Goal: Task Accomplishment & Management: Use online tool/utility

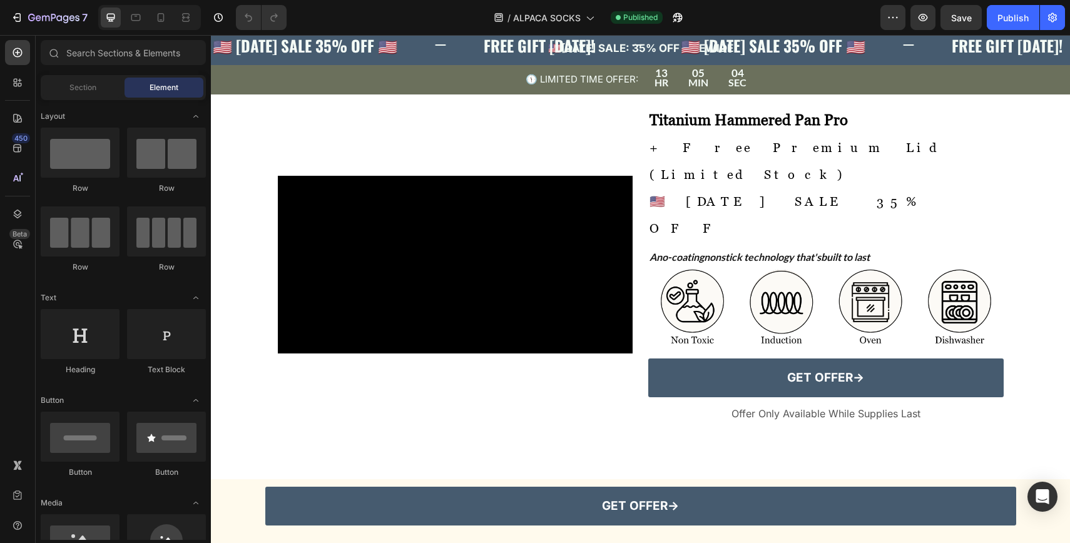
scroll to position [3638, 0]
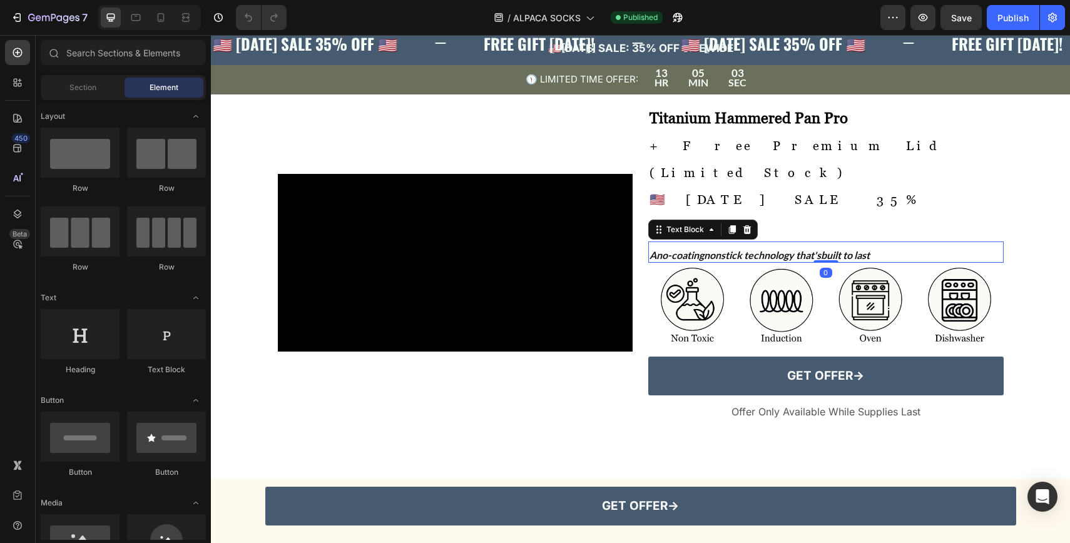
click at [811, 249] on strong "nonstick technology that's" at bounding box center [762, 255] width 117 height 12
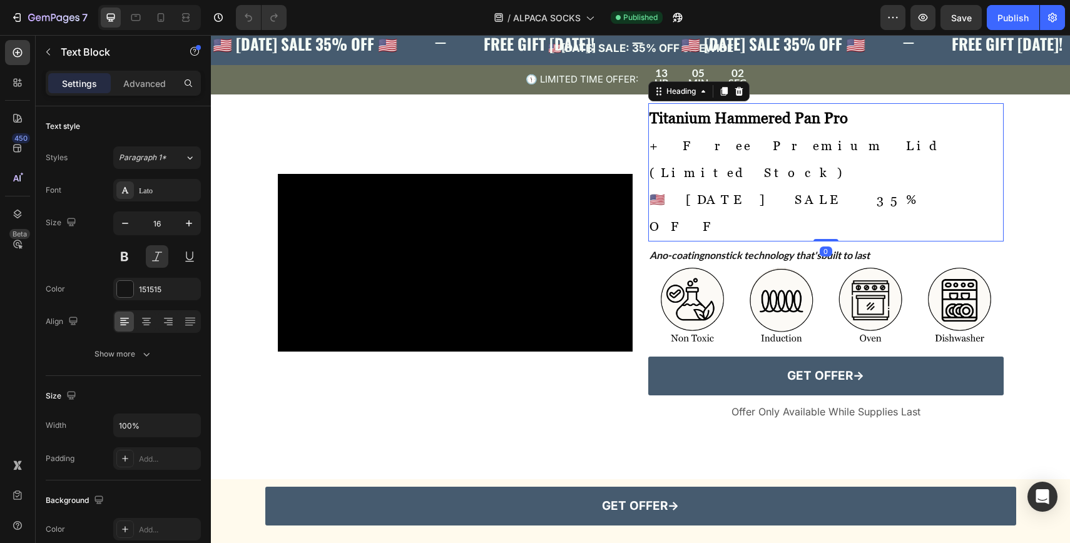
click at [816, 183] on h2 "Titanium Hammered Pan Pro + Free Premium Lid (Limited Stock) 🇺🇸 [DATE] SALE 35%…" at bounding box center [825, 172] width 355 height 138
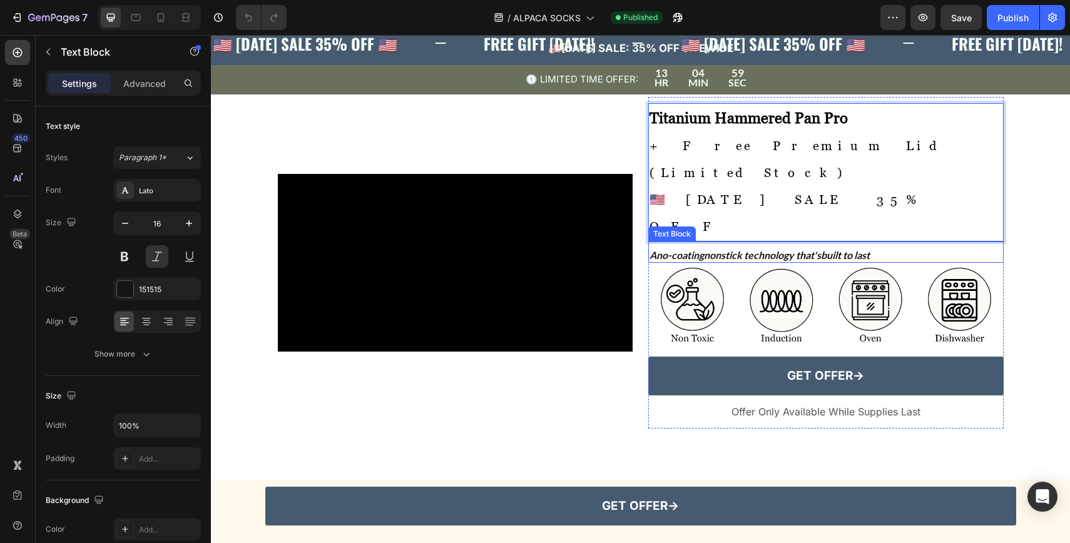
click at [750, 249] on strong "nonstick technology that's" at bounding box center [762, 255] width 117 height 12
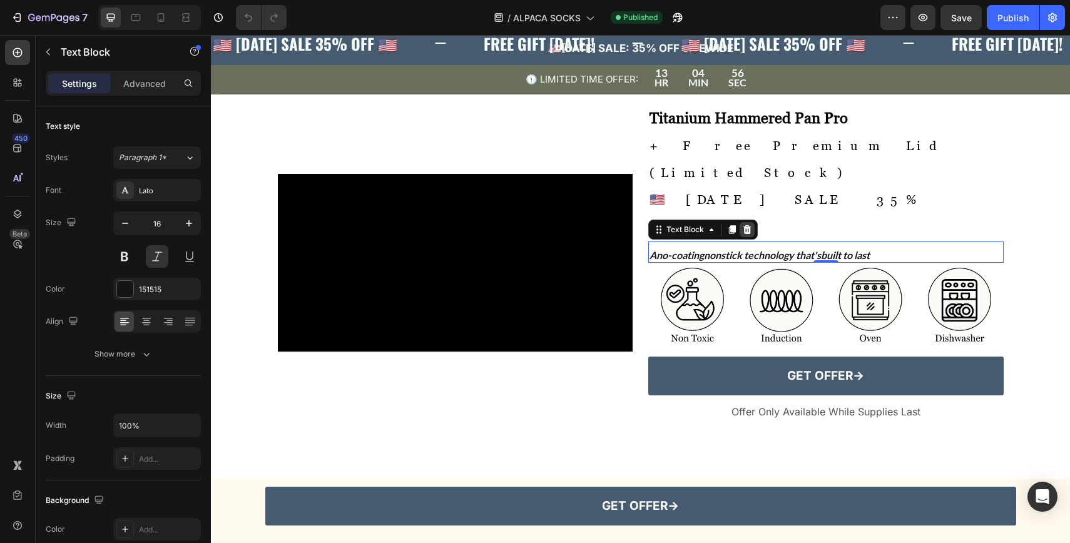
click at [751, 222] on div at bounding box center [747, 229] width 15 height 15
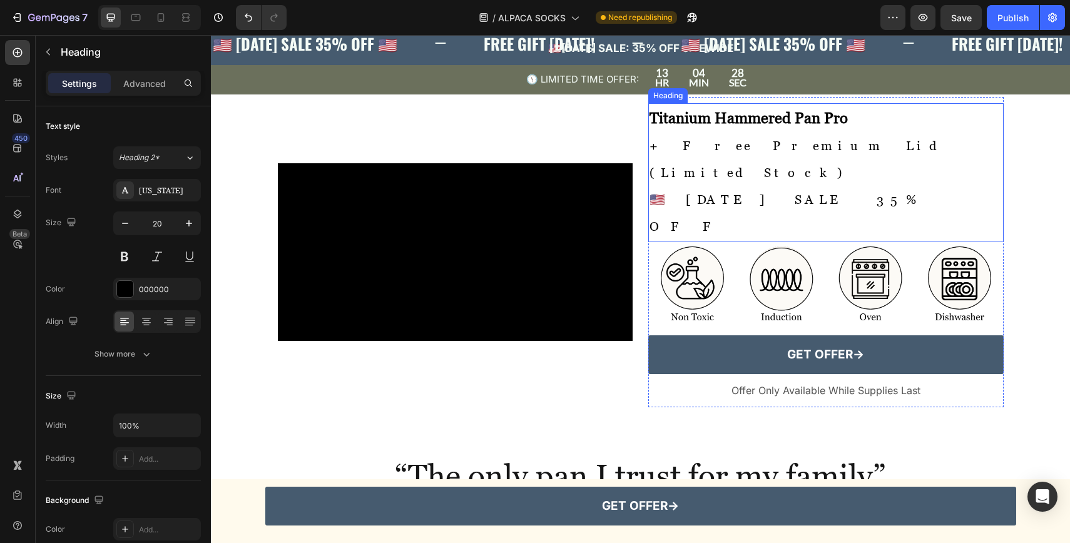
click at [751, 197] on p "⁠⁠⁠⁠⁠⁠⁠ Titanium Hammered Pan Pro + Free Premium Lid (Limited Stock) 🇺🇸 [DATE] …" at bounding box center [826, 173] width 353 height 136
click at [750, 191] on p "Titanium Hammered Pan Pro + Free Premium Lid (Limited Stock) 🇺🇸 [DATE] SALE 35%…" at bounding box center [826, 173] width 353 height 136
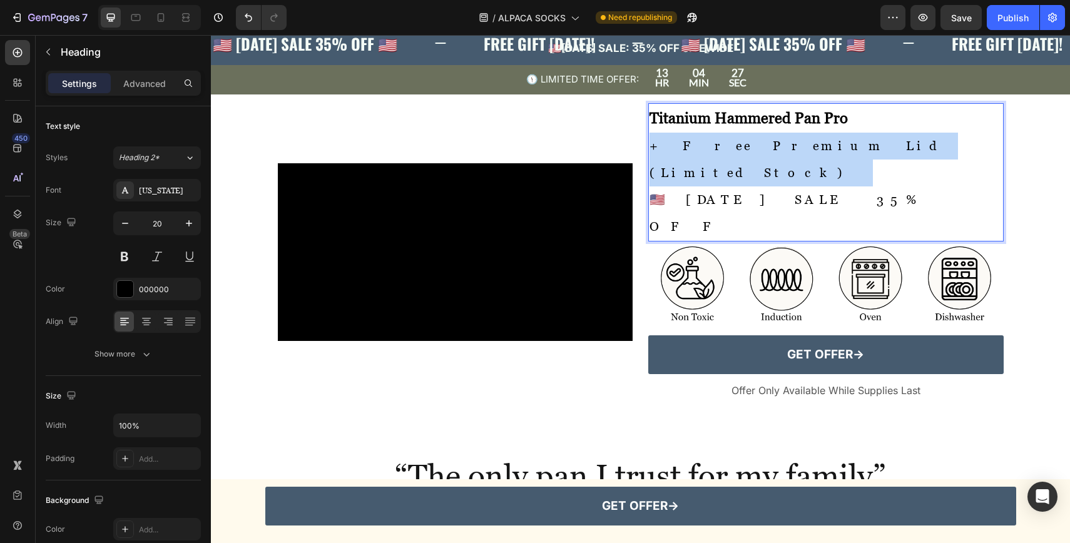
click at [750, 191] on p "Titanium Hammered Pan Pro + Free Premium Lid (Limited Stock) 🇺🇸 [DATE] SALE 35%…" at bounding box center [826, 173] width 353 height 136
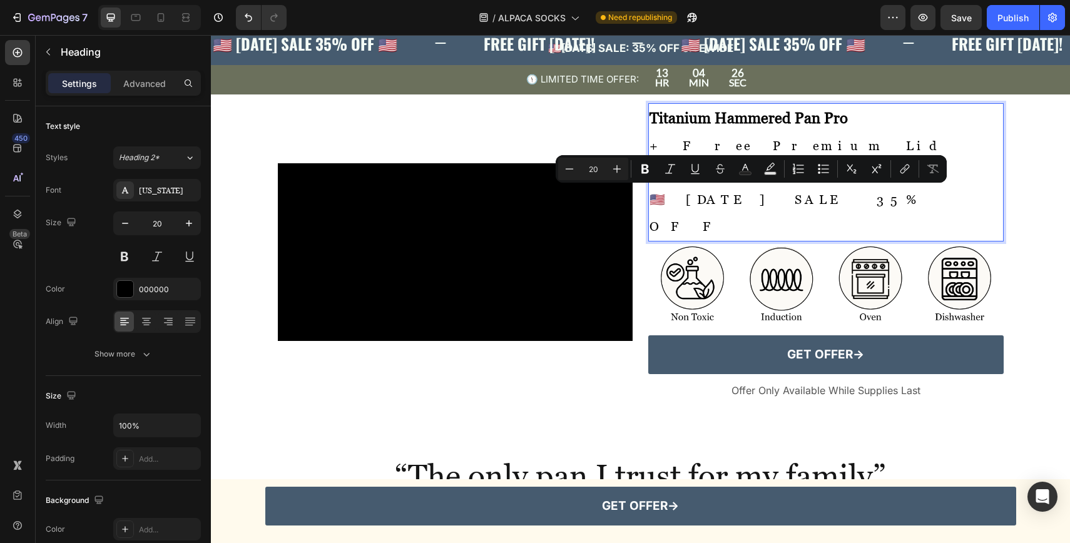
click at [868, 209] on p "Titanium Hammered Pan Pro + Free Premium Lid (Limited Stock) 🇺🇸 [DATE] SALE 35%…" at bounding box center [826, 173] width 353 height 136
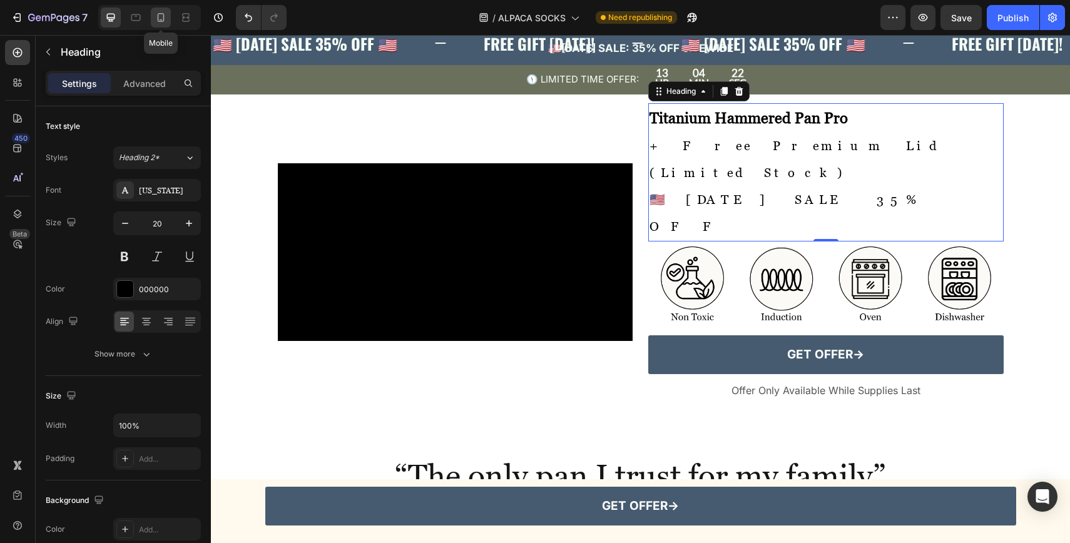
click at [159, 20] on icon at bounding box center [161, 17] width 13 height 13
type input "19"
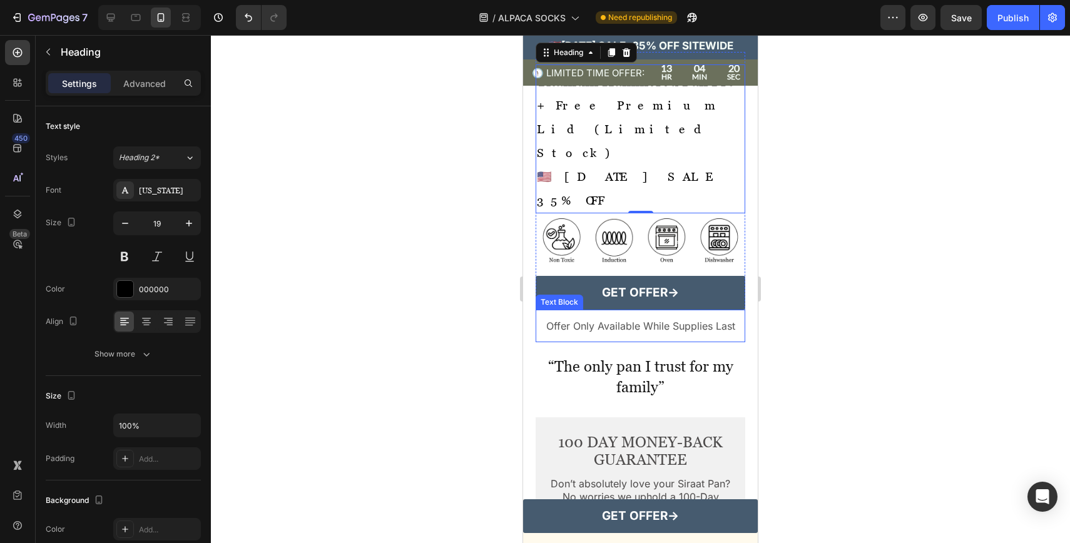
scroll to position [3816, 0]
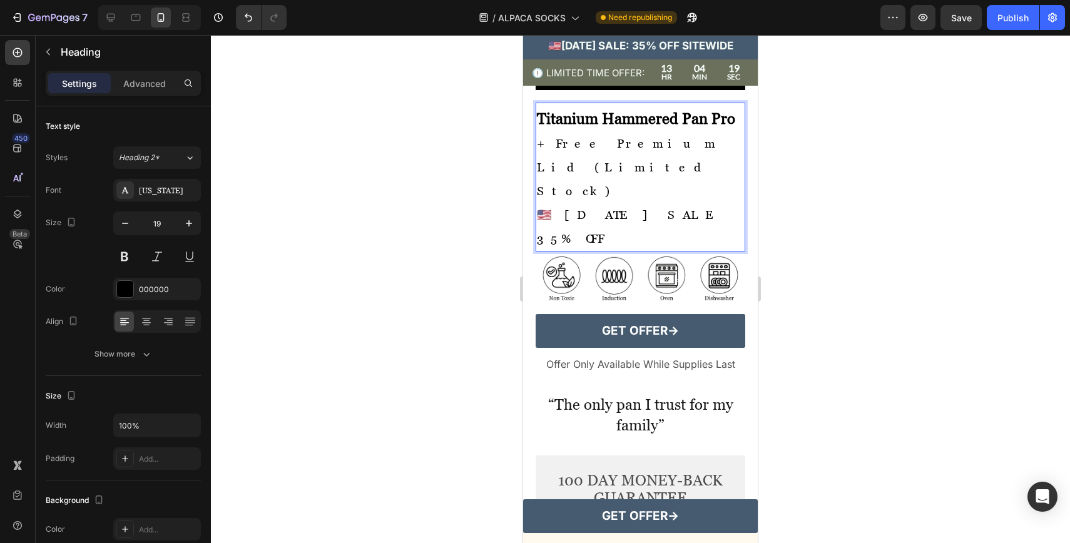
click at [548, 247] on p "Titanium Hammered Pan Pro + Free Premium Lid (Limited Stock) 🇺🇸 [DATE] SALE 35%…" at bounding box center [640, 178] width 207 height 143
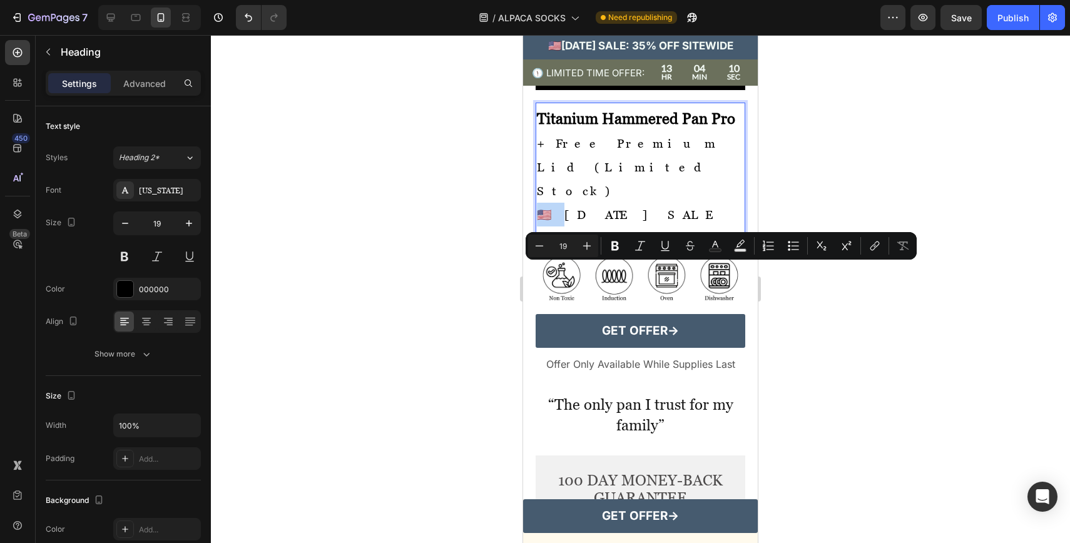
drag, startPoint x: 553, startPoint y: 269, endPoint x: 543, endPoint y: 270, distance: 10.7
click at [543, 250] on p "Titanium Hammered Pan Pro + Free Premium Lid (Limited Stock) 🇺🇸 [DATE] SALE 35%…" at bounding box center [640, 178] width 207 height 143
click at [884, 409] on div at bounding box center [640, 289] width 859 height 508
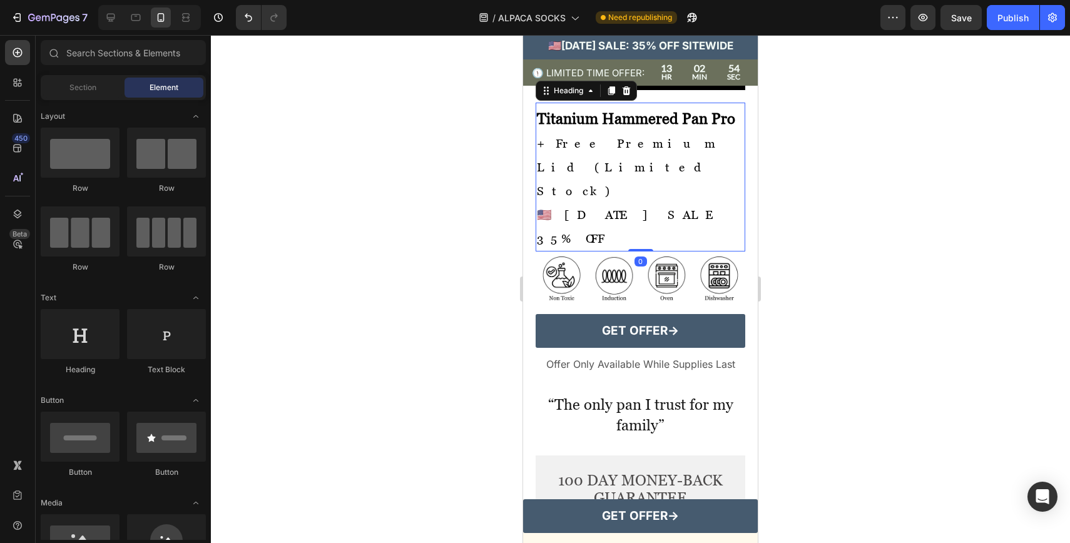
click at [661, 128] on strong "Titanium Hammered Pan Pro" at bounding box center [636, 119] width 198 height 18
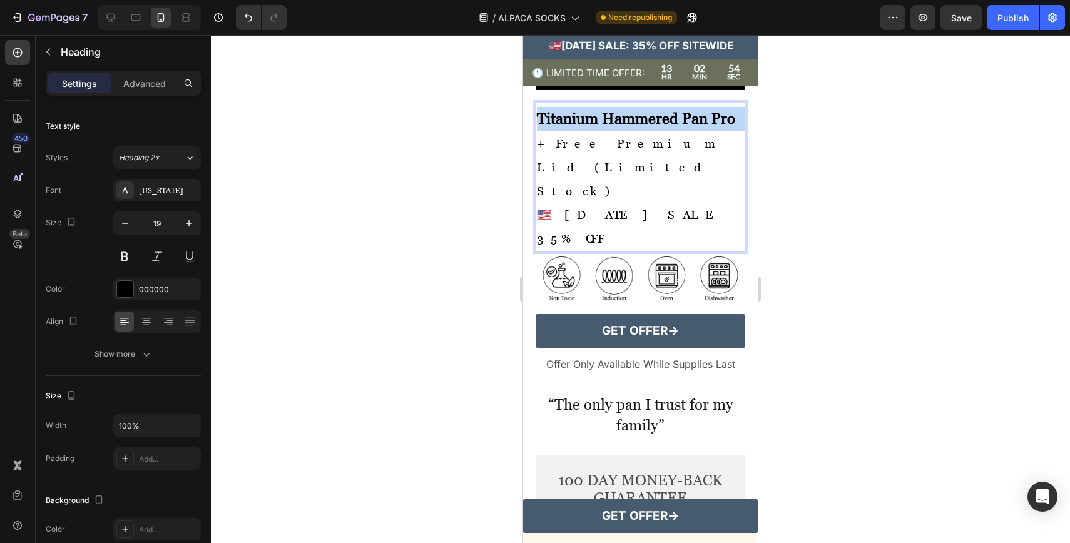
click at [661, 128] on strong "Titanium Hammered Pan Pro" at bounding box center [636, 119] width 198 height 18
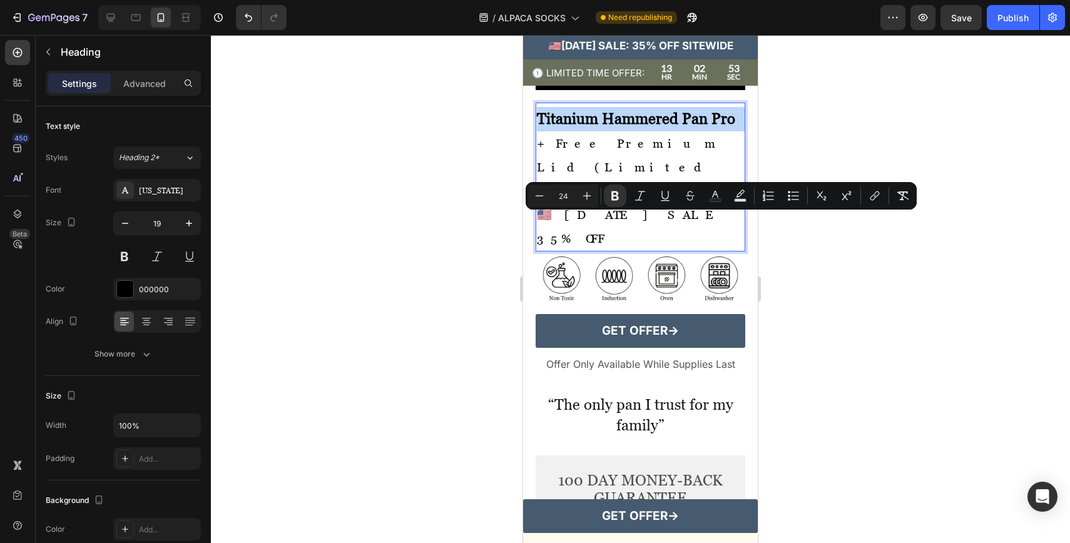
type input "19"
click at [651, 245] on p "Titanium Hammered Pan Pro + Free Premium Lid (Limited Stock) 🇺🇸 [DATE] SALE 35%…" at bounding box center [640, 178] width 207 height 143
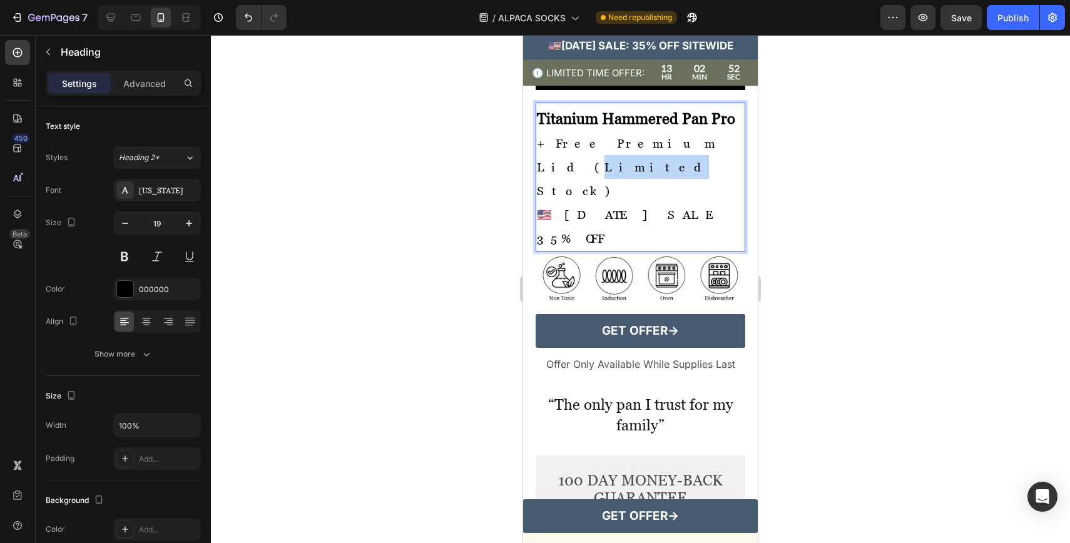
click at [651, 245] on p "Titanium Hammered Pan Pro + Free Premium Lid (Limited Stock) 🇺🇸 [DATE] SALE 35%…" at bounding box center [640, 178] width 207 height 143
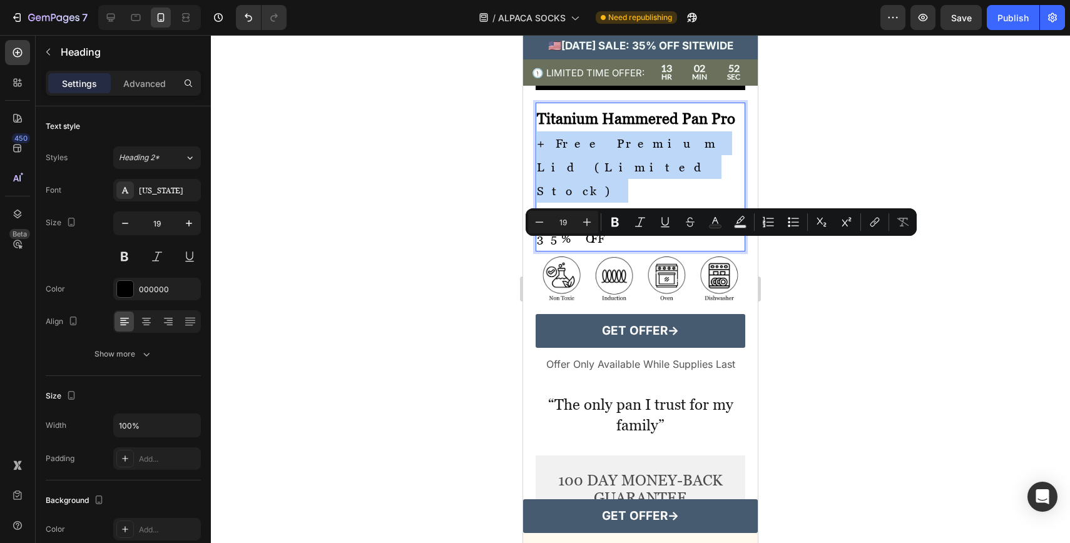
click at [651, 245] on p "Titanium Hammered Pan Pro + Free Premium Lid (Limited Stock) 🇺🇸 [DATE] SALE 35%…" at bounding box center [640, 178] width 207 height 143
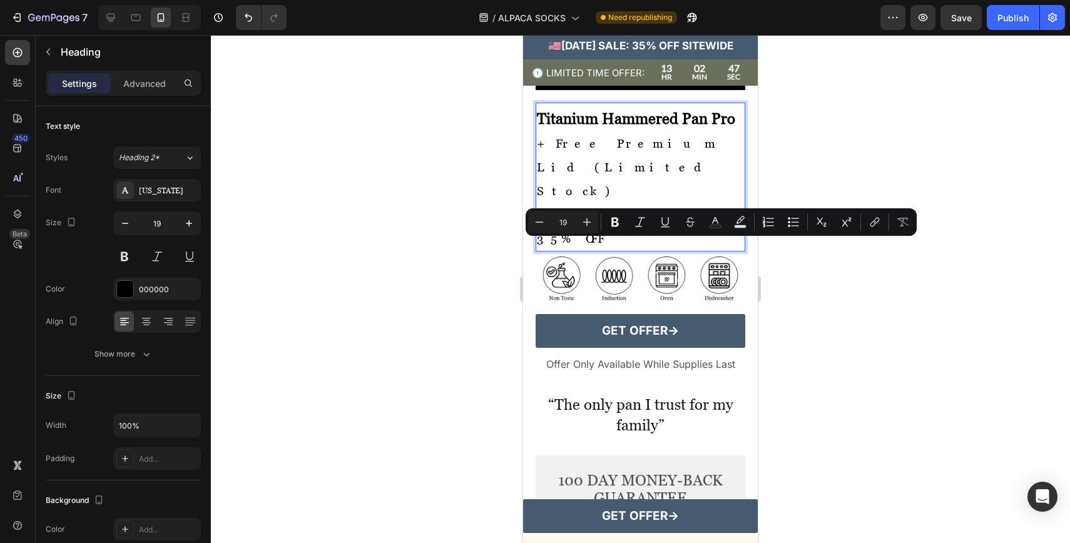
click at [628, 250] on p "Titanium Hammered Pan Pro + Free Premium Lid (Limited Stock) 🇺🇸 [DATE] SALE 35%…" at bounding box center [640, 178] width 207 height 143
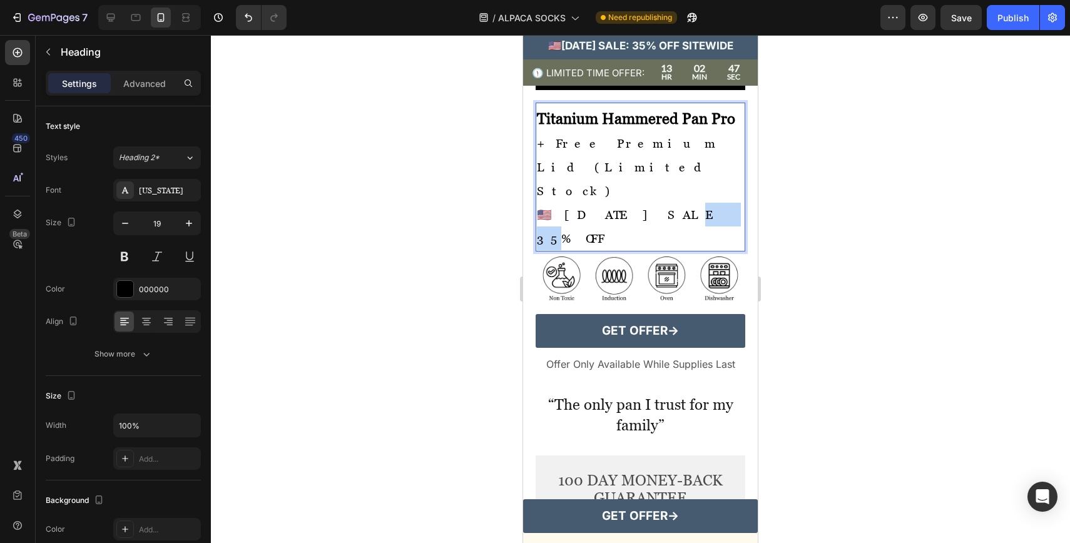
click at [628, 250] on p "Titanium Hammered Pan Pro + Free Premium Lid (Limited Stock) 🇺🇸 [DATE] SALE 35%…" at bounding box center [640, 178] width 207 height 143
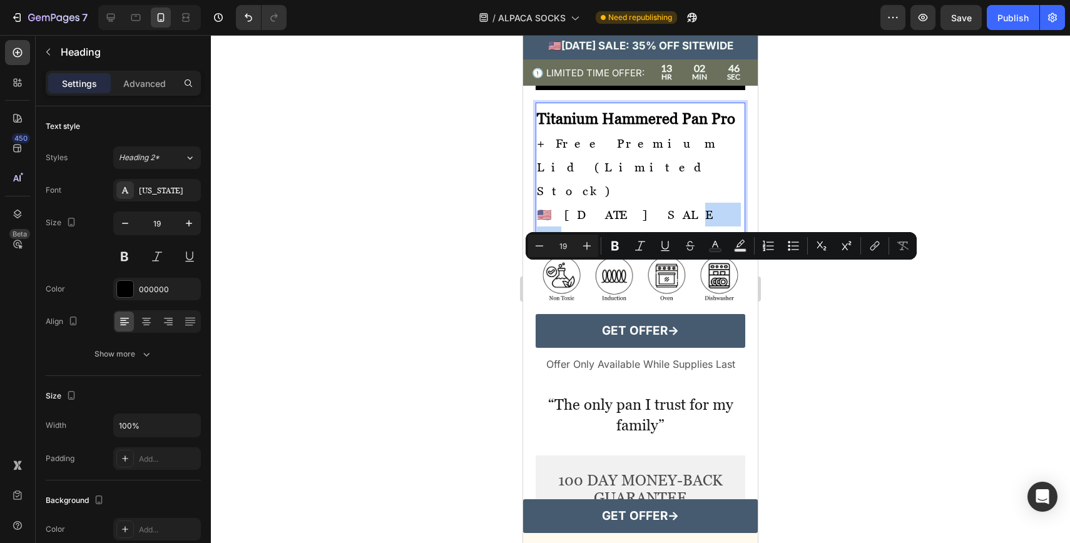
click at [640, 250] on p "Titanium Hammered Pan Pro + Free Premium Lid (Limited Stock) 🇺🇸 [DATE] SALE 35%…" at bounding box center [640, 178] width 207 height 143
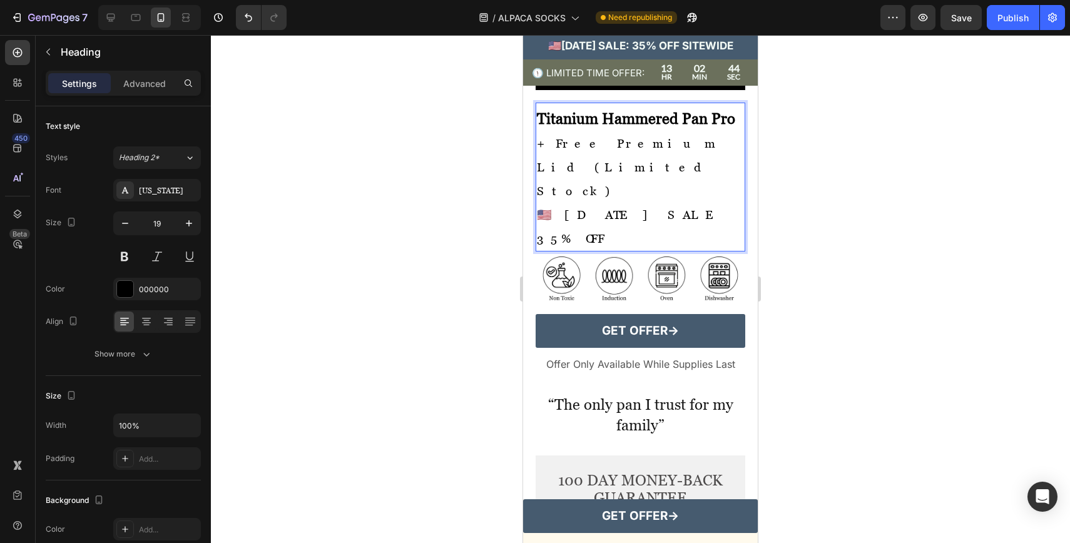
click at [659, 248] on p "Titanium Hammered Pan Pro + Free Premium Lid (Limited Stock) 🇺🇸 [DATE] SALE 35%…" at bounding box center [640, 178] width 207 height 143
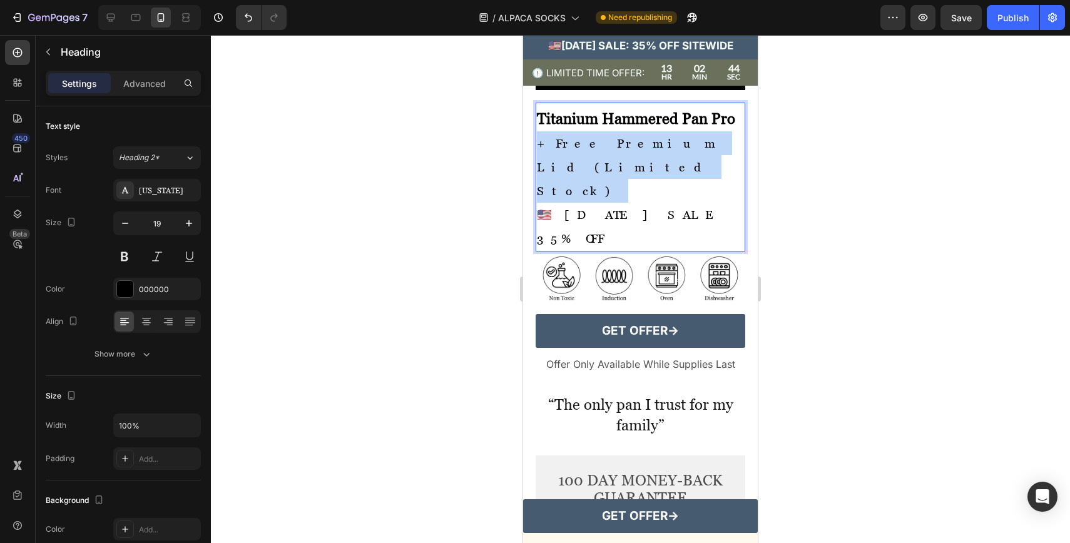
click at [659, 248] on p "Titanium Hammered Pan Pro + Free Premium Lid (Limited Stock) 🇺🇸 [DATE] SALE 35%…" at bounding box center [640, 178] width 207 height 143
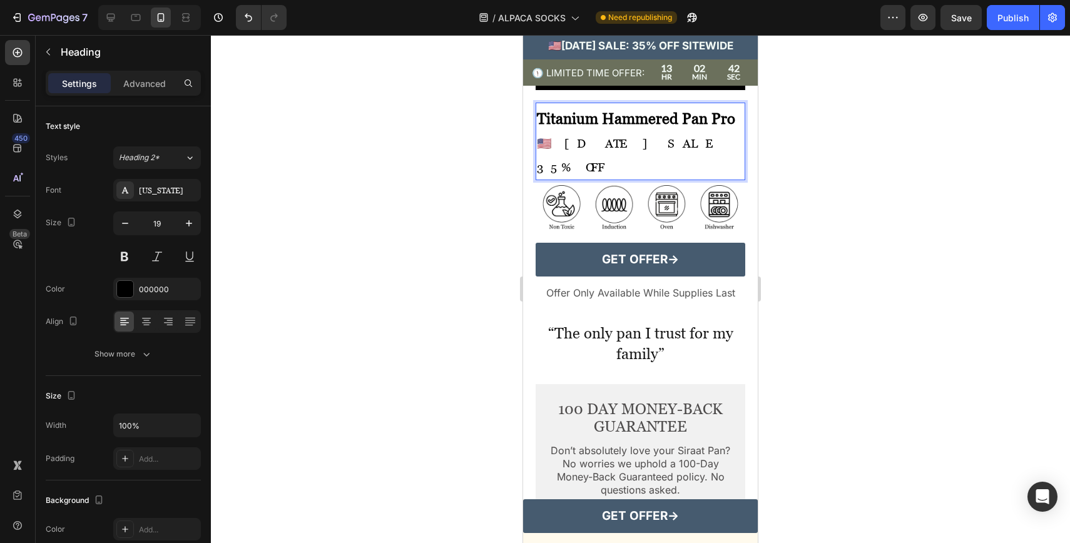
click at [707, 179] on p "Titanium Hammered Pan Pro 🇺🇸 [DATE] SALE 35% OFF" at bounding box center [640, 143] width 207 height 72
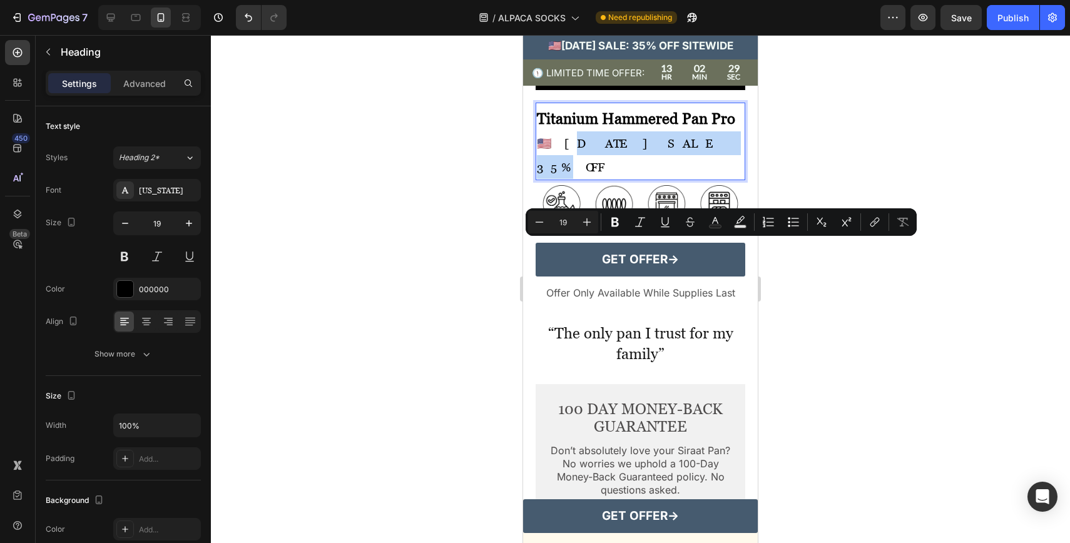
drag, startPoint x: 558, startPoint y: 244, endPoint x: 655, endPoint y: 250, distance: 97.2
click at [655, 179] on p "Titanium Hammered Pan Pro 🇺🇸 [DATE] SALE 35% OFF" at bounding box center [640, 143] width 207 height 72
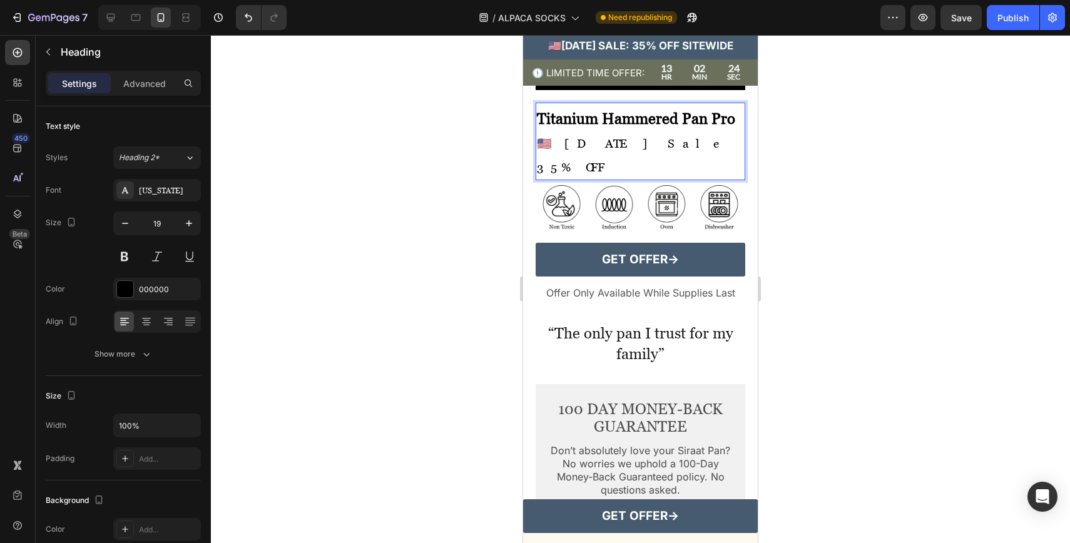
click at [705, 179] on p "Titanium Hammered Pan Pro 🇺🇸 [DATE] Sale 35% OFF" at bounding box center [640, 143] width 207 height 72
click at [538, 179] on p "Titanium Hammered Pan Pro 🇺🇸 [DATE] Sale 35% OFF" at bounding box center [640, 143] width 207 height 72
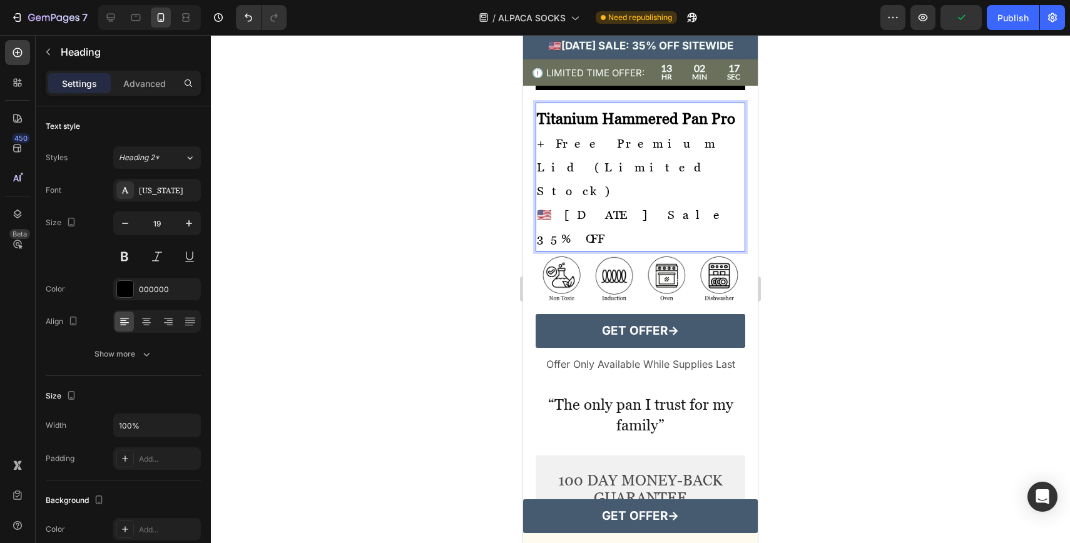
click at [772, 220] on div at bounding box center [640, 289] width 859 height 508
click at [643, 250] on p "⁠⁠⁠⁠⁠⁠⁠ Titanium Hammered Pan Pro + Free Premium Lid (Limited Stock) 🇺🇸 [DATE] …" at bounding box center [640, 178] width 207 height 143
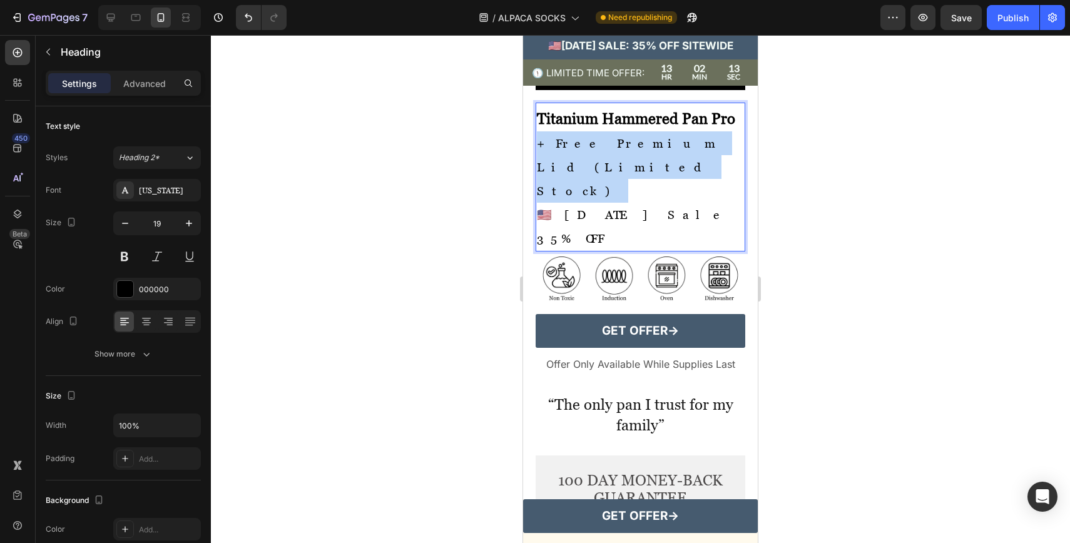
click at [643, 250] on p "Titanium Hammered Pan Pro + Free Premium Lid (Limited Stock) 🇺🇸 [DATE] Sale 35%…" at bounding box center [640, 178] width 207 height 143
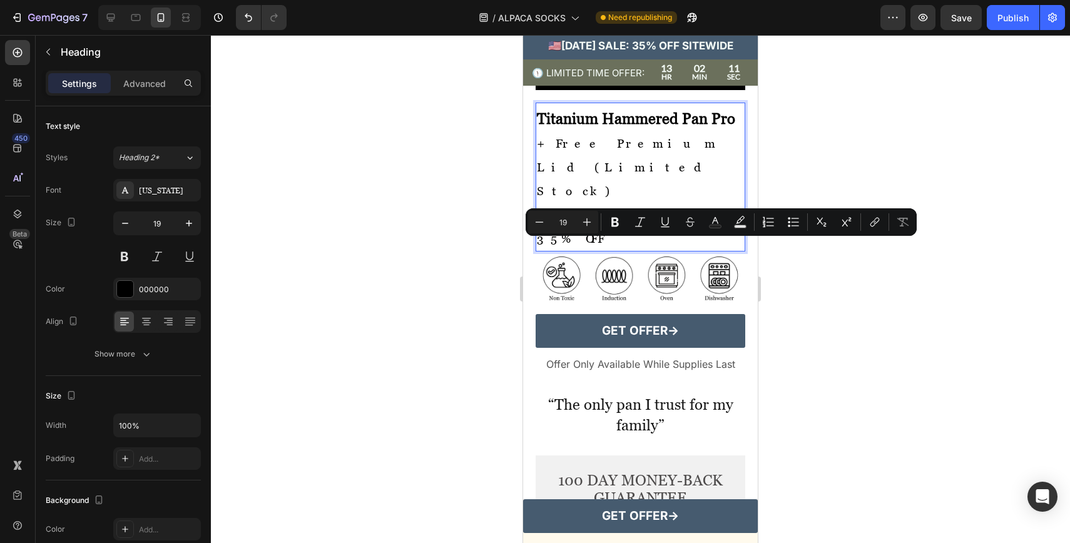
click at [598, 250] on p "Titanium Hammered Pan Pro + Free Premium Lid (Limited Stock) 🇺🇸 [DATE] Sale 35%…" at bounding box center [640, 178] width 207 height 143
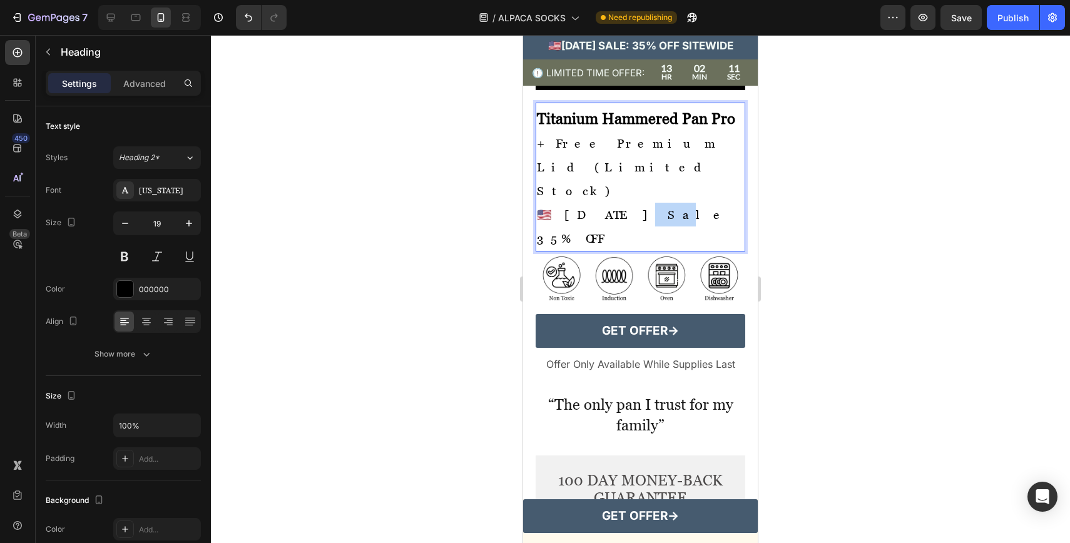
click at [598, 250] on p "Titanium Hammered Pan Pro + Free Premium Lid (Limited Stock) 🇺🇸 [DATE] Sale 35%…" at bounding box center [640, 178] width 207 height 143
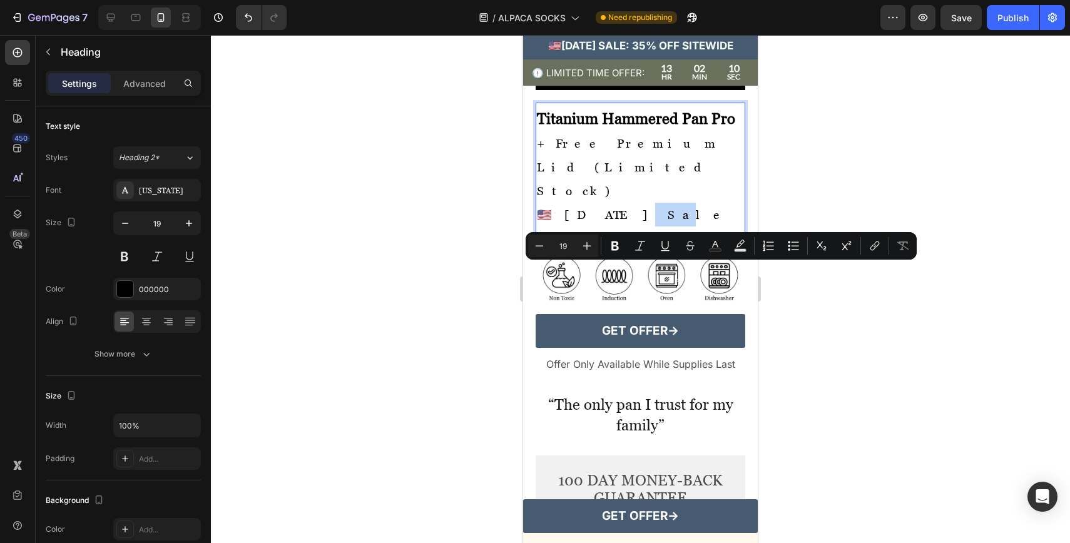
click at [600, 250] on p "Titanium Hammered Pan Pro + Free Premium Lid (Limited Stock) 🇺🇸 [DATE] Sale 35%…" at bounding box center [640, 178] width 207 height 143
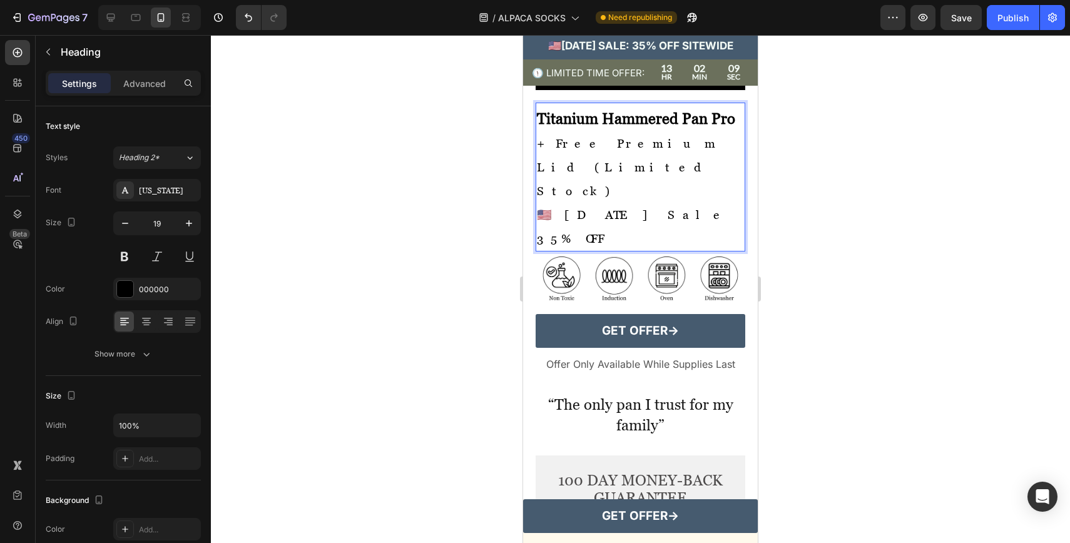
click at [623, 243] on p "Titanium Hammered Pan Pro + Free Premium Lid (Limited Stock) 🇺🇸 [DATE] Sale 35%…" at bounding box center [640, 178] width 207 height 143
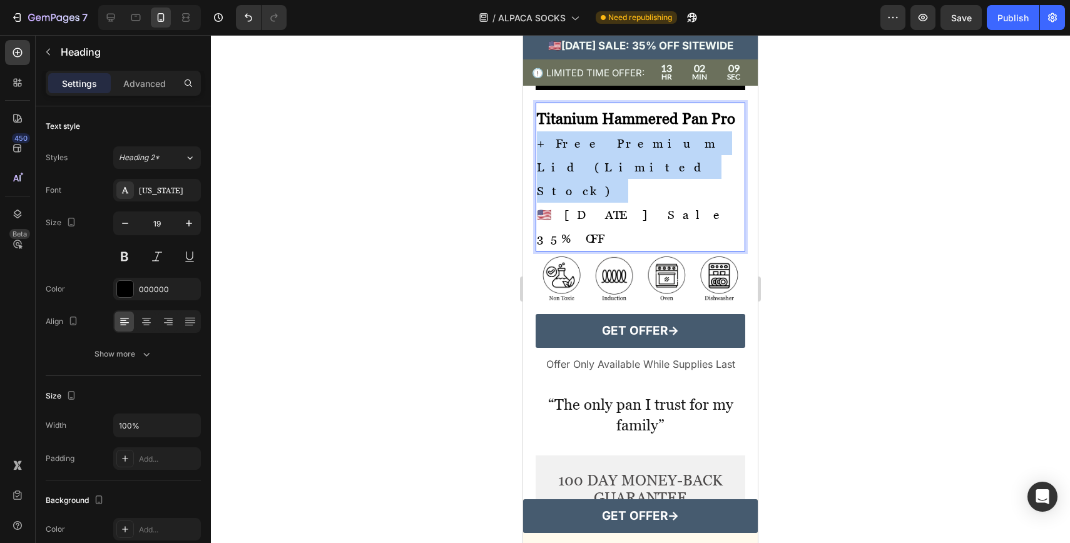
click at [623, 243] on p "Titanium Hammered Pan Pro + Free Premium Lid (Limited Stock) 🇺🇸 [DATE] Sale 35%…" at bounding box center [640, 178] width 207 height 143
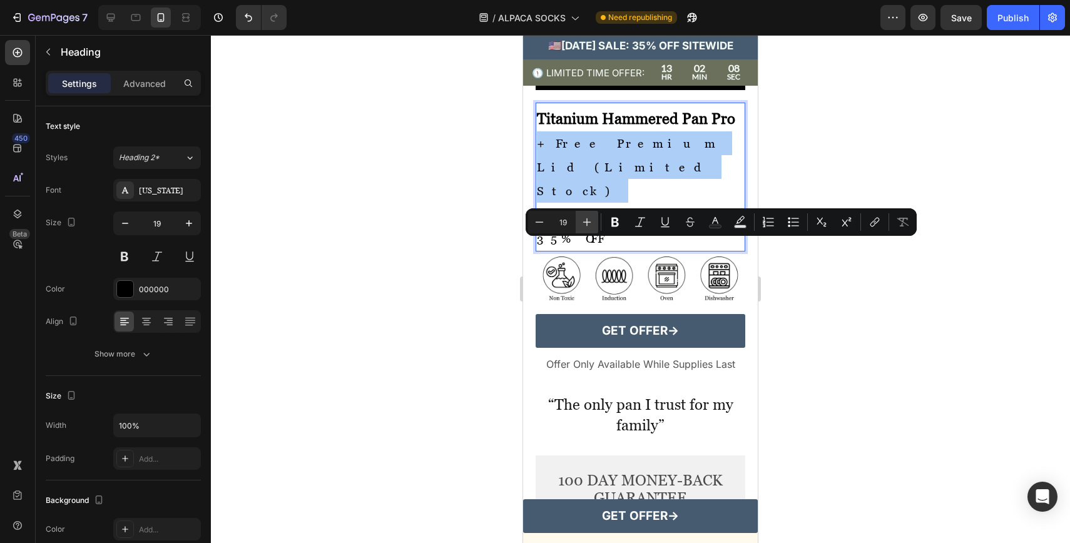
click at [578, 223] on button "Plus" at bounding box center [587, 222] width 23 height 23
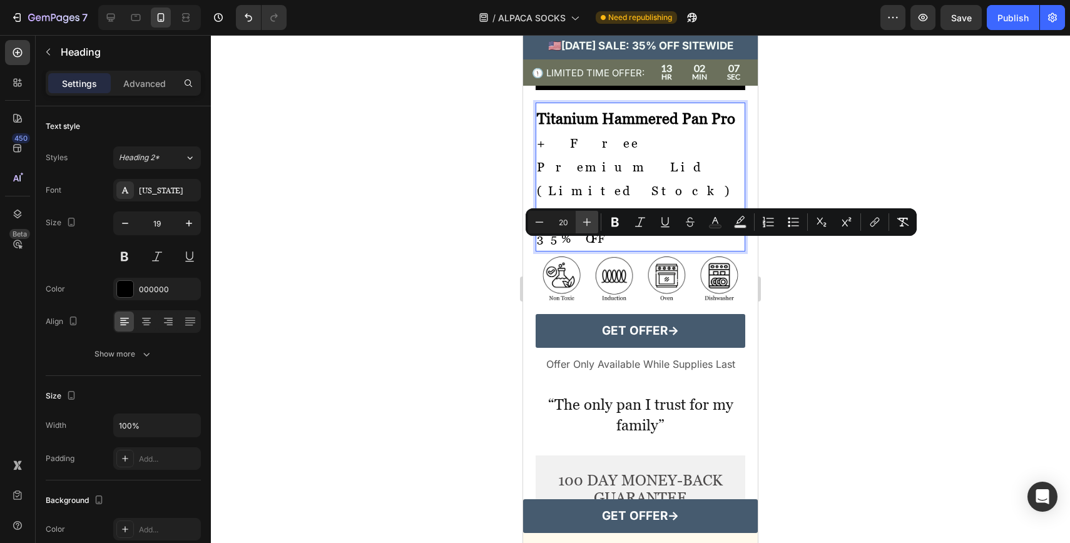
click at [578, 221] on button "Plus" at bounding box center [587, 222] width 23 height 23
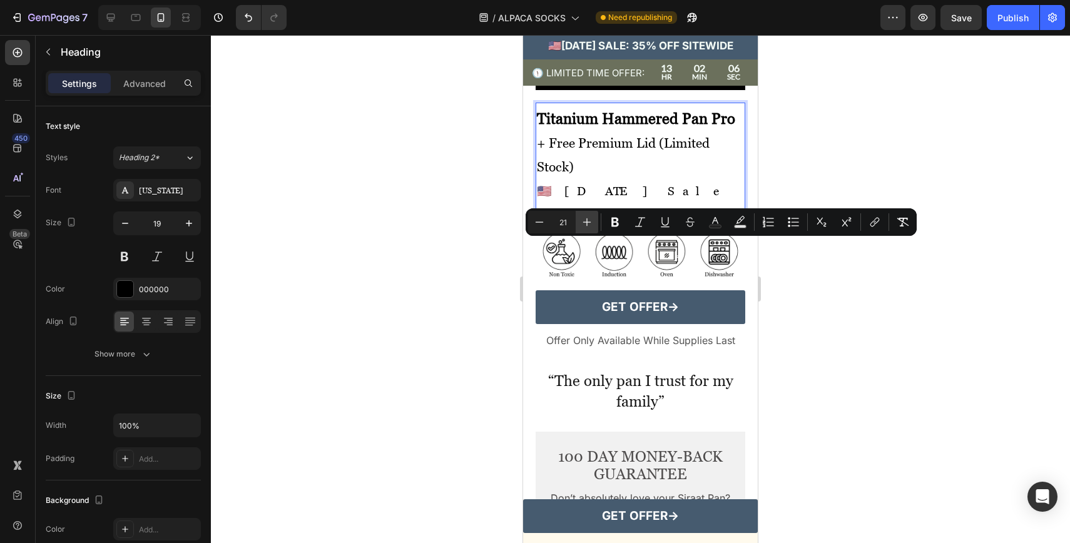
click at [579, 222] on button "Plus" at bounding box center [587, 222] width 23 height 23
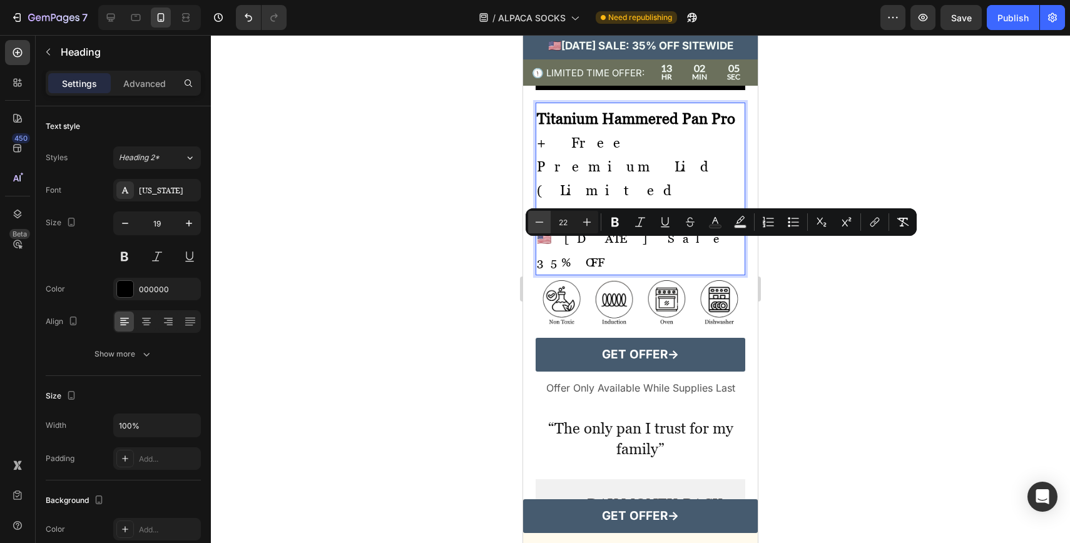
click at [549, 222] on button "Minus" at bounding box center [539, 222] width 23 height 23
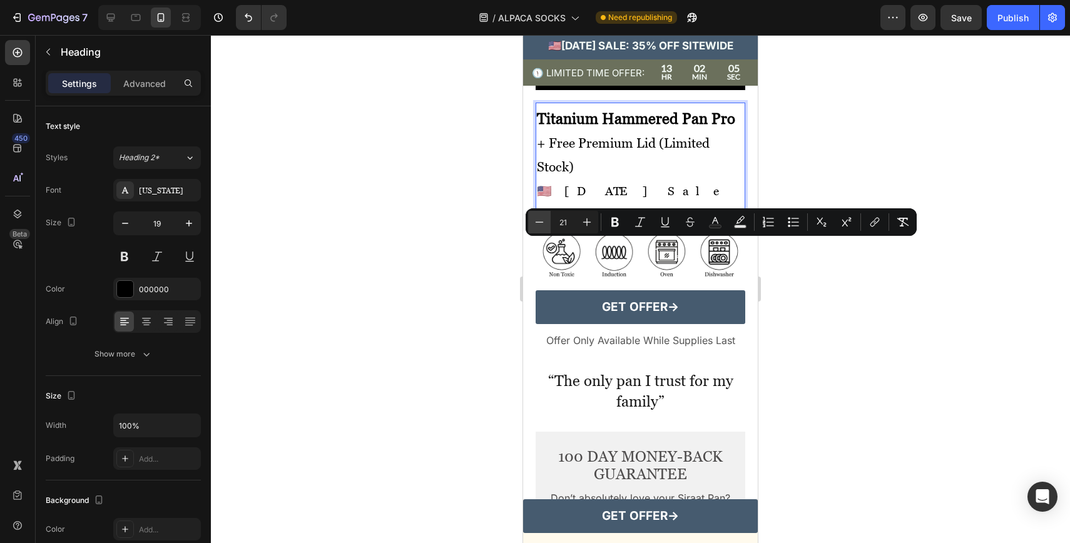
click at [549, 222] on button "Minus" at bounding box center [539, 222] width 23 height 23
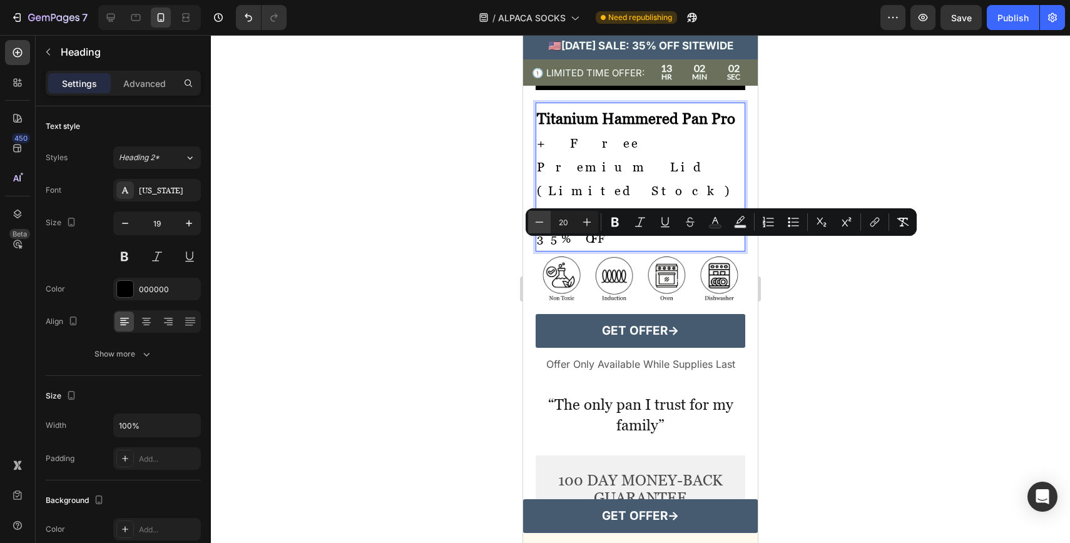
click at [543, 223] on icon "Editor contextual toolbar" at bounding box center [539, 222] width 13 height 13
type input "19"
click at [621, 198] on span "+ Free Premium Lid (Limited Stock)" at bounding box center [628, 167] width 183 height 62
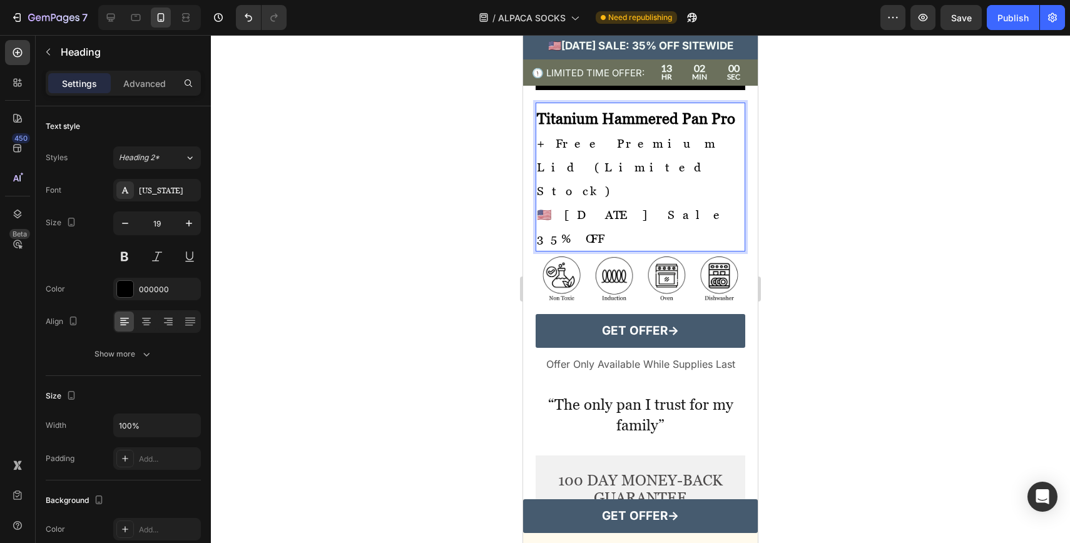
click at [665, 250] on p "Titanium Hammered Pan Pro + Free Premium Lid (Limited Stock) 🇺🇸 [DATE] Sale 35%…" at bounding box center [640, 178] width 207 height 143
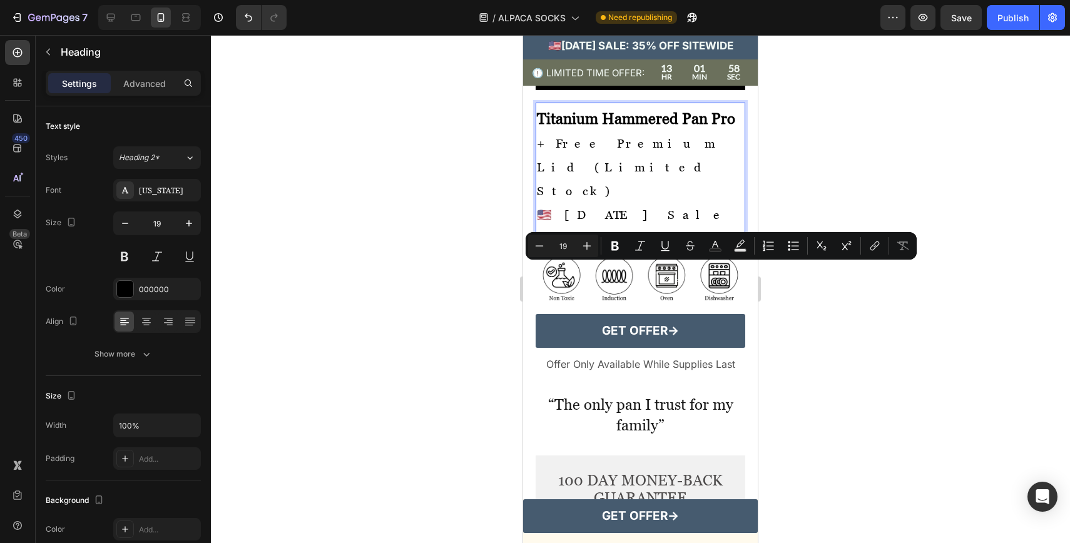
drag, startPoint x: 683, startPoint y: 268, endPoint x: 552, endPoint y: 267, distance: 130.8
click at [552, 250] on p "Titanium Hammered Pan Pro + Free Premium Lid (Limited Stock) 🇺🇸 [DATE] Sale 35%…" at bounding box center [640, 178] width 207 height 143
click at [541, 241] on icon "Editor contextual toolbar" at bounding box center [539, 246] width 13 height 13
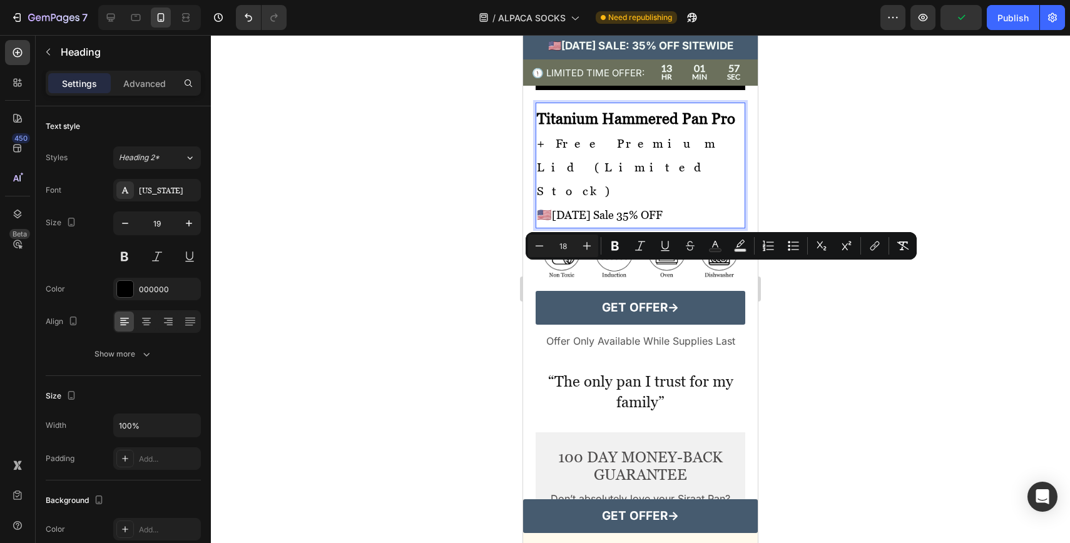
click at [570, 242] on input "18" at bounding box center [563, 245] width 25 height 15
type input "19"
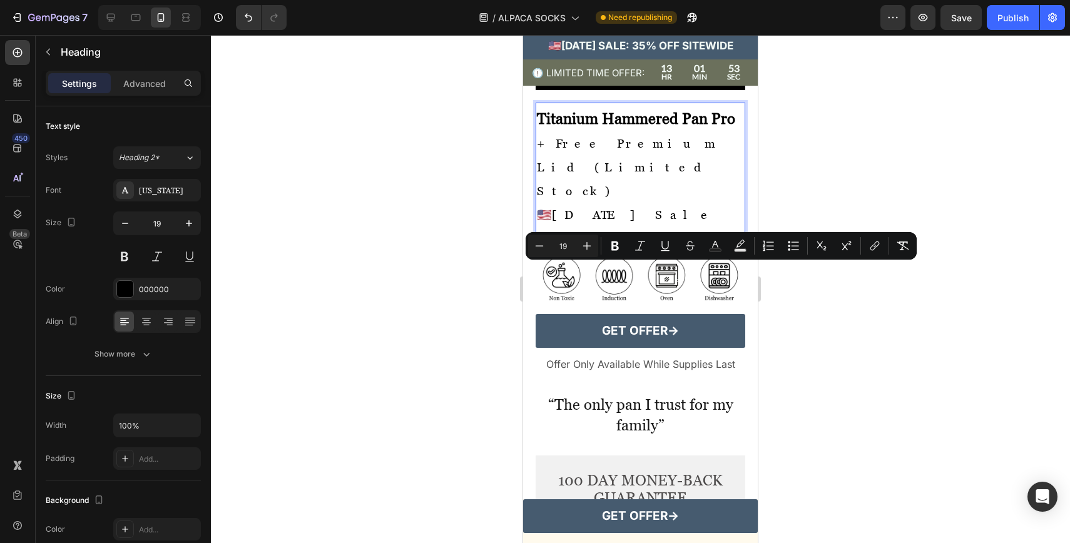
click at [731, 250] on p "Titanium Hammered Pan Pro + Free Premium Lid (Limited Stock) 🇺🇸 [DATE] Sale 35%…" at bounding box center [640, 178] width 207 height 143
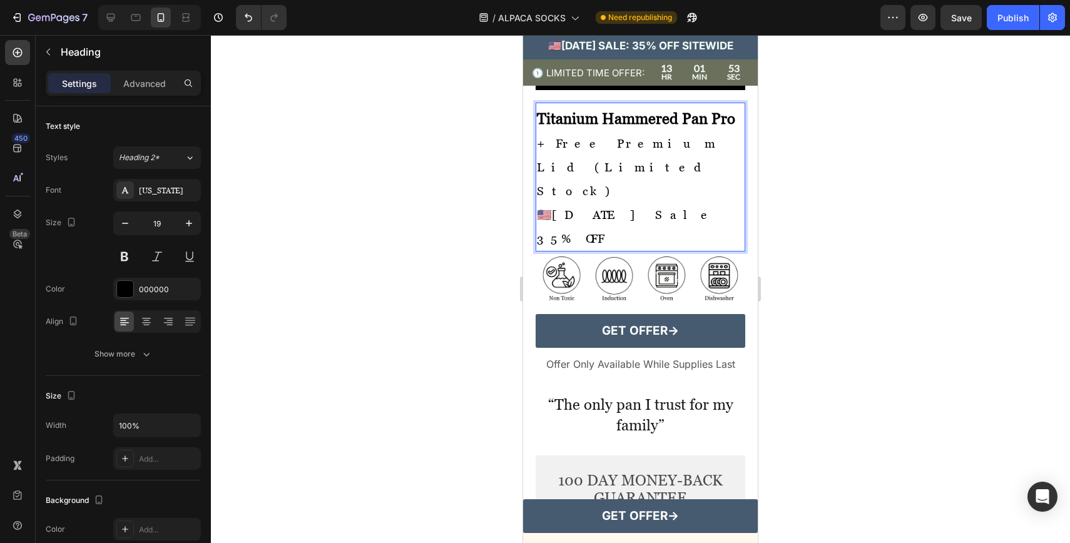
click at [832, 280] on div at bounding box center [640, 289] width 859 height 508
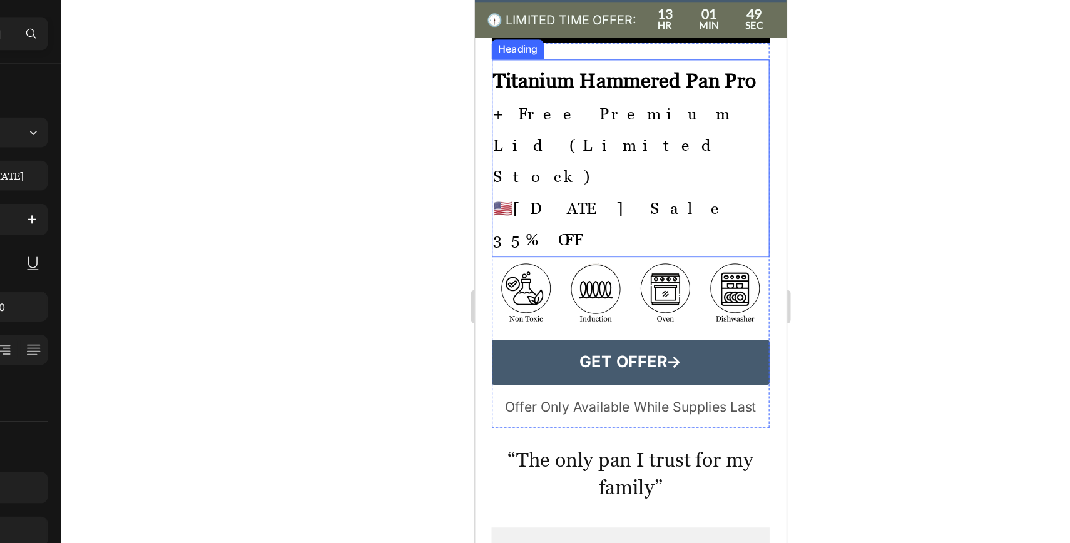
click at [644, 133] on span "+ Free Premium Lid (Limited Stock)" at bounding box center [580, 102] width 183 height 62
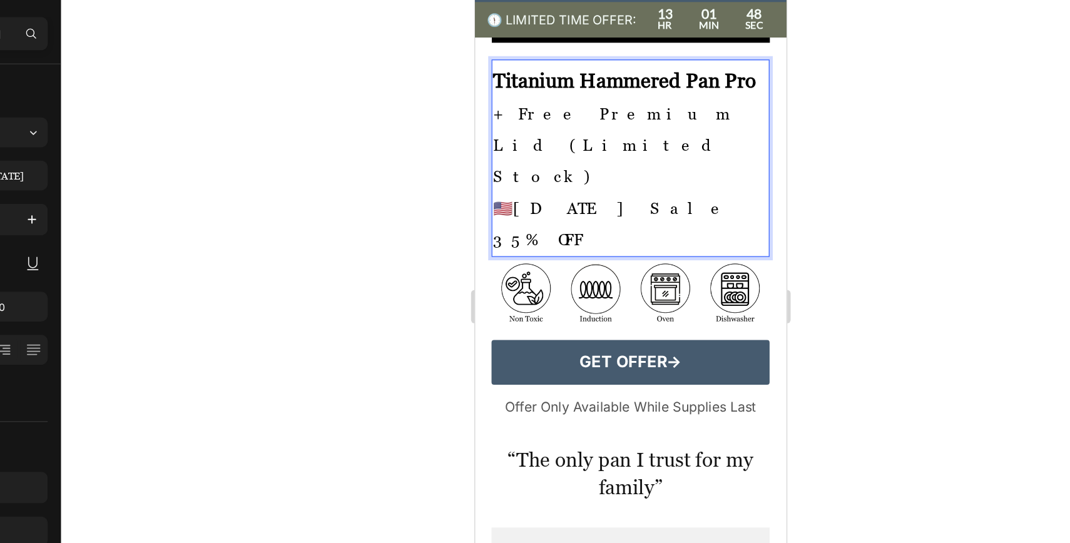
click at [644, 133] on span "+ Free Premium Lid (Limited Stock)" at bounding box center [580, 102] width 183 height 62
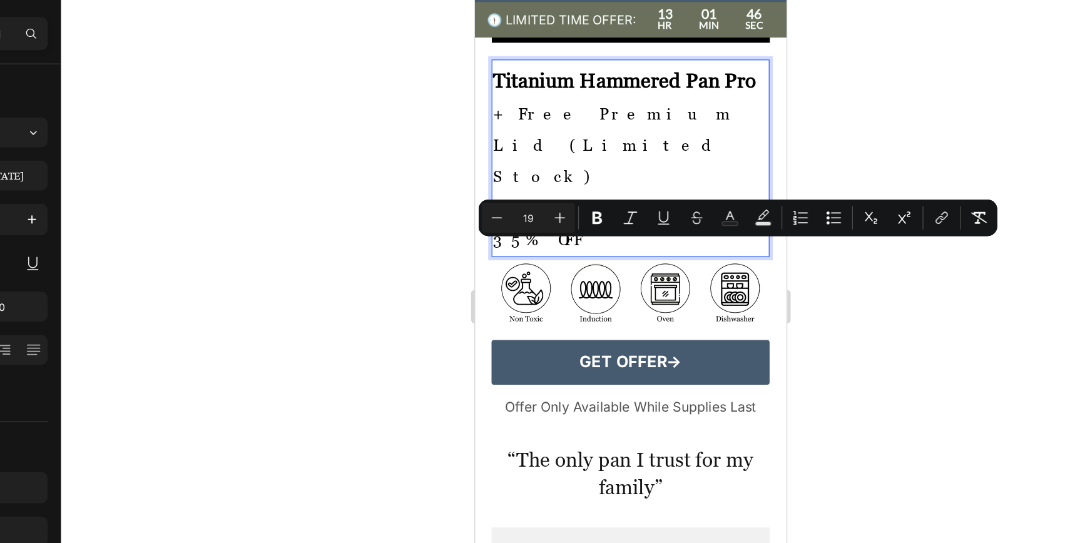
click at [595, 180] on span "[DATE] Sale 35% OFF" at bounding box center [578, 161] width 179 height 38
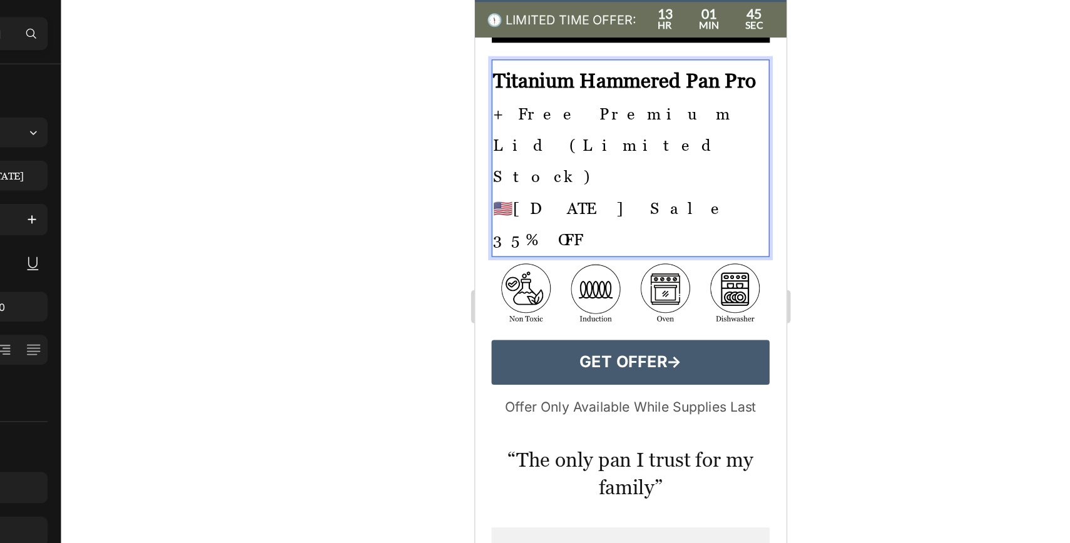
click at [601, 180] on span "[DATE] Sale 35% OFF" at bounding box center [578, 161] width 179 height 38
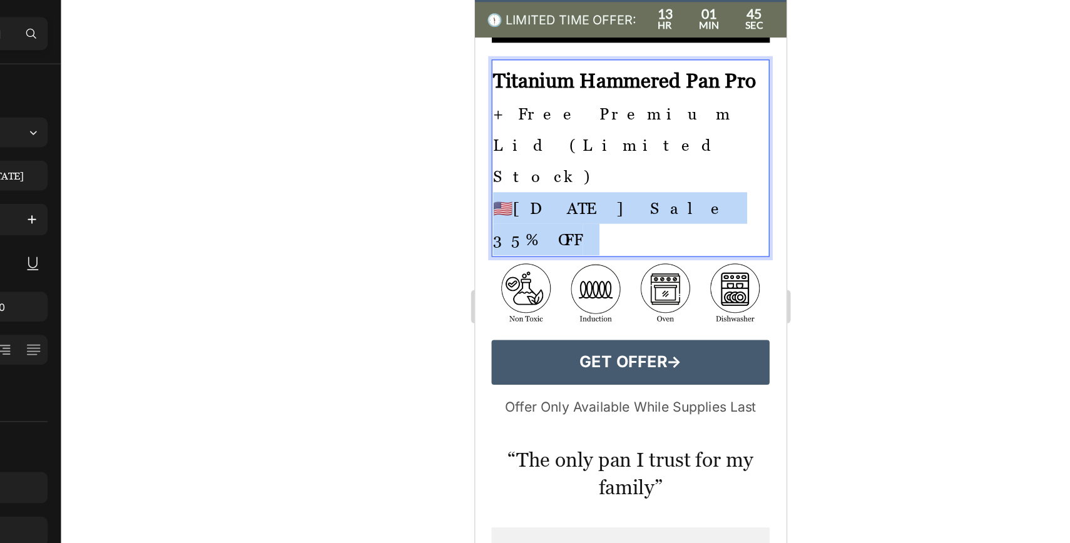
click at [601, 180] on span "[DATE] Sale 35% OFF" at bounding box center [578, 161] width 179 height 38
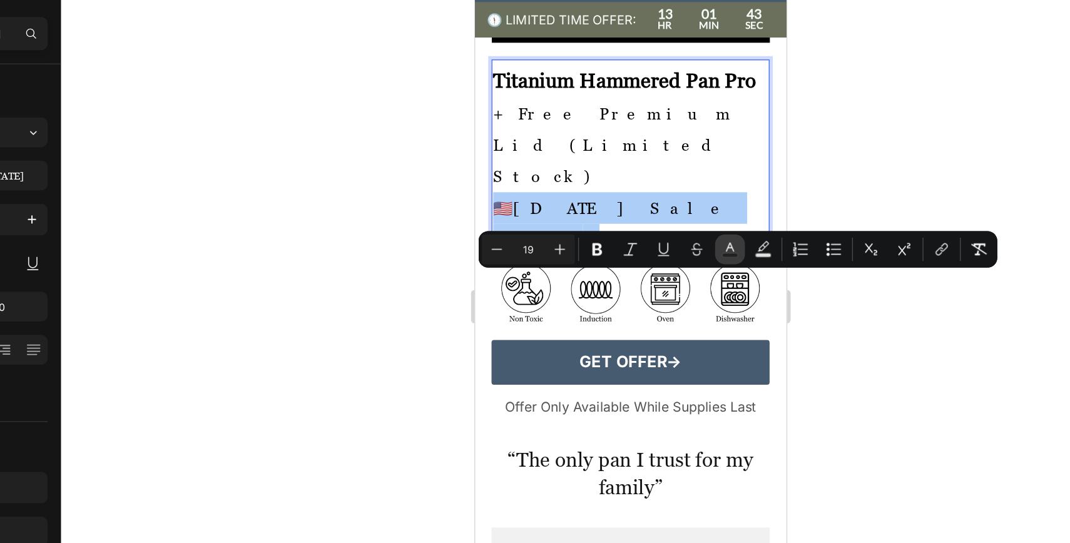
click at [709, 248] on icon "Editor contextual toolbar" at bounding box center [715, 246] width 13 height 13
type input "000000"
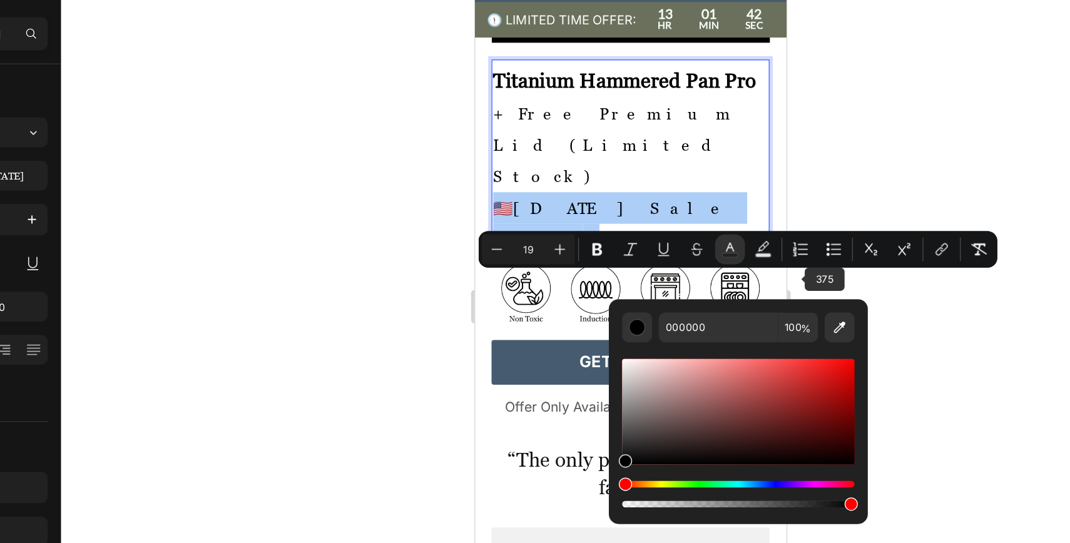
click at [782, 268] on div at bounding box center [640, 289] width 859 height 508
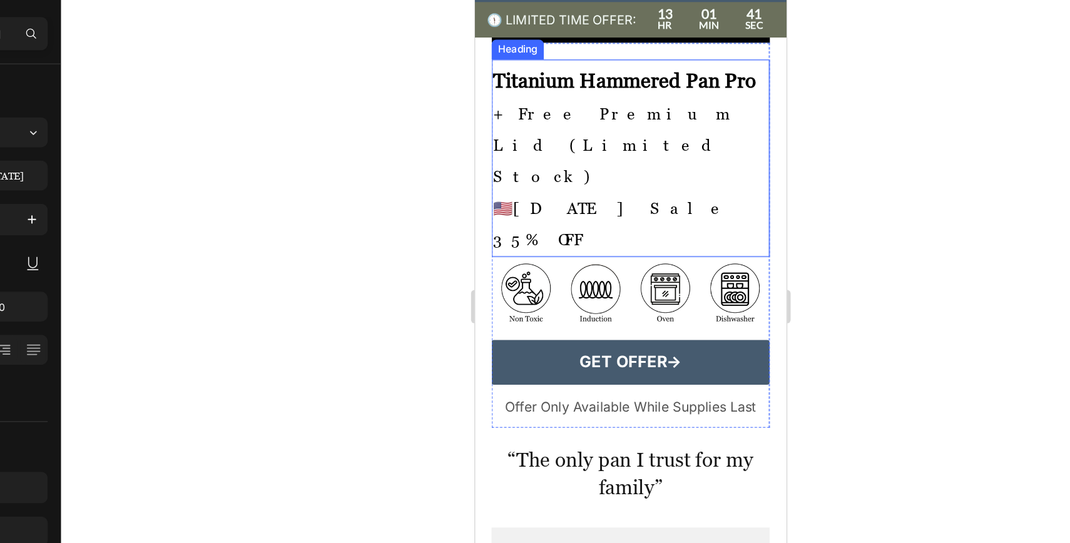
click at [616, 133] on span "+ Free Premium Lid (Limited Stock)" at bounding box center [580, 102] width 183 height 62
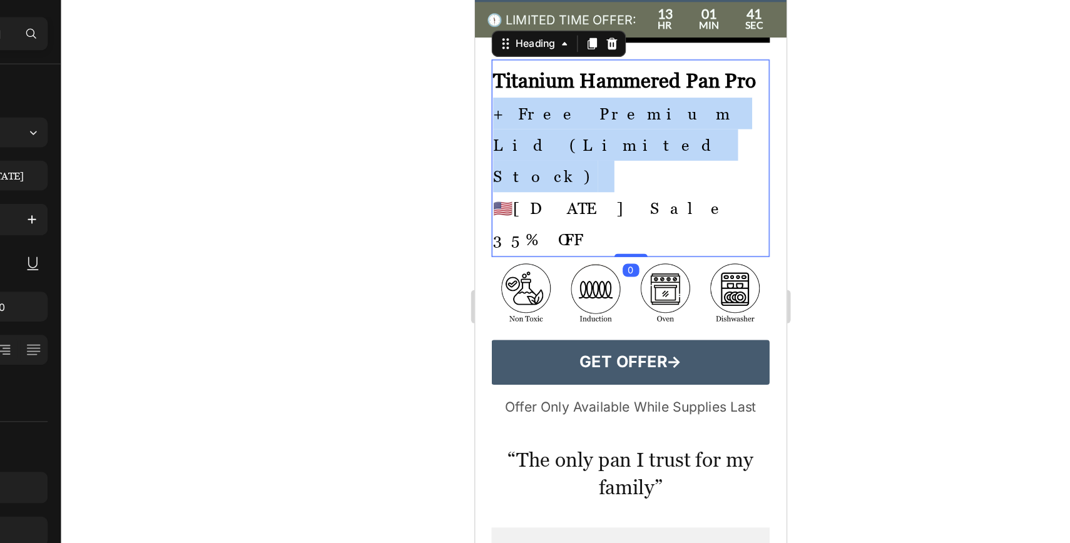
click at [616, 133] on span "+ Free Premium Lid (Limited Stock)" at bounding box center [580, 102] width 183 height 62
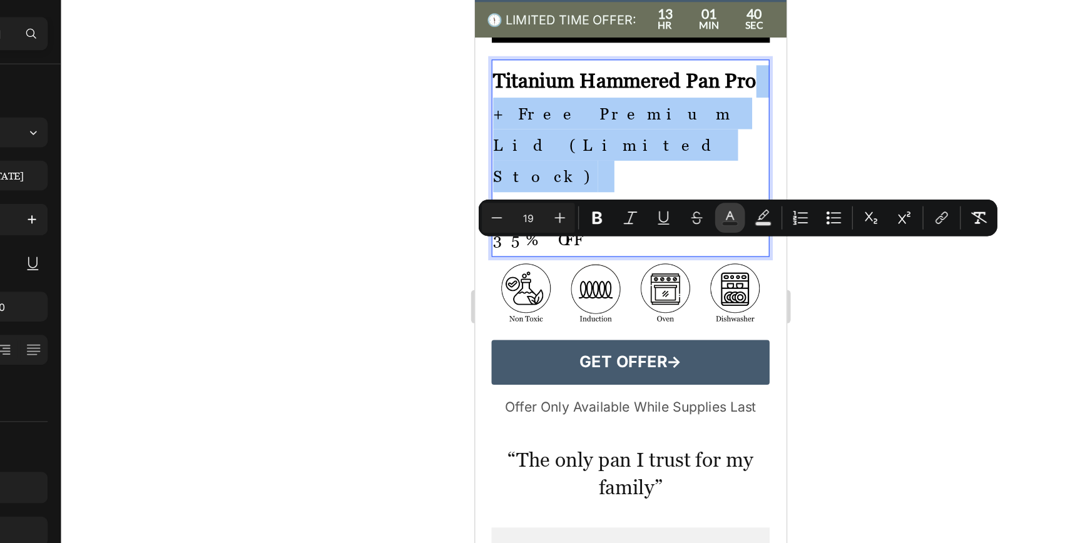
click at [710, 227] on rect "Editor contextual toolbar" at bounding box center [716, 226] width 12 height 3
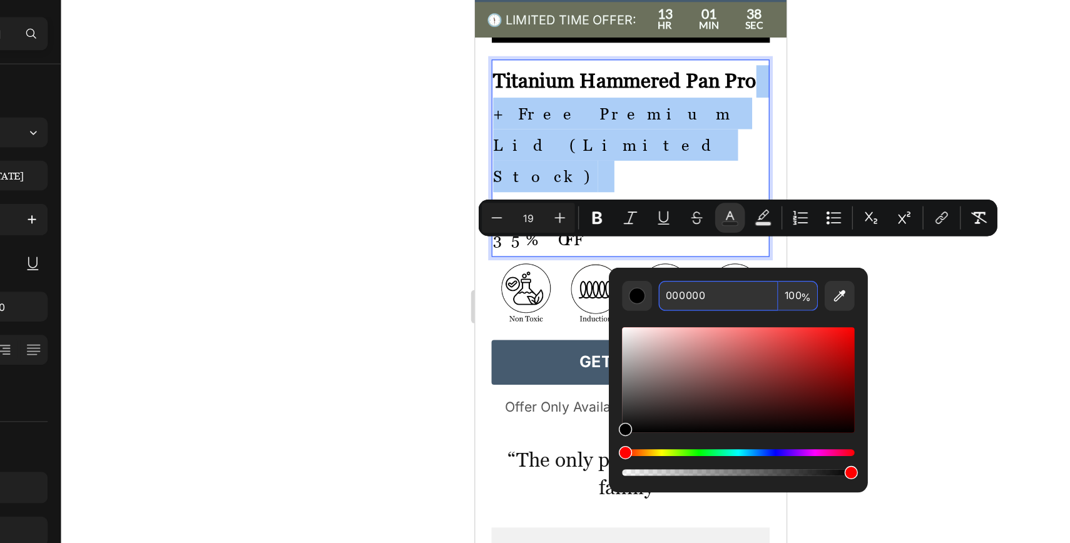
click at [713, 278] on input "000000" at bounding box center [706, 281] width 90 height 23
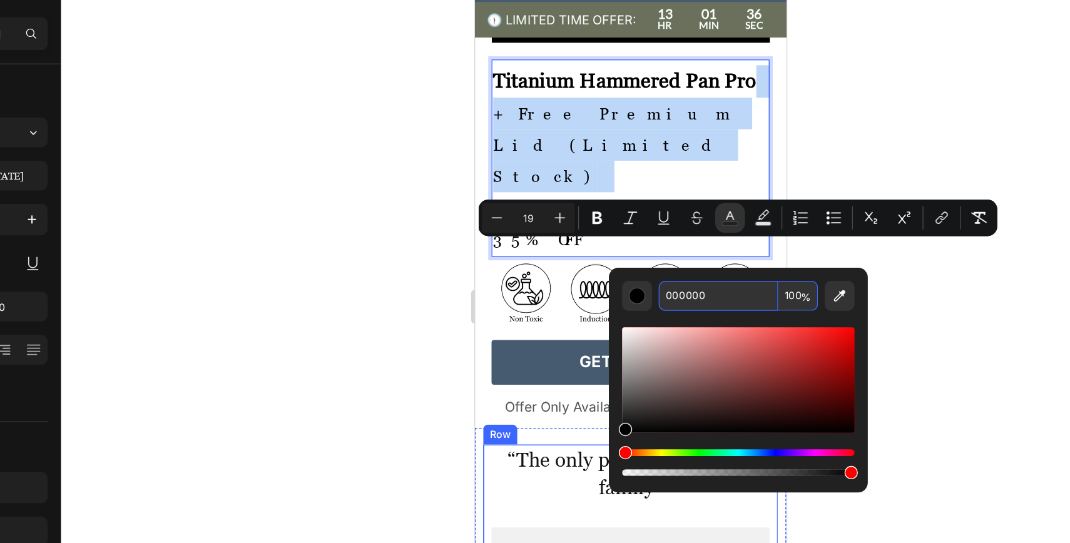
drag, startPoint x: 1150, startPoint y: 316, endPoint x: 539, endPoint y: 407, distance: 618.2
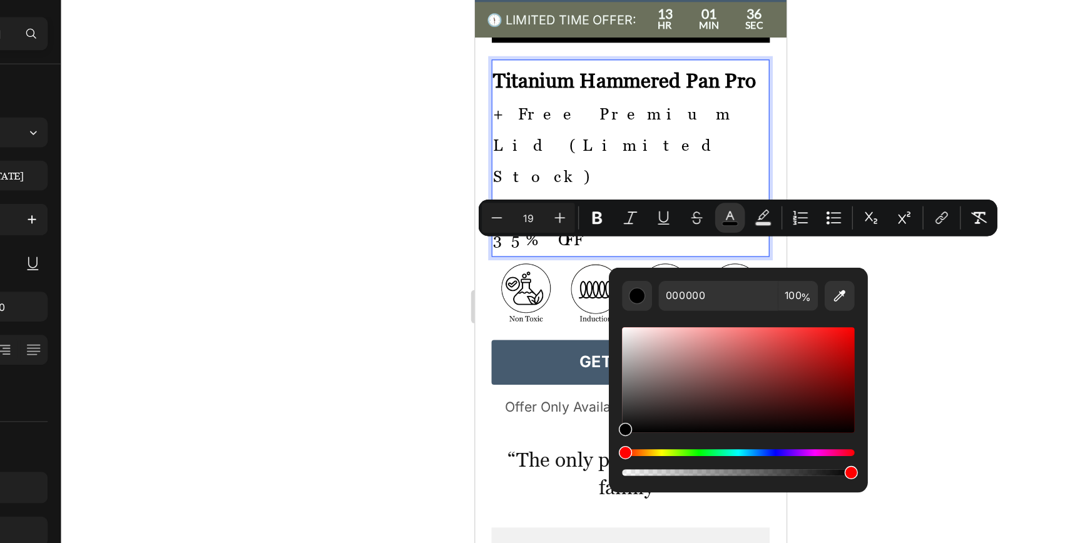
click at [501, 372] on div at bounding box center [640, 289] width 859 height 508
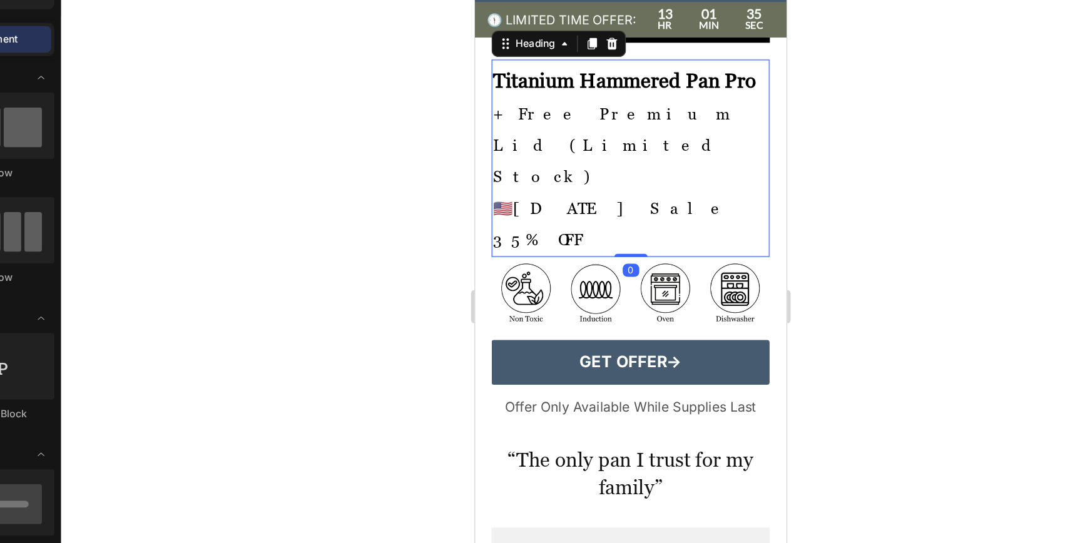
click at [589, 180] on span "[DATE] Sale 35% OFF" at bounding box center [578, 161] width 179 height 38
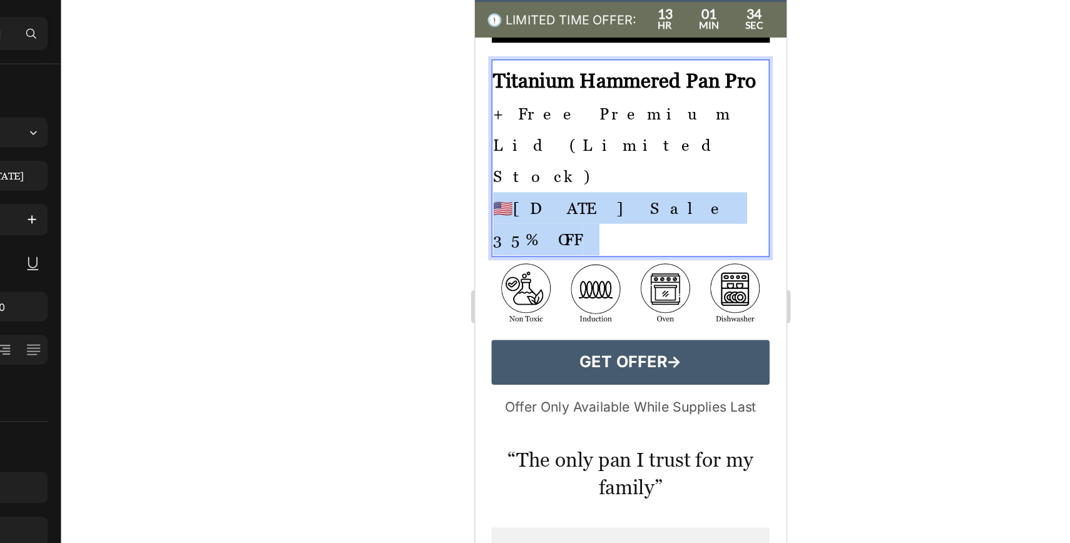
click at [589, 180] on span "[DATE] Sale 35% OFF" at bounding box center [578, 161] width 179 height 38
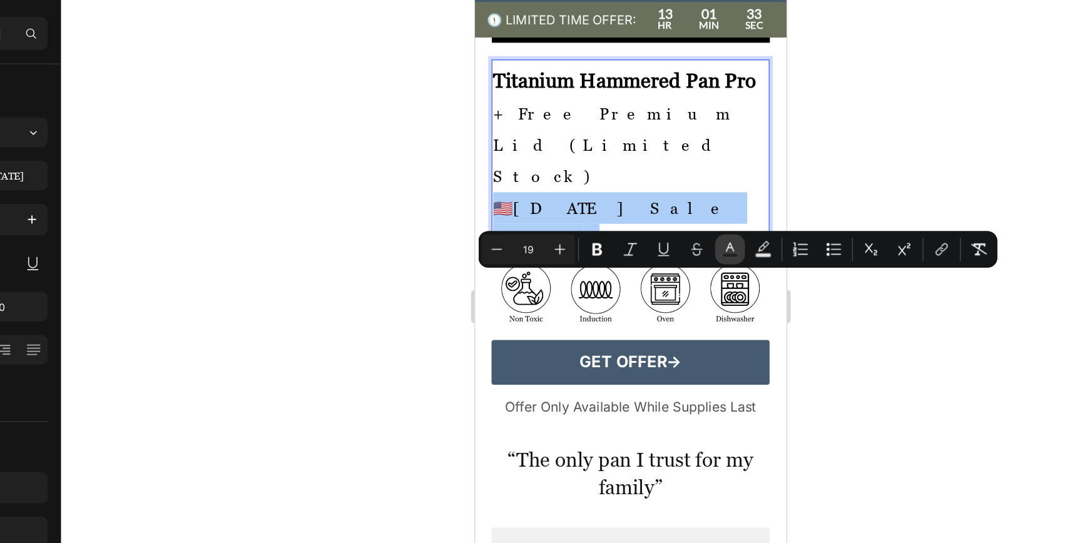
click at [710, 247] on icon "Editor contextual toolbar" at bounding box center [715, 246] width 13 height 13
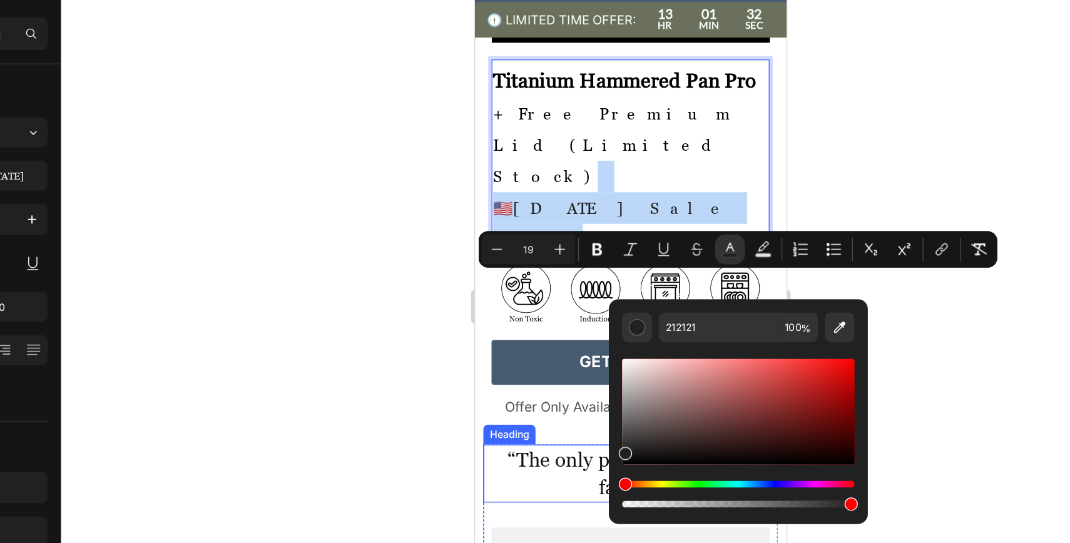
drag, startPoint x: 1172, startPoint y: 336, endPoint x: 515, endPoint y: 372, distance: 658.1
type input "000000"
drag, startPoint x: 1178, startPoint y: 342, endPoint x: 548, endPoint y: 367, distance: 631.3
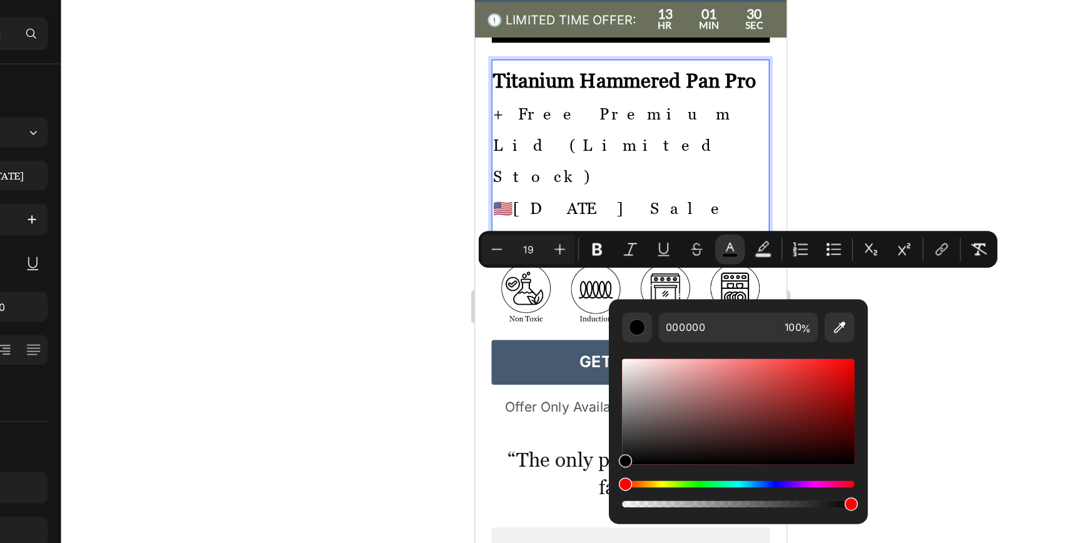
click at [479, 344] on div at bounding box center [640, 289] width 859 height 508
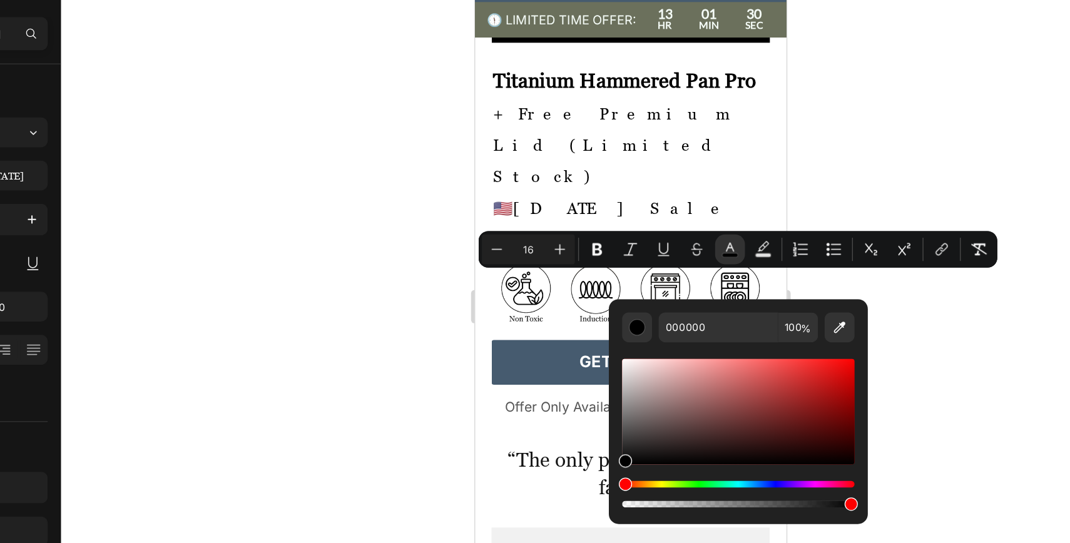
click at [481, 342] on div at bounding box center [640, 289] width 859 height 508
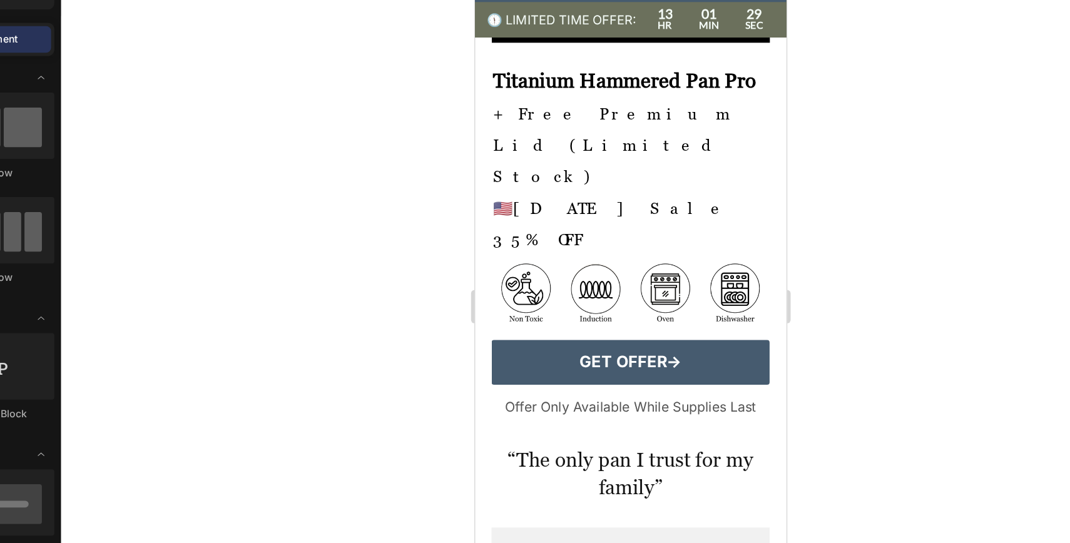
click at [481, 342] on div at bounding box center [640, 289] width 859 height 508
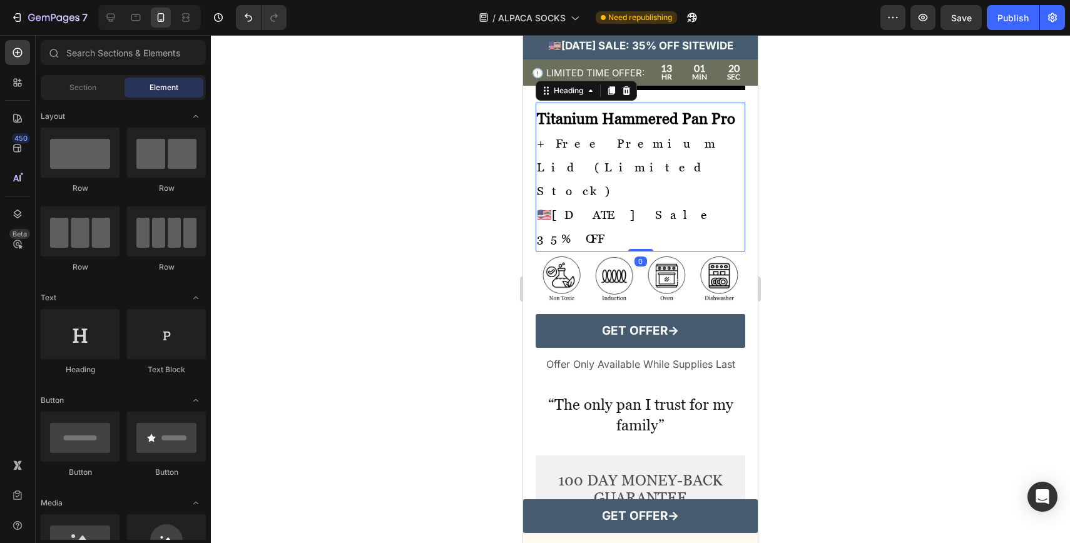
click at [655, 245] on span "[DATE] Sale 35% OFF" at bounding box center [626, 226] width 179 height 38
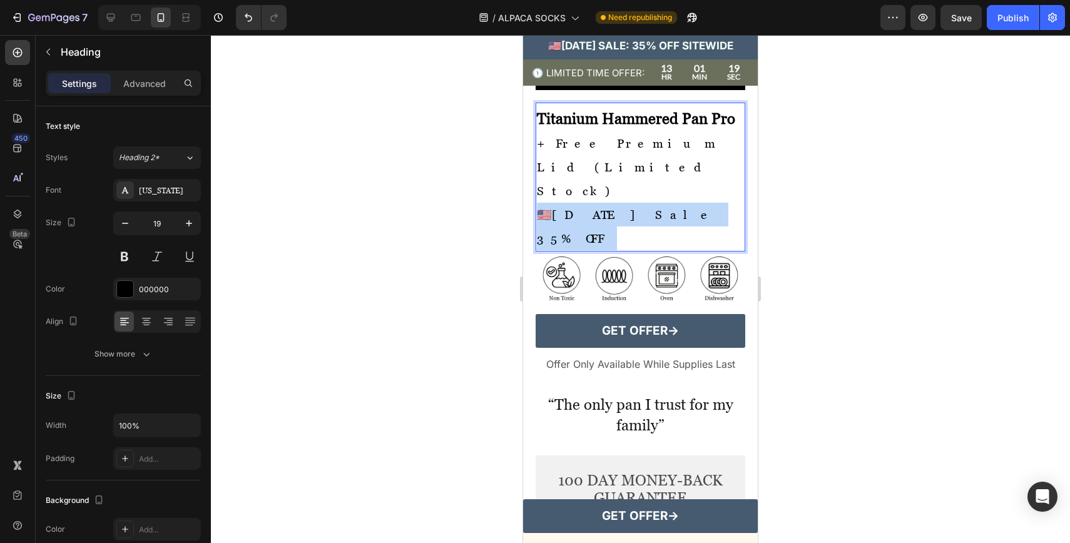
click at [655, 245] on span "[DATE] Sale 35% OFF" at bounding box center [626, 226] width 179 height 38
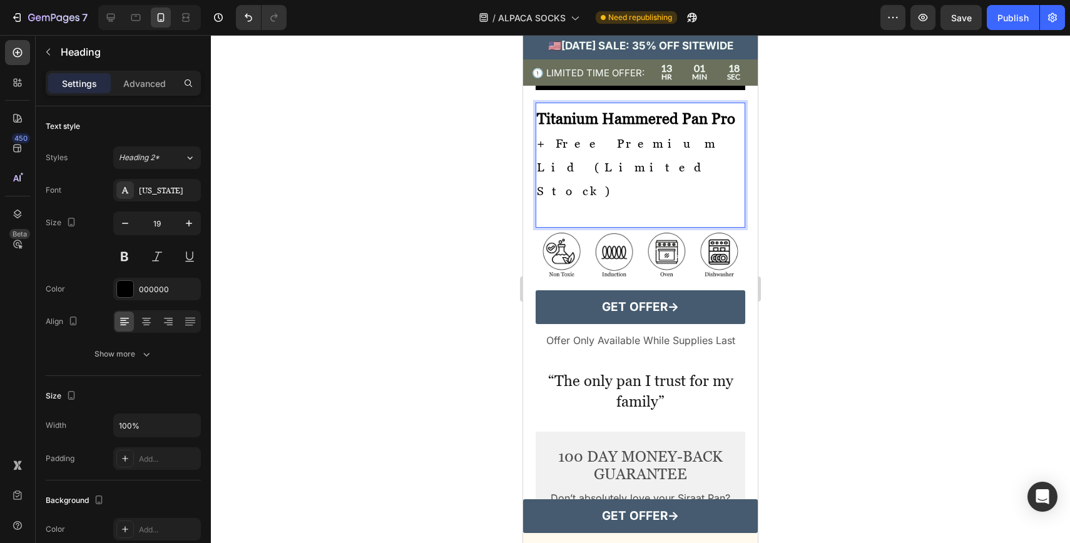
click at [655, 227] on p "Titanium Hammered Pan Pro + Free Premium Lid (Limited Stock)" at bounding box center [640, 167] width 207 height 120
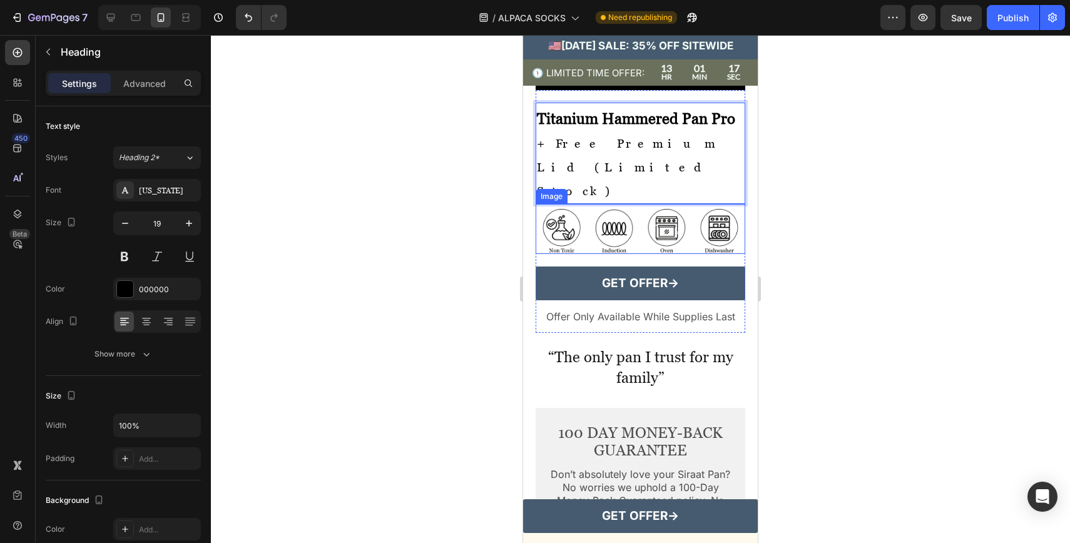
click at [835, 268] on div at bounding box center [640, 289] width 859 height 508
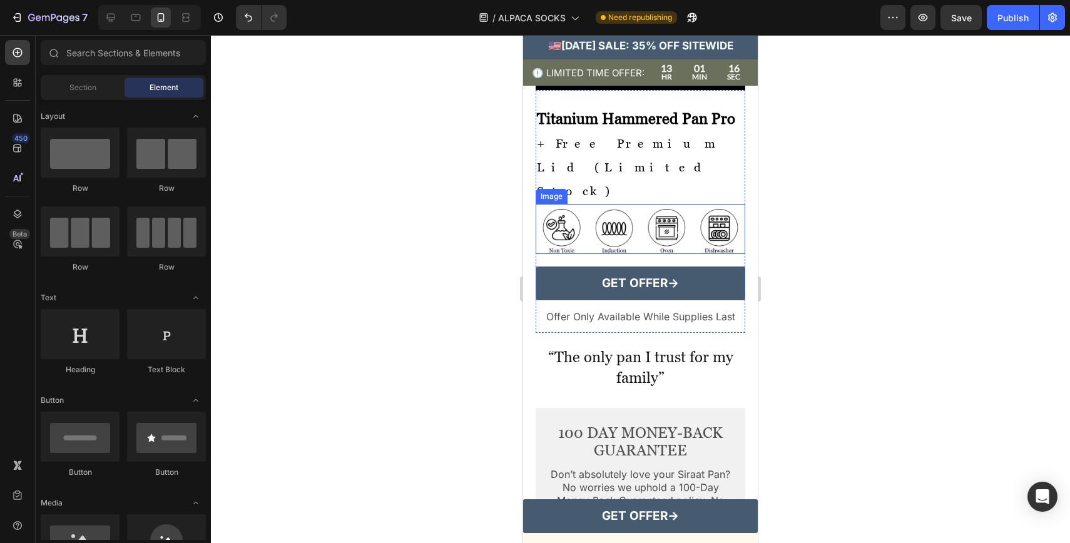
click at [825, 282] on div at bounding box center [640, 289] width 859 height 508
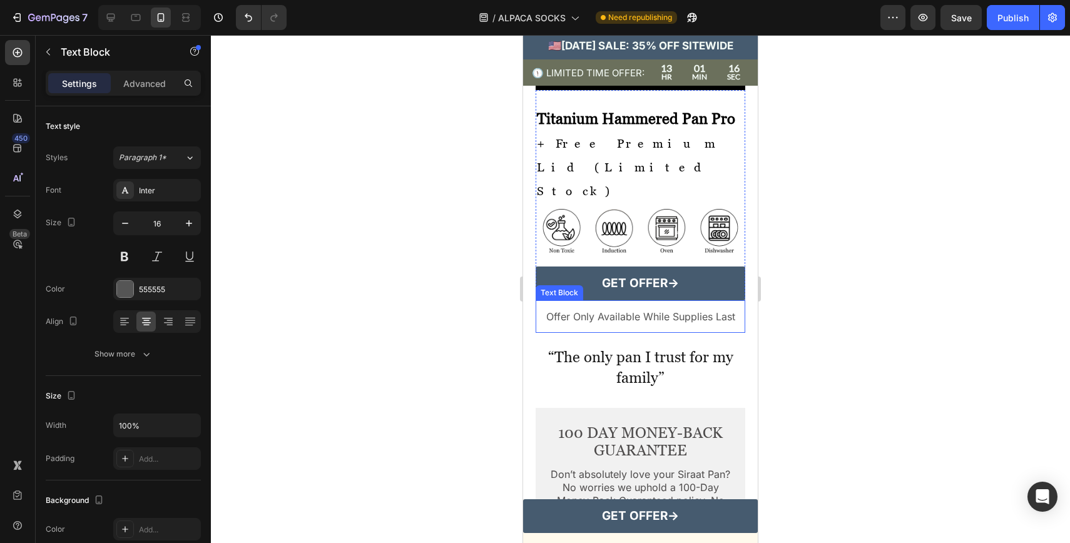
click at [660, 325] on p "Offer Only Available While Supplies Last" at bounding box center [640, 317] width 207 height 18
click at [887, 330] on div at bounding box center [640, 289] width 859 height 508
click at [561, 325] on p "🇺🇸 [DATE] Sale 35% OFF" at bounding box center [640, 317] width 207 height 18
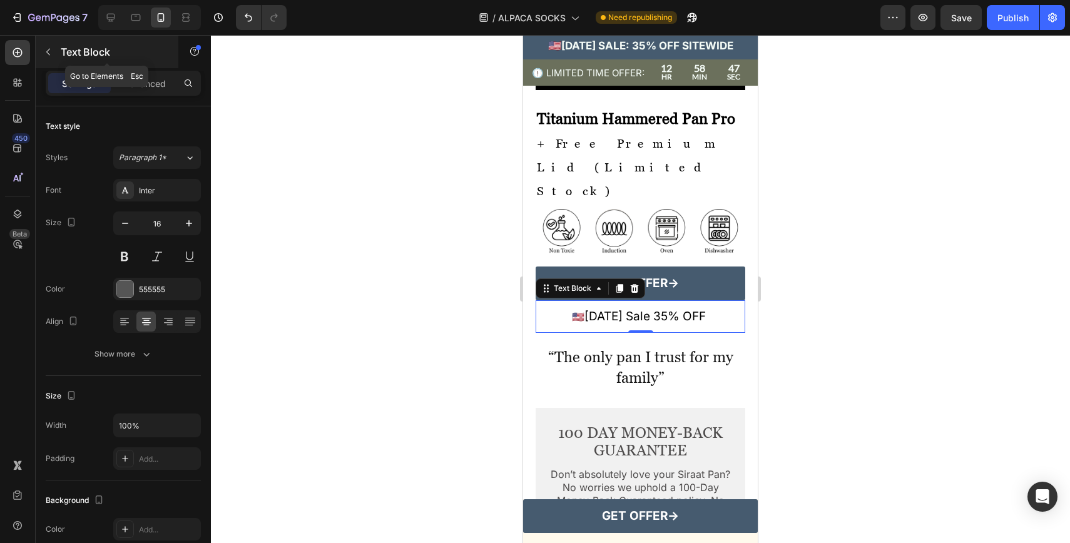
click at [58, 54] on div "Text Block" at bounding box center [107, 52] width 143 height 33
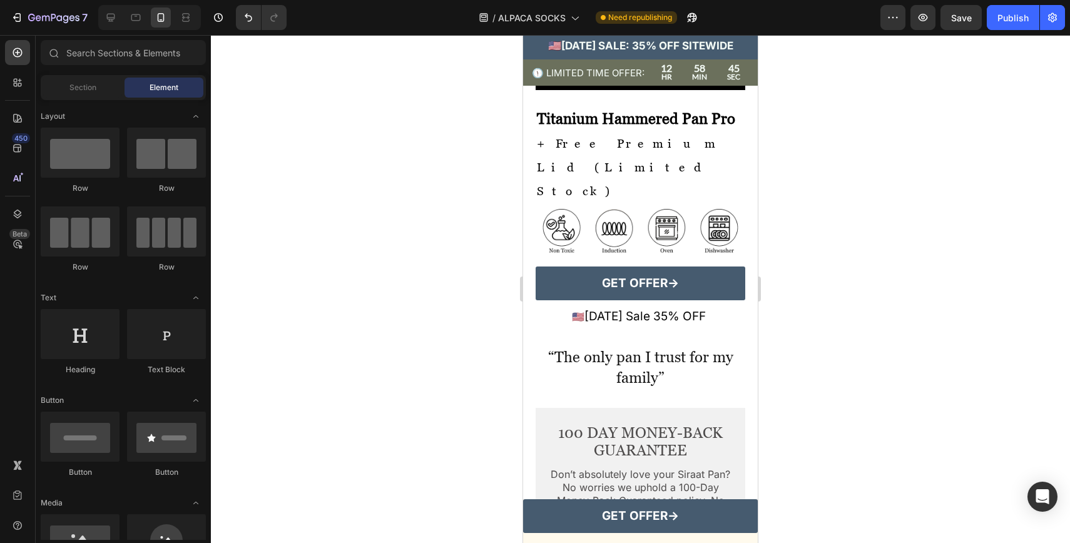
drag, startPoint x: 331, startPoint y: 333, endPoint x: 404, endPoint y: 351, distance: 75.4
click at [404, 351] on div at bounding box center [640, 289] width 859 height 508
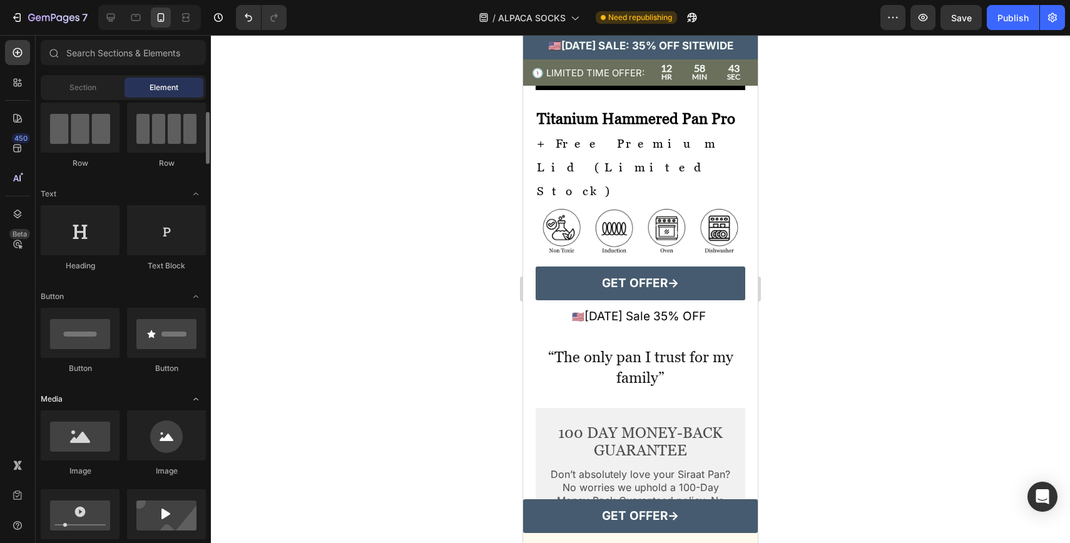
scroll to position [118, 0]
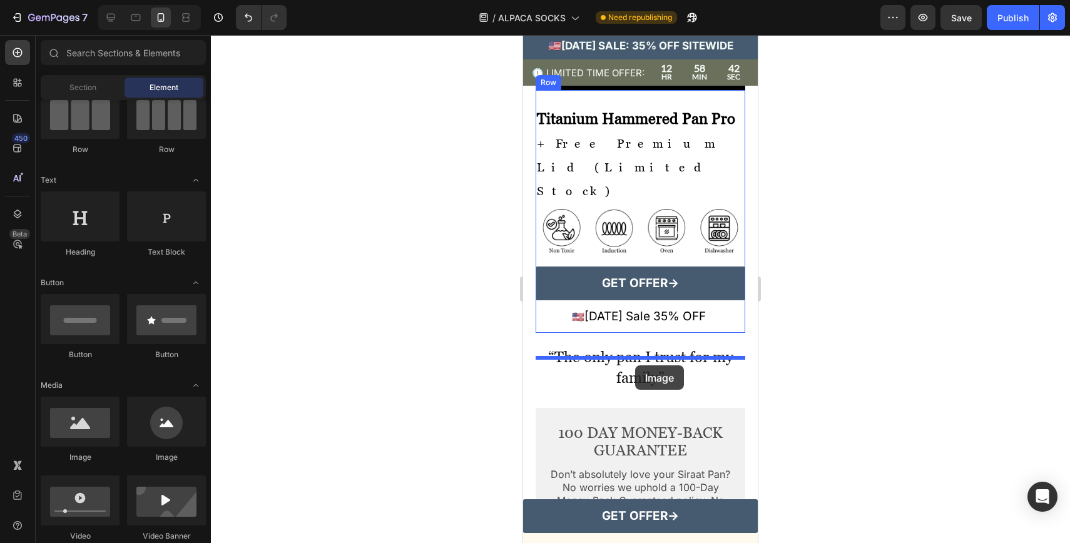
drag, startPoint x: 608, startPoint y: 459, endPoint x: 635, endPoint y: 365, distance: 97.2
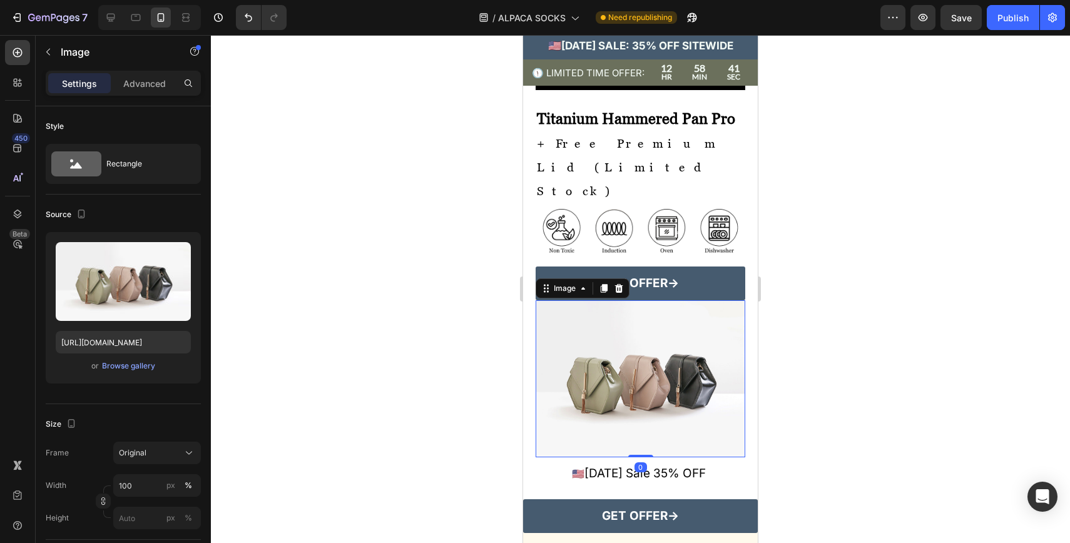
click at [636, 399] on img at bounding box center [641, 378] width 210 height 157
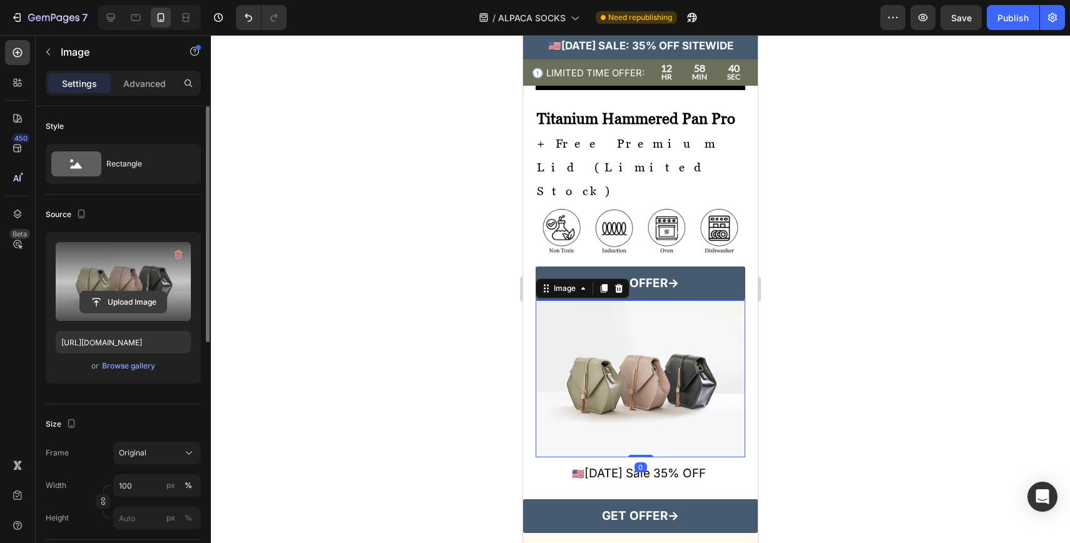
click at [121, 297] on input "file" at bounding box center [123, 302] width 86 height 21
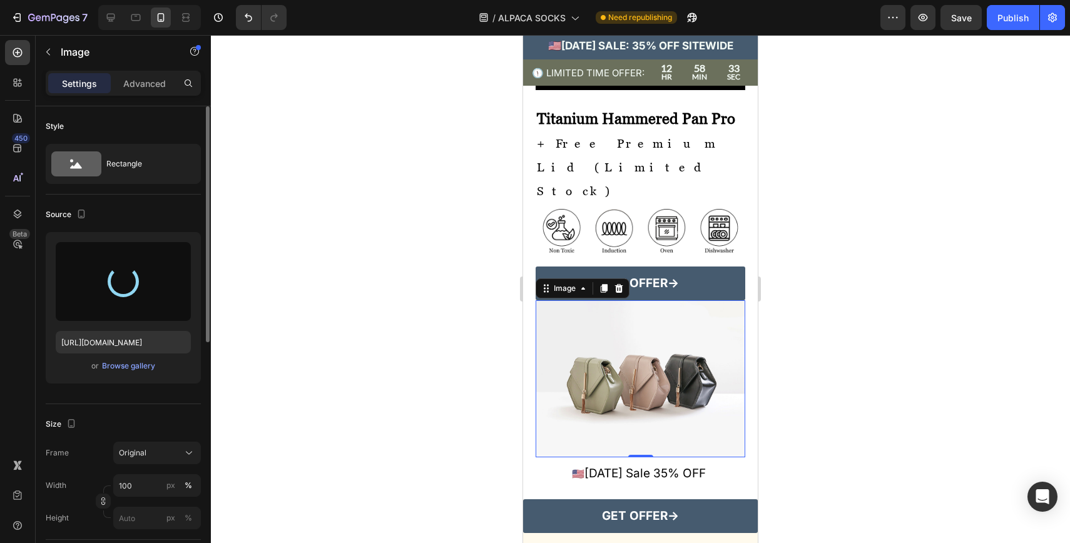
type input "[URL][DOMAIN_NAME]"
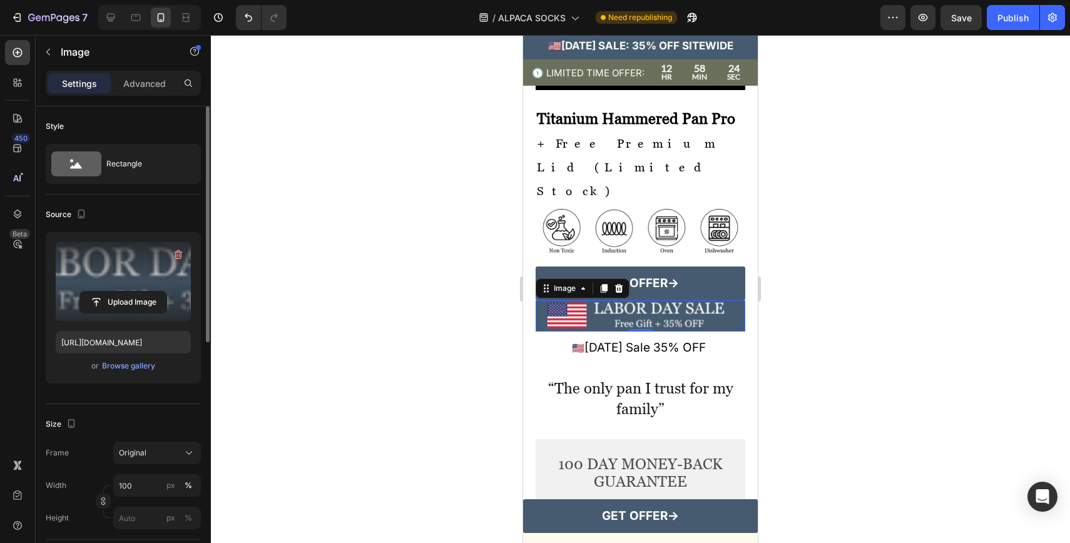
click at [738, 332] on img at bounding box center [641, 315] width 210 height 31
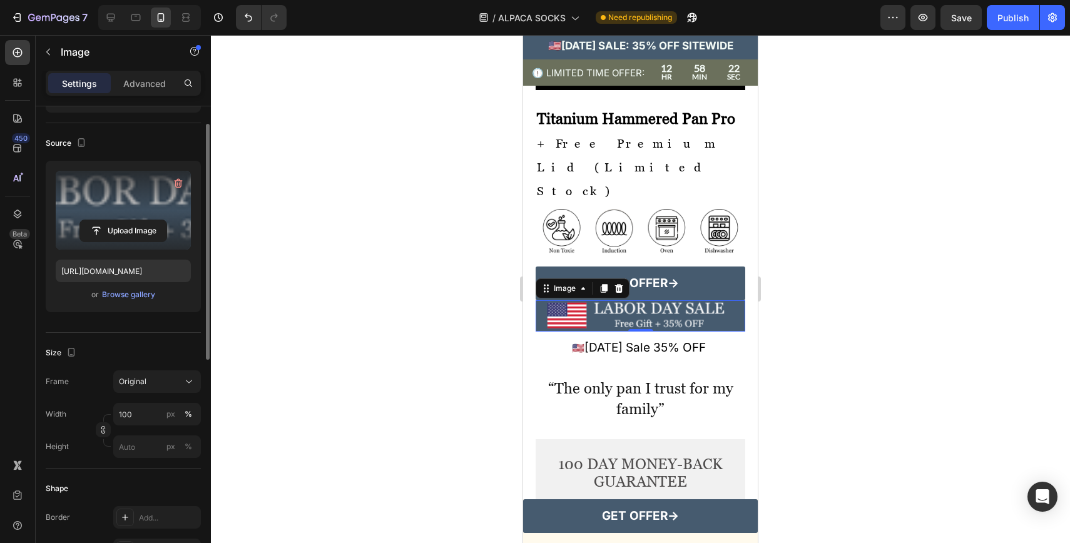
scroll to position [86, 0]
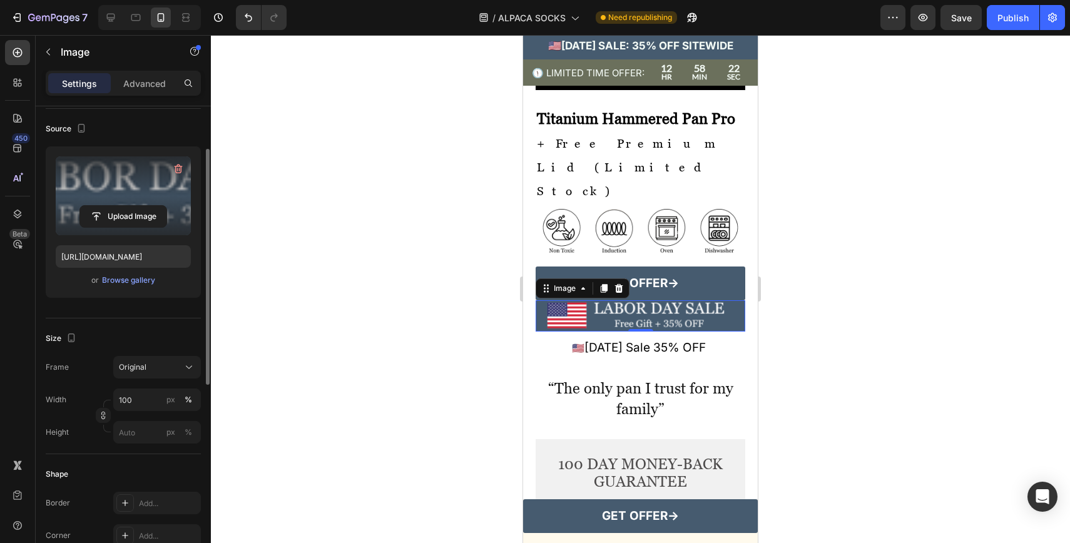
click at [183, 355] on div "Size Frame Original Width 100 px % Height px %" at bounding box center [123, 387] width 155 height 136
click at [176, 364] on div "Original" at bounding box center [149, 367] width 61 height 11
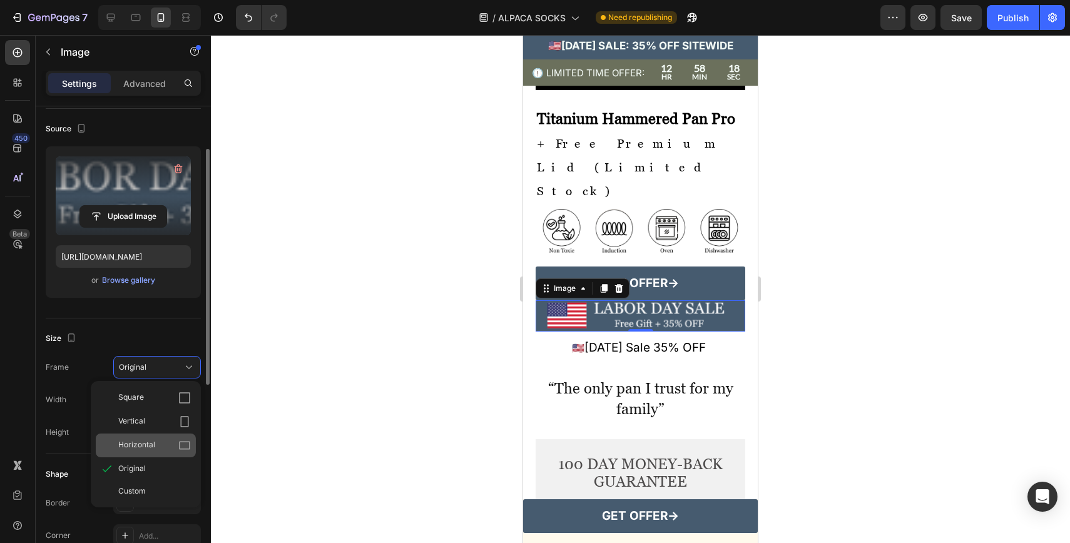
click at [153, 442] on span "Horizontal" at bounding box center [136, 445] width 37 height 13
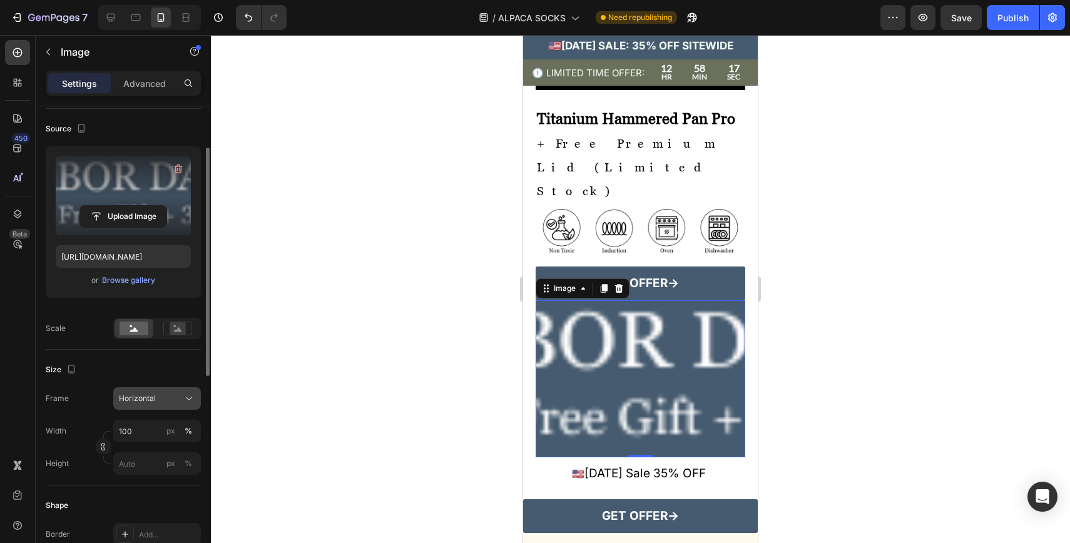
click at [172, 403] on div "Horizontal" at bounding box center [149, 398] width 61 height 11
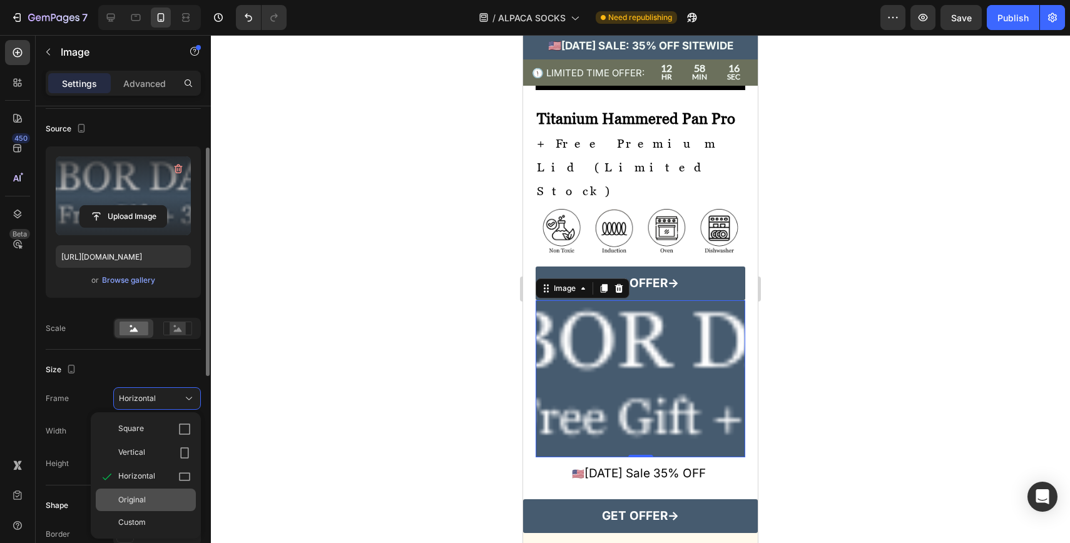
click at [165, 498] on div "Original" at bounding box center [154, 499] width 73 height 11
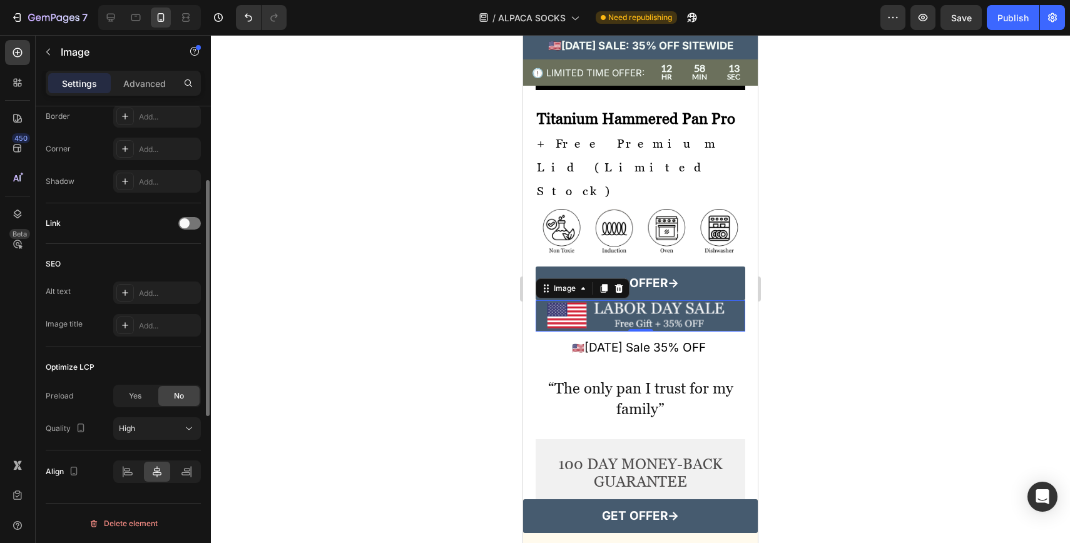
scroll to position [0, 0]
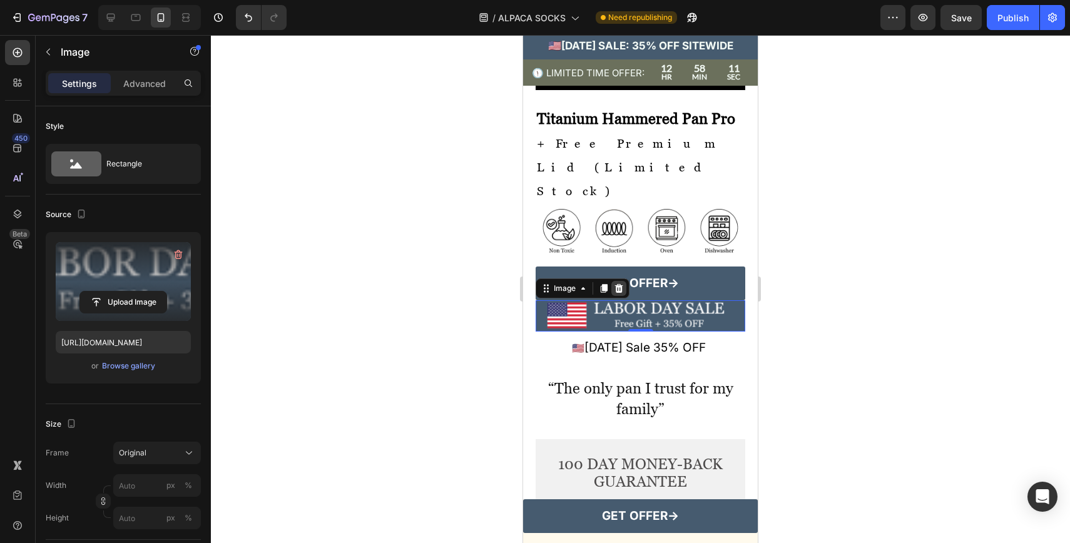
click at [625, 296] on div at bounding box center [618, 288] width 15 height 15
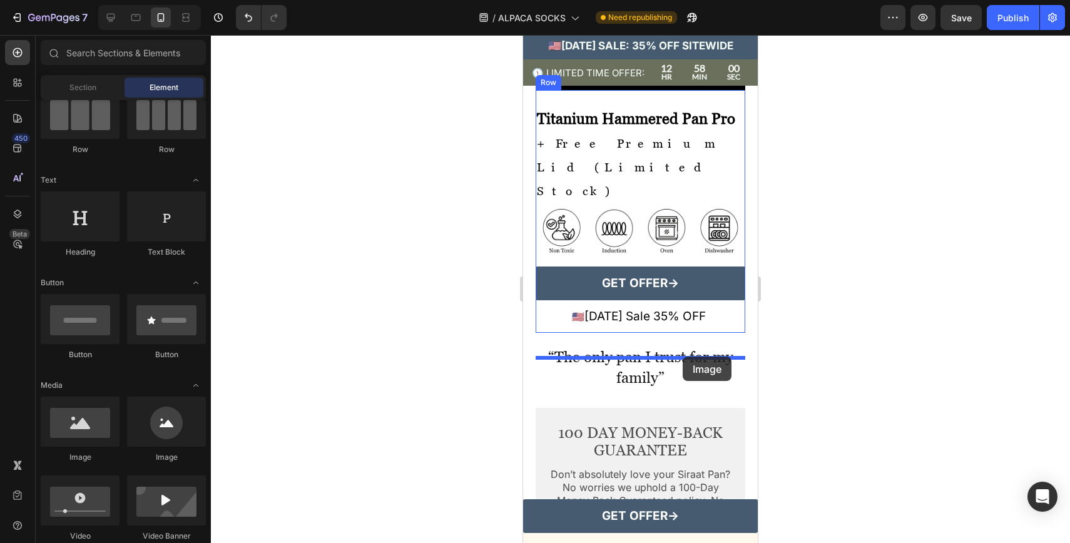
drag, startPoint x: 606, startPoint y: 457, endPoint x: 683, endPoint y: 357, distance: 126.8
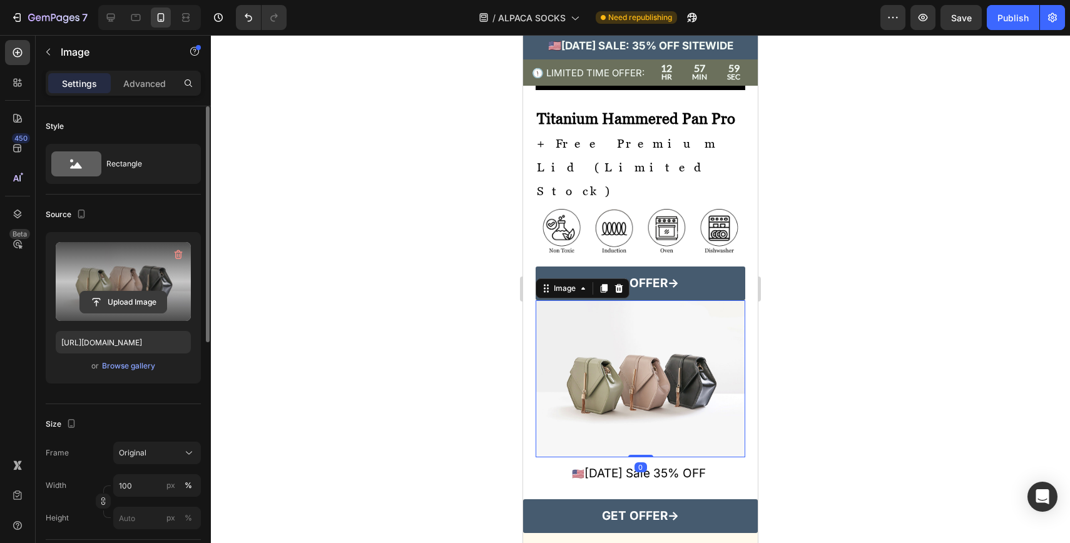
click at [117, 309] on input "file" at bounding box center [123, 302] width 86 height 21
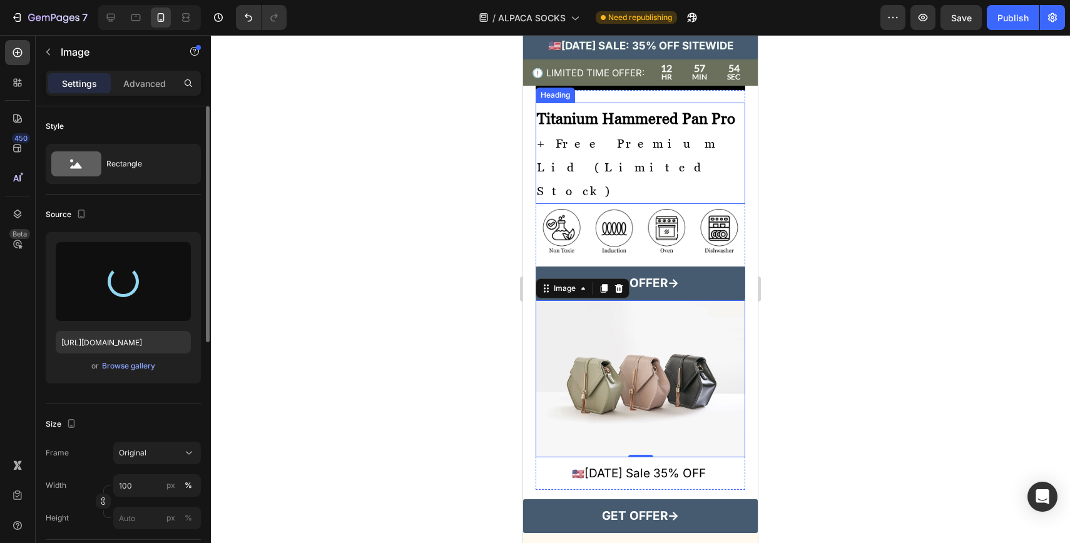
type input "[URL][DOMAIN_NAME]"
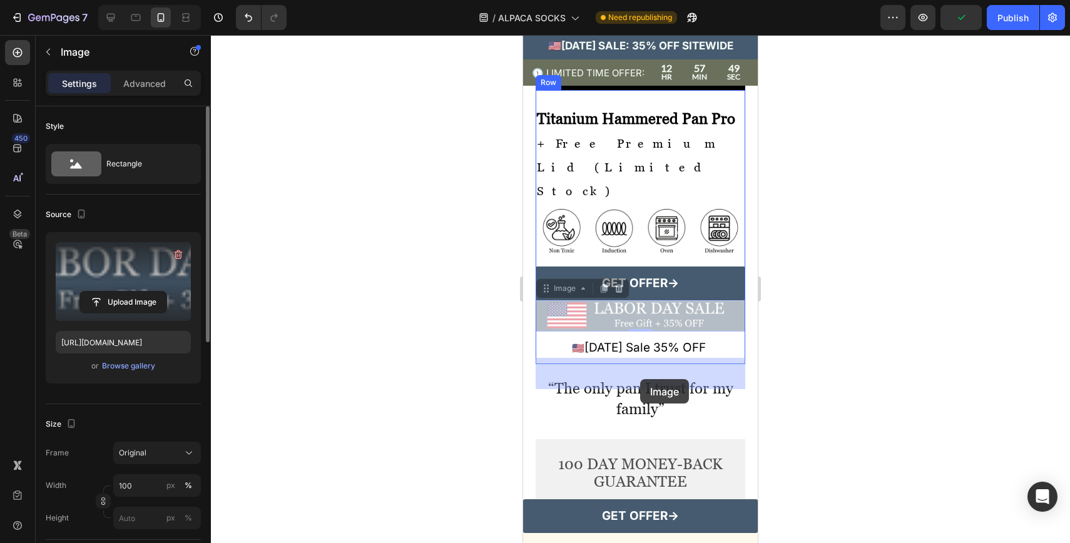
drag, startPoint x: 641, startPoint y: 367, endPoint x: 640, endPoint y: 379, distance: 12.5
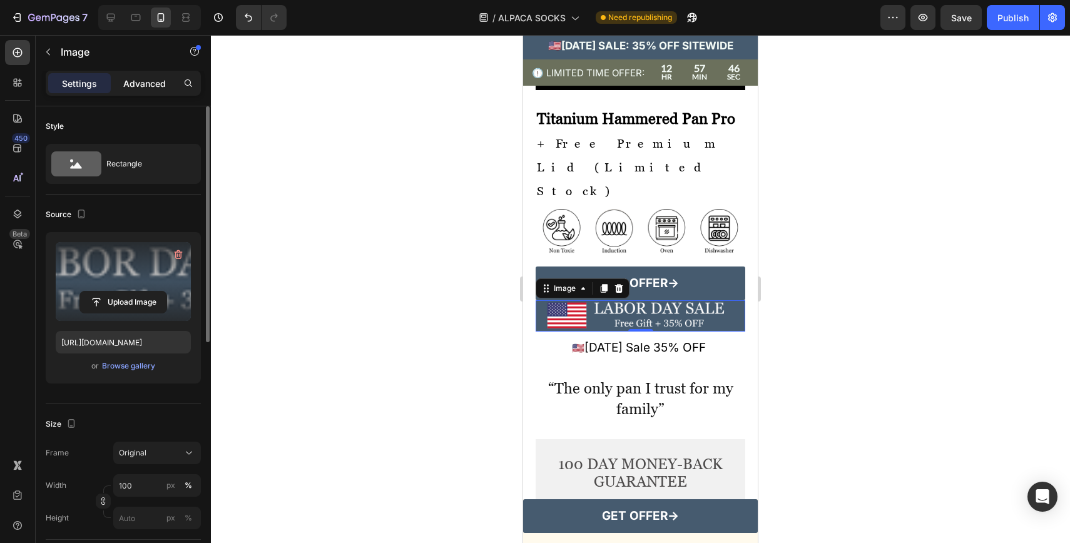
click at [138, 86] on p "Advanced" at bounding box center [144, 83] width 43 height 13
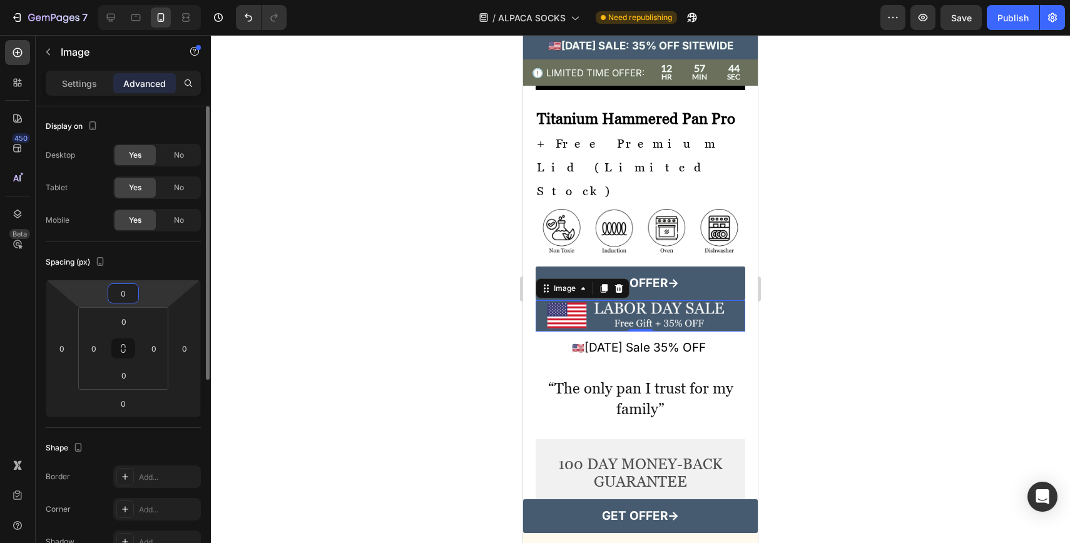
click at [122, 299] on input "0" at bounding box center [123, 293] width 25 height 19
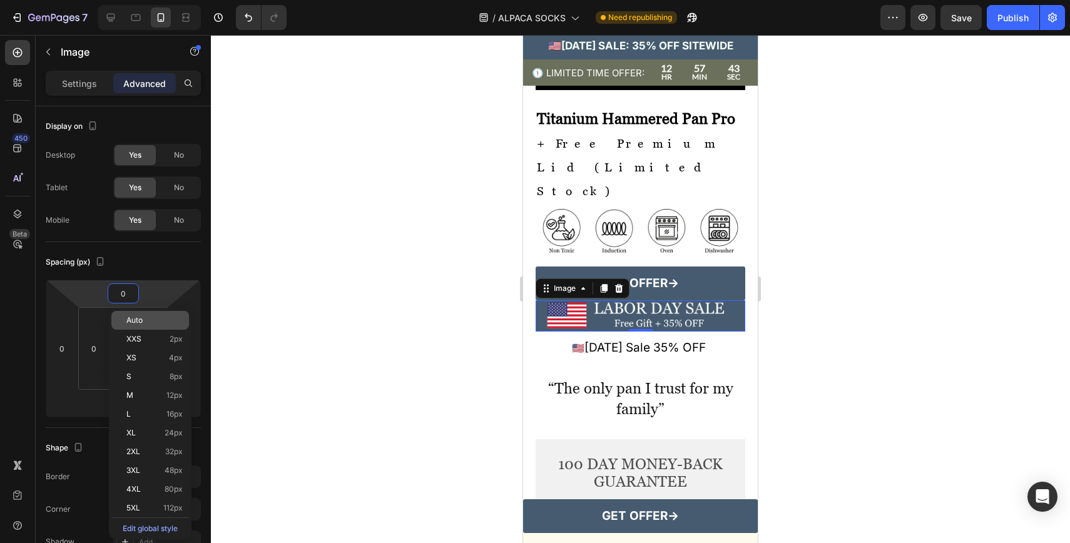
click at [136, 320] on span "Auto" at bounding box center [134, 320] width 16 height 9
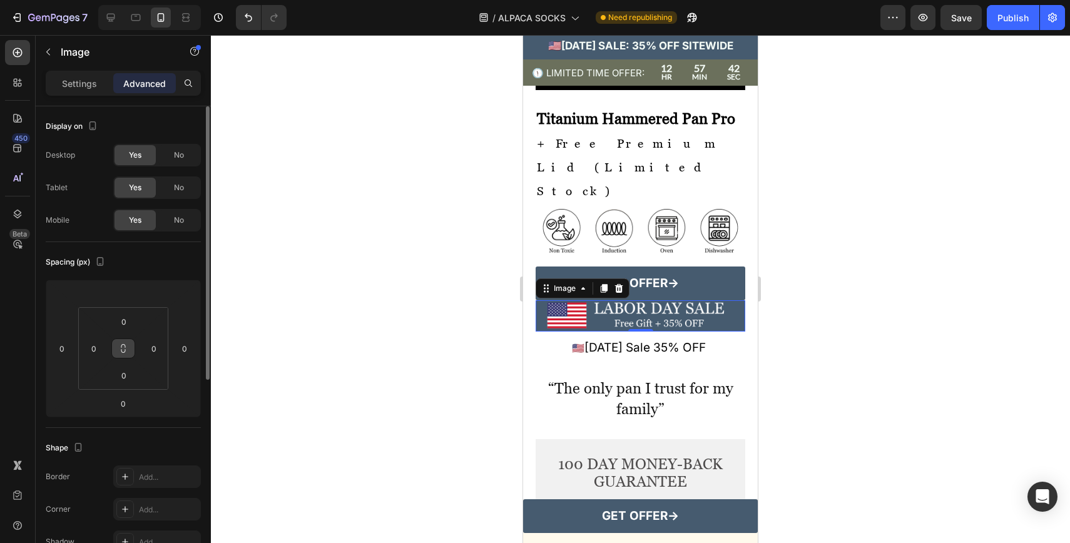
click at [127, 350] on icon at bounding box center [123, 349] width 10 height 10
click at [125, 347] on icon at bounding box center [123, 349] width 10 height 10
click at [126, 320] on input "0" at bounding box center [123, 321] width 25 height 19
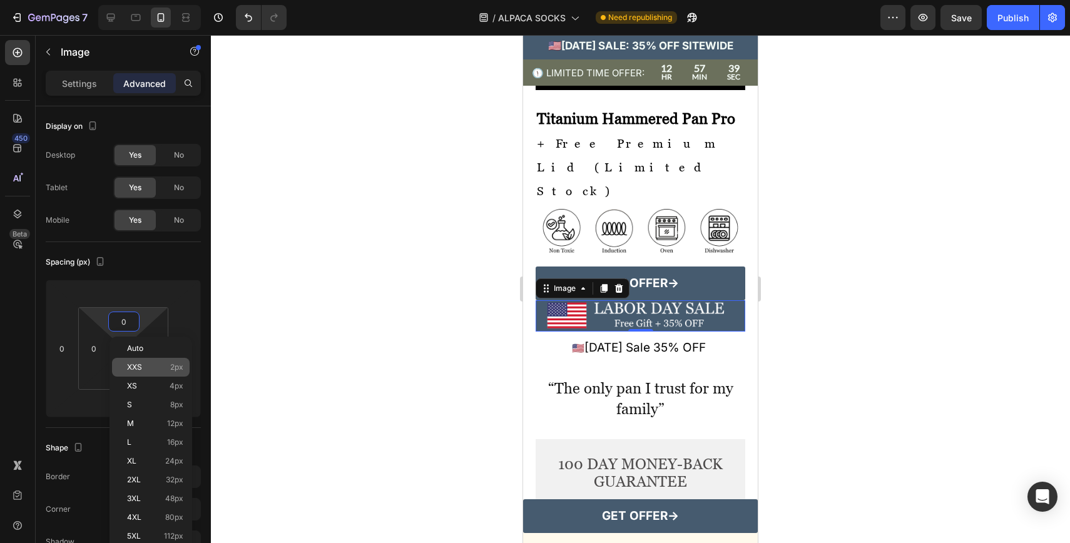
click at [130, 360] on div "XXS 2px" at bounding box center [151, 367] width 78 height 19
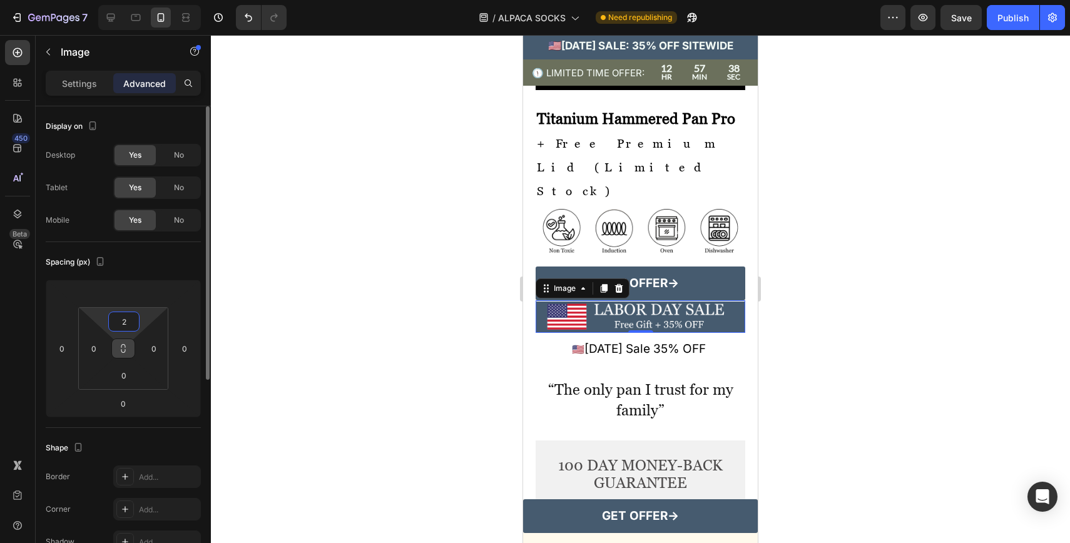
click at [125, 320] on input "2" at bounding box center [123, 321] width 25 height 19
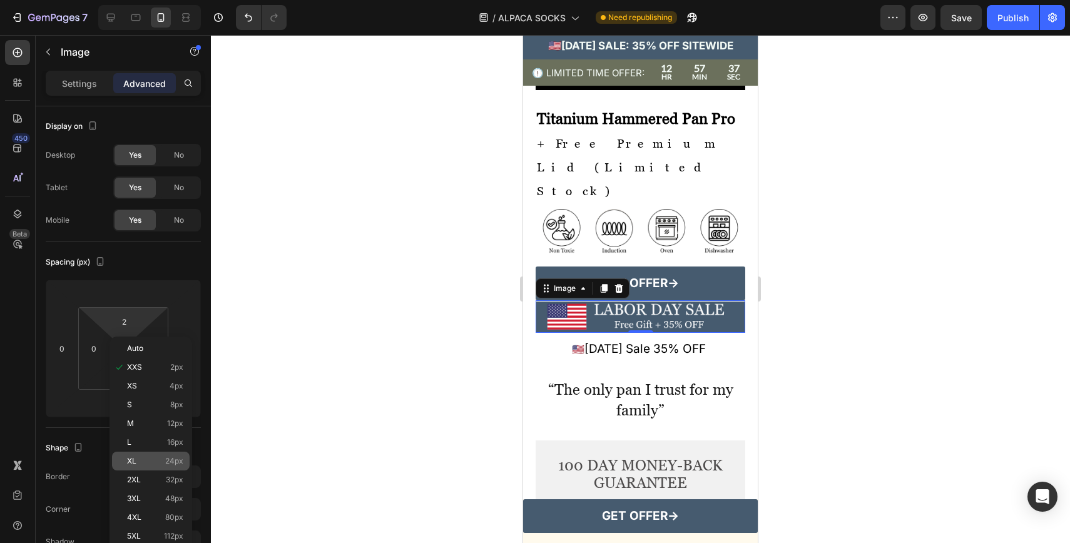
click at [143, 469] on div "XL 24px" at bounding box center [151, 461] width 78 height 19
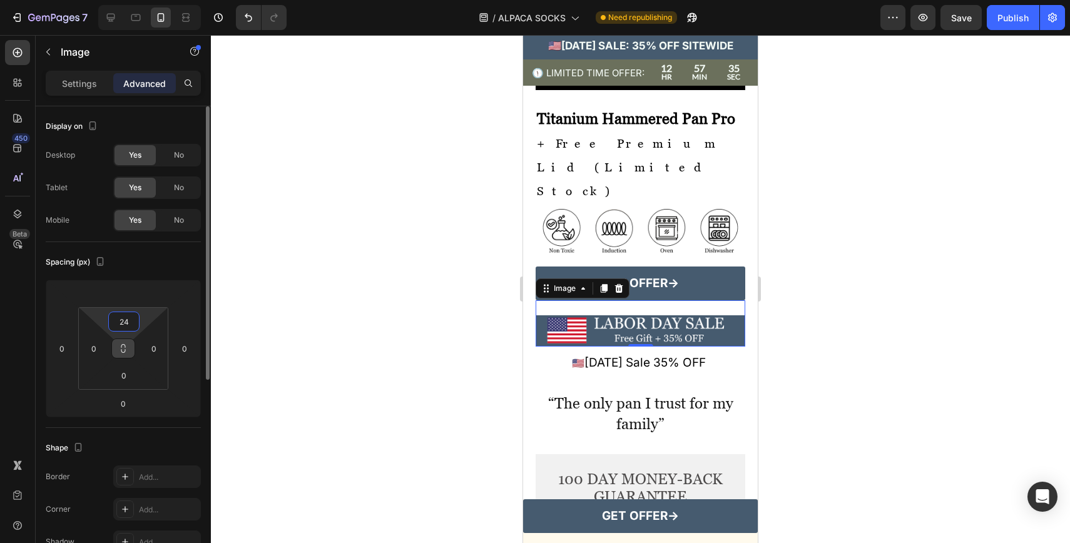
click at [126, 328] on input "24" at bounding box center [123, 321] width 25 height 19
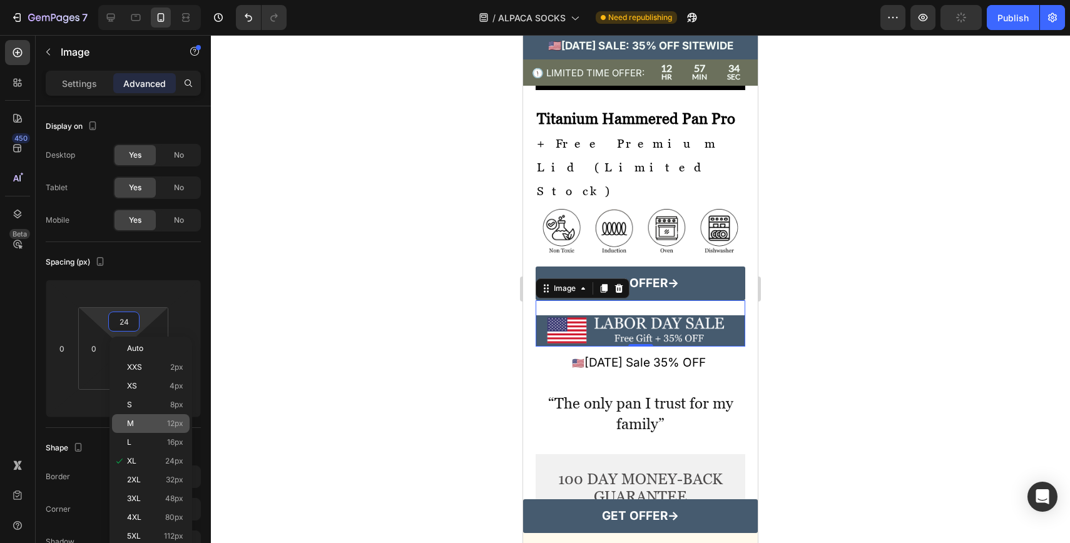
click at [133, 424] on span "M" at bounding box center [130, 423] width 7 height 9
type input "12"
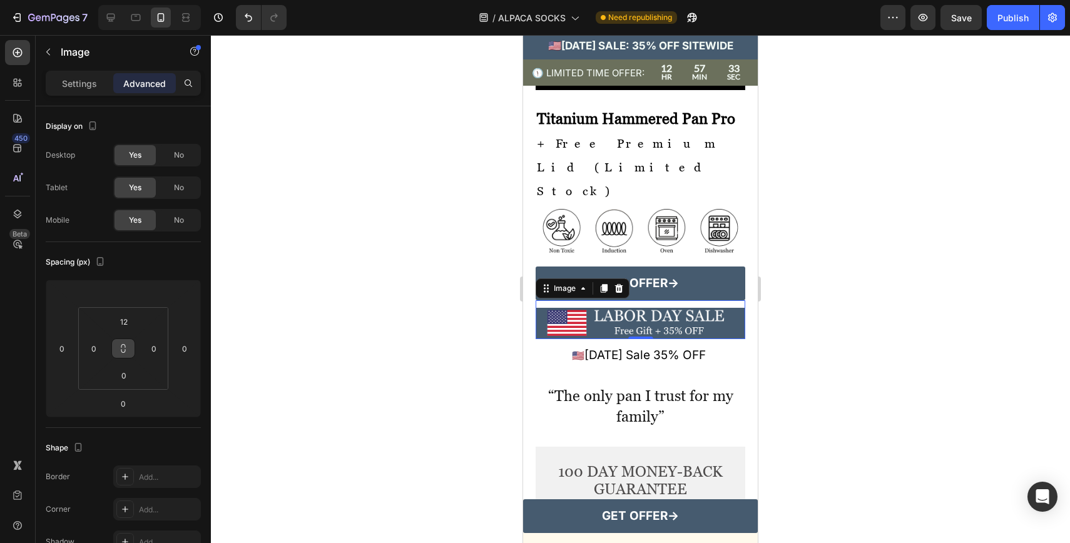
click at [845, 441] on div at bounding box center [640, 289] width 859 height 508
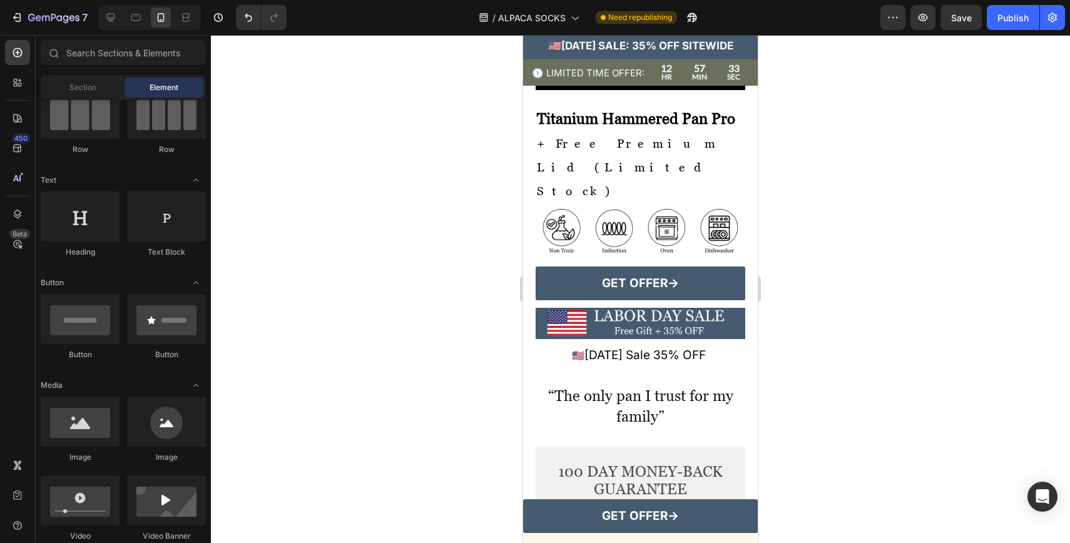
click at [845, 441] on div at bounding box center [640, 289] width 859 height 508
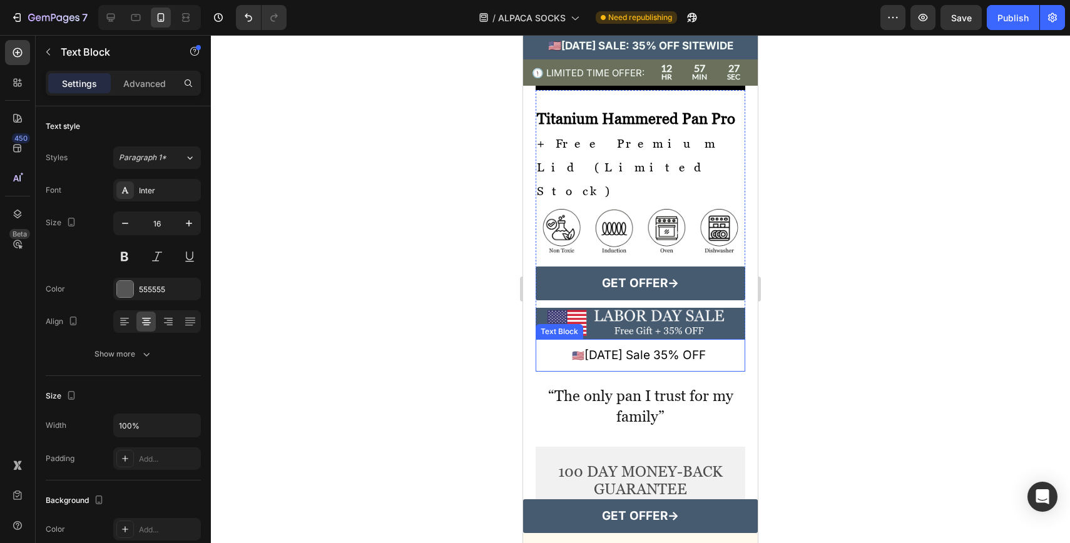
click at [705, 362] on span "[DATE] Sale 35% OFF" at bounding box center [645, 355] width 121 height 14
click at [640, 335] on div at bounding box center [634, 327] width 15 height 15
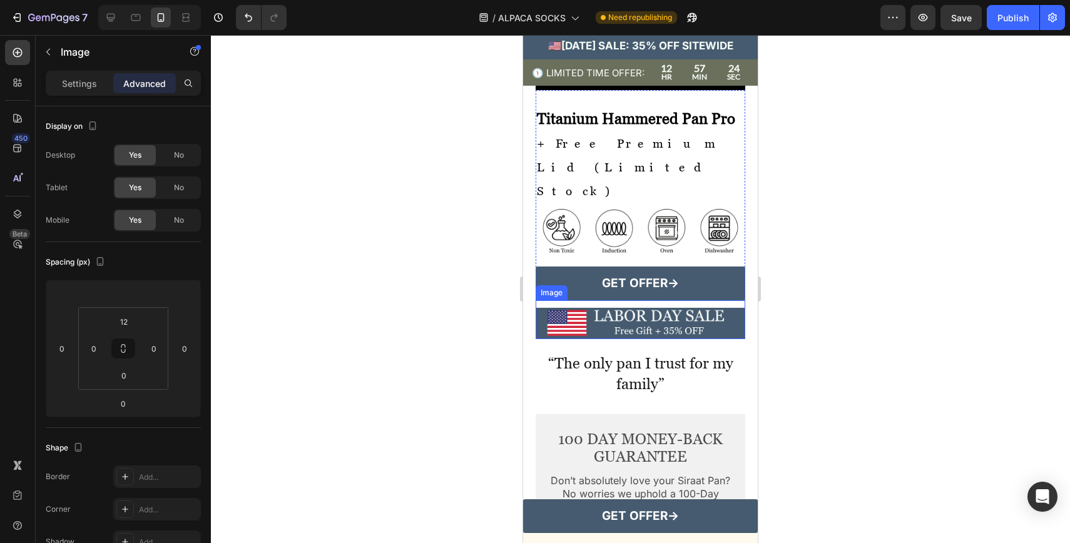
click at [710, 339] on img at bounding box center [641, 323] width 210 height 31
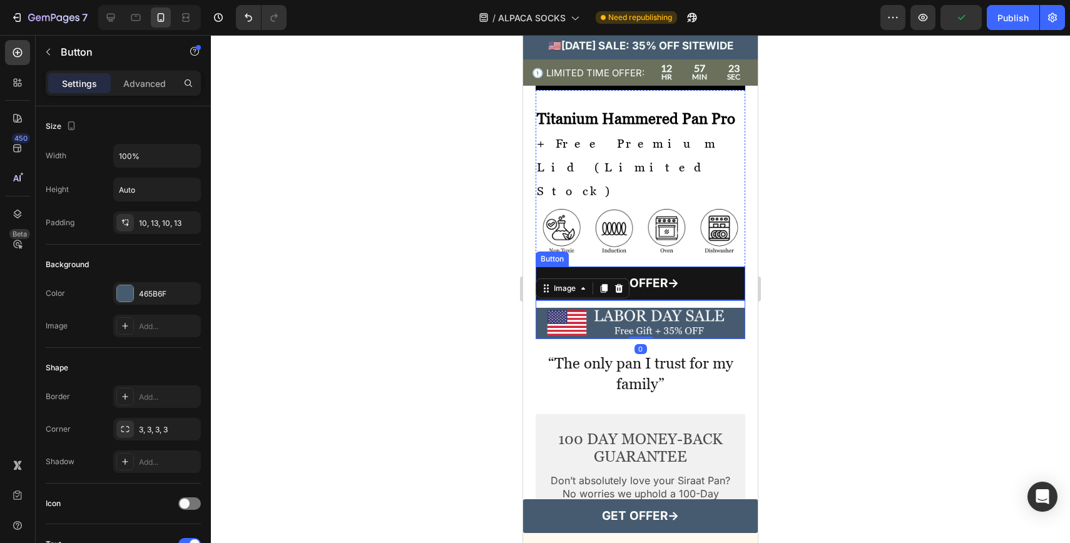
click at [732, 300] on link "GET OFFER→" at bounding box center [641, 284] width 210 height 34
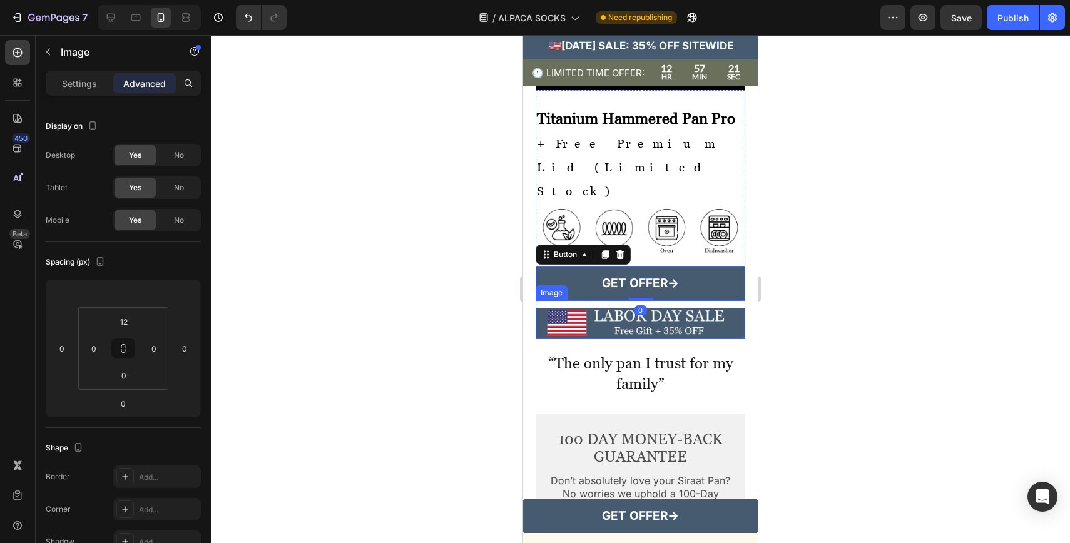
click at [553, 339] on img at bounding box center [641, 323] width 210 height 31
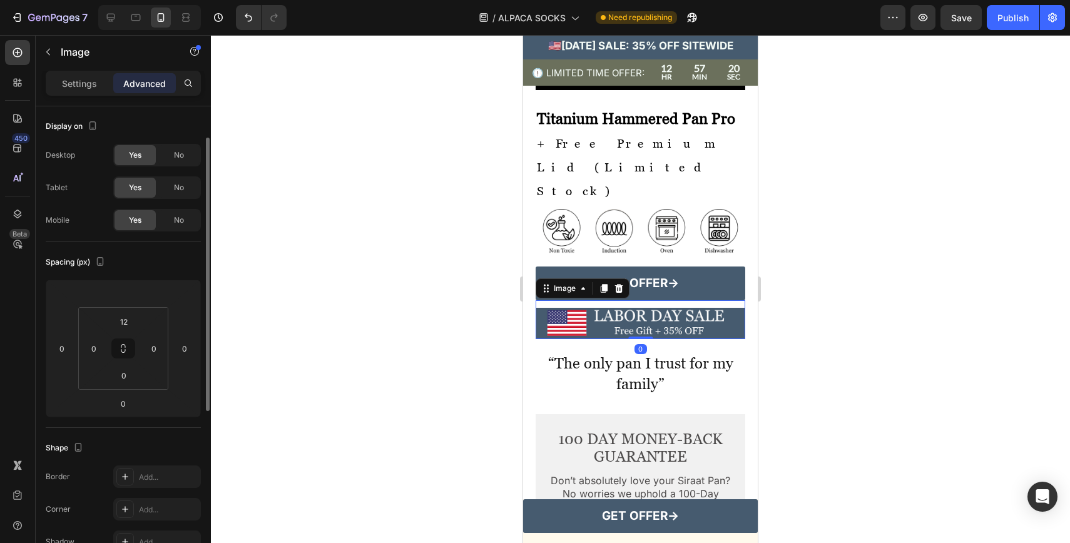
scroll to position [25, 0]
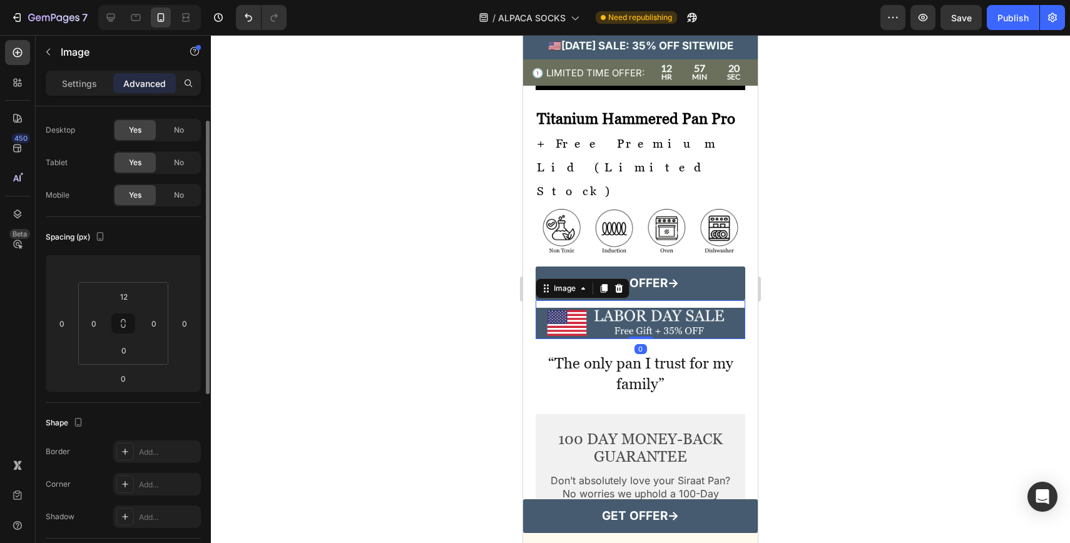
click at [141, 472] on div "Border Add... Corner Add... Shadow Add..." at bounding box center [123, 485] width 155 height 88
click at [120, 479] on icon at bounding box center [125, 484] width 10 height 10
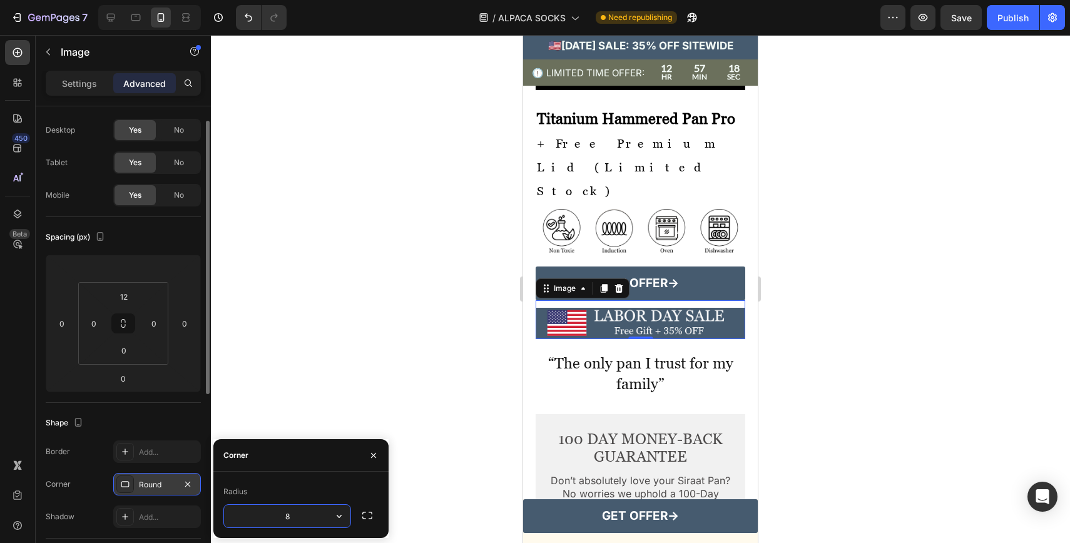
type input "3"
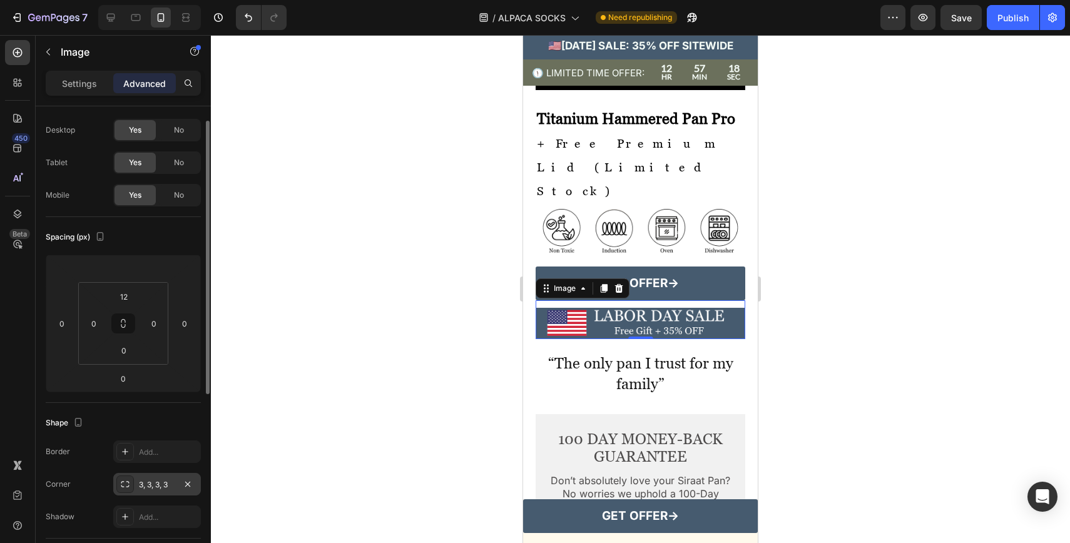
click at [375, 325] on div at bounding box center [640, 289] width 859 height 508
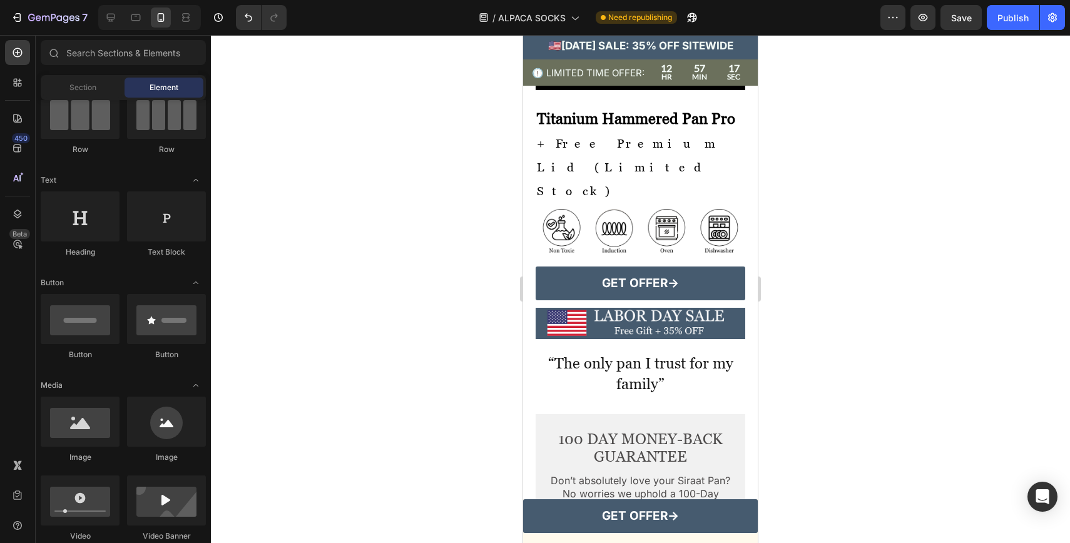
click at [375, 325] on div at bounding box center [640, 289] width 859 height 508
click at [673, 339] on img at bounding box center [641, 323] width 210 height 31
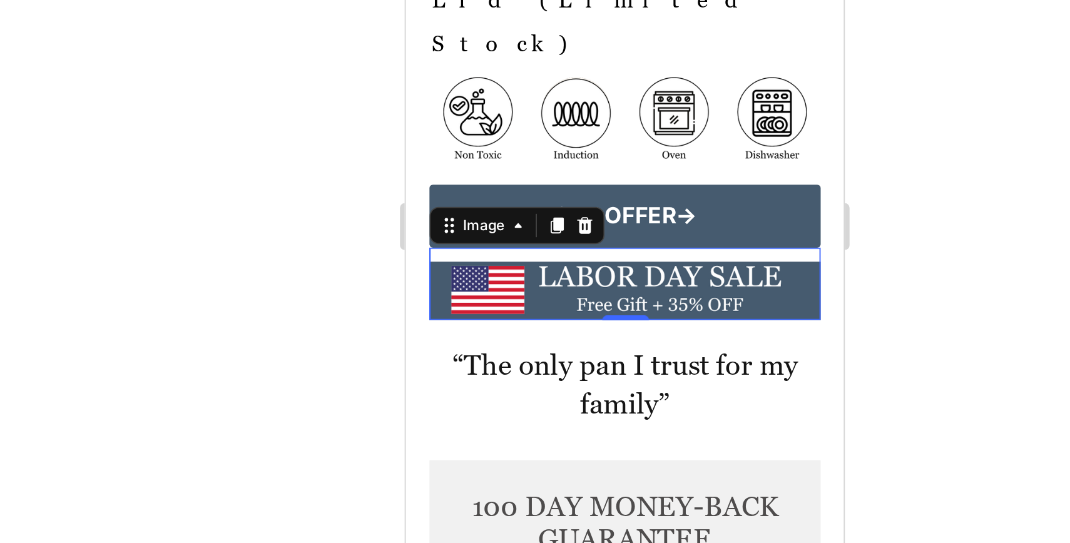
click at [814, 349] on div at bounding box center [640, 289] width 859 height 508
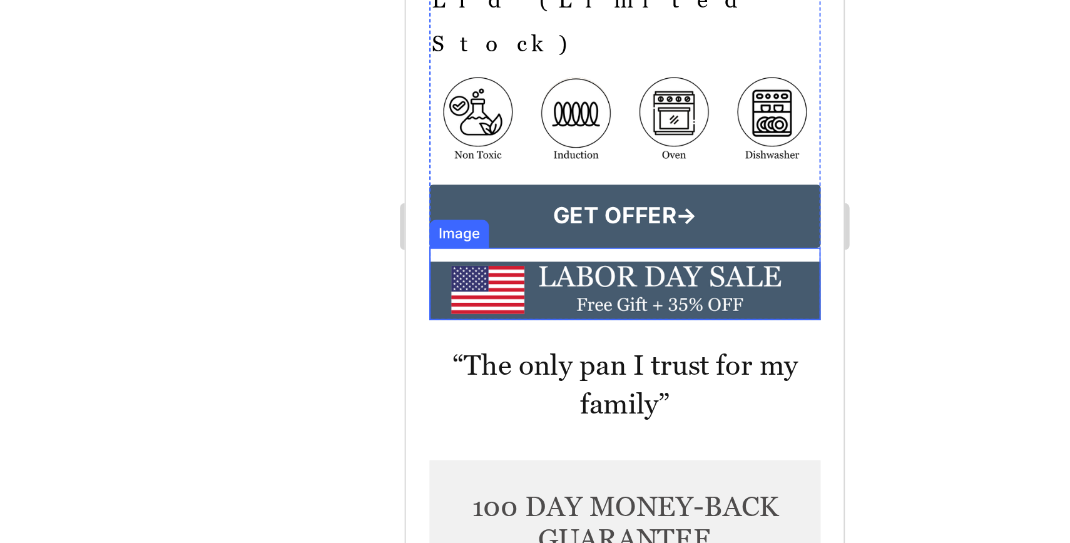
click at [618, 57] on img at bounding box center [523, 41] width 210 height 31
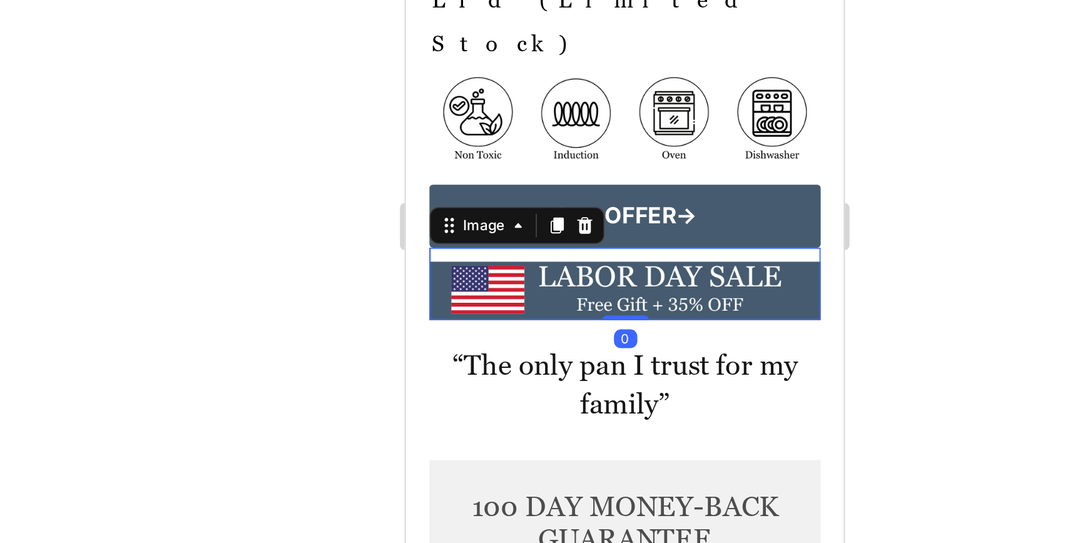
click at [605, 57] on img at bounding box center [523, 41] width 210 height 31
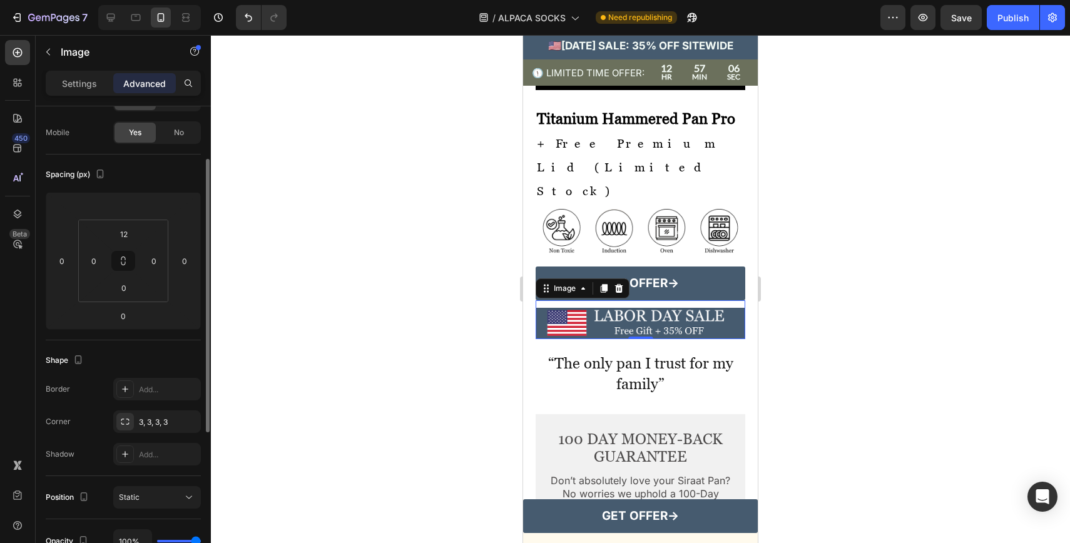
scroll to position [89, 0]
click at [153, 420] on div "3, 3, 3, 3" at bounding box center [157, 421] width 36 height 11
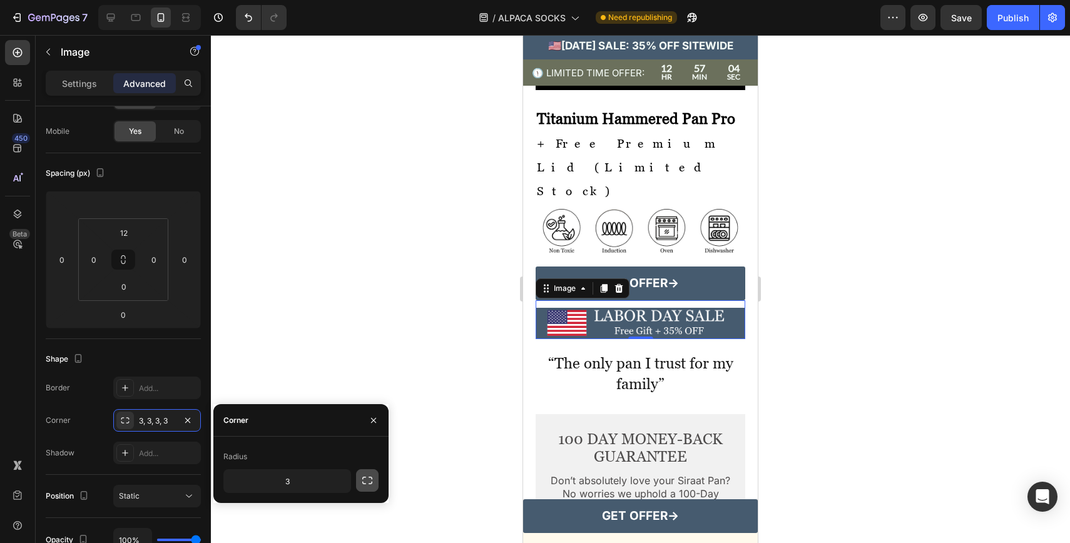
click at [375, 479] on button "button" at bounding box center [367, 480] width 23 height 23
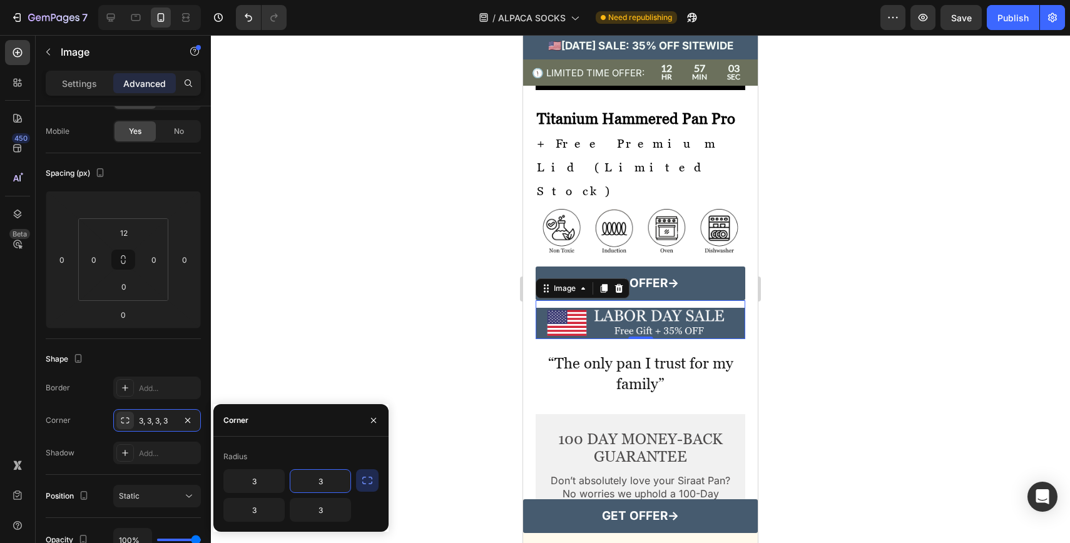
click at [336, 484] on input "3" at bounding box center [320, 481] width 60 height 23
type input "20"
click at [271, 500] on input "3" at bounding box center [254, 510] width 60 height 23
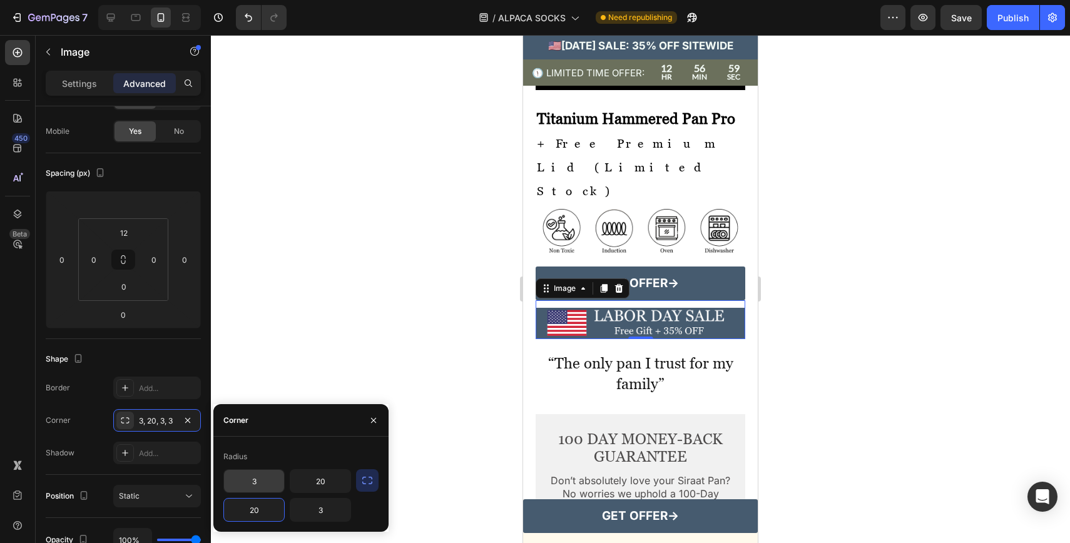
type input "20"
click at [241, 484] on input "3" at bounding box center [254, 481] width 60 height 23
type input "20"
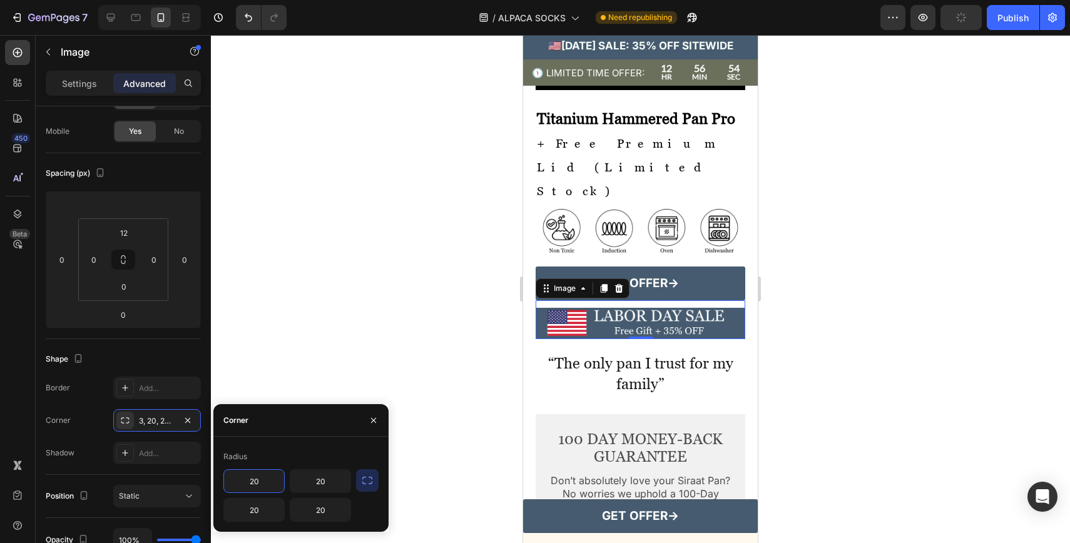
click at [333, 309] on div at bounding box center [640, 289] width 859 height 508
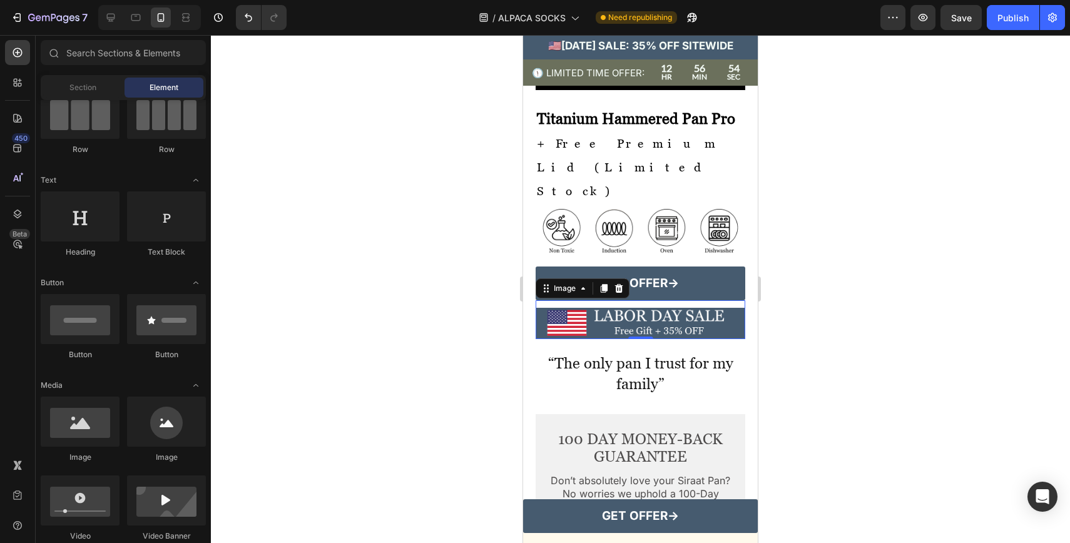
click at [333, 309] on div at bounding box center [640, 289] width 859 height 508
click at [665, 339] on img at bounding box center [641, 323] width 210 height 31
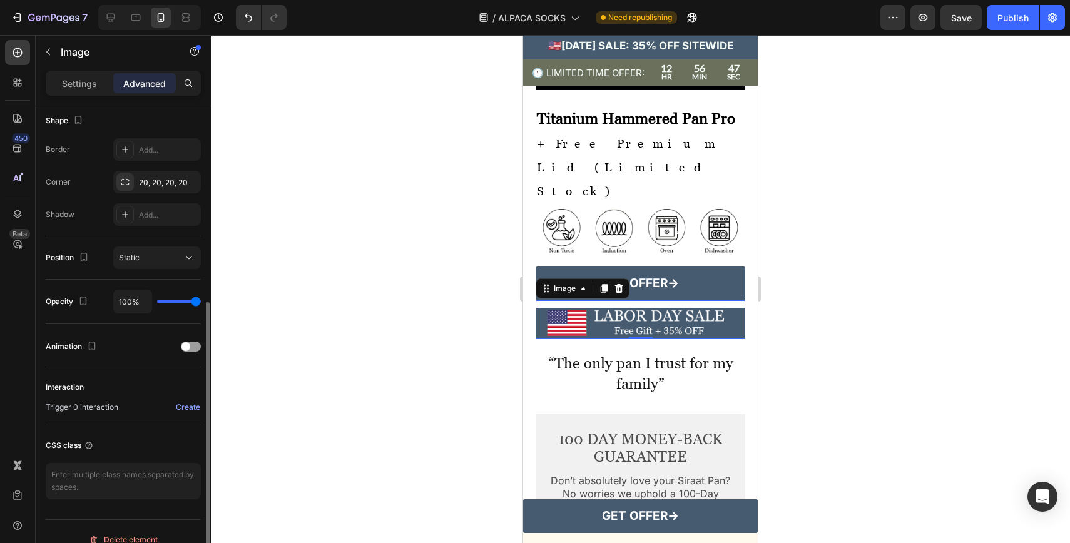
scroll to position [344, 0]
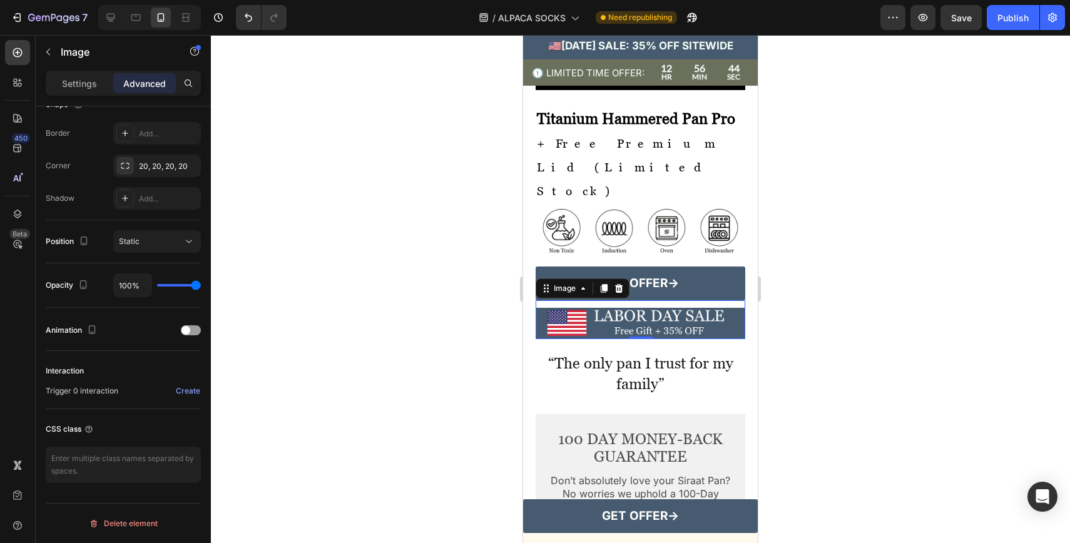
click at [954, 441] on div at bounding box center [640, 289] width 859 height 508
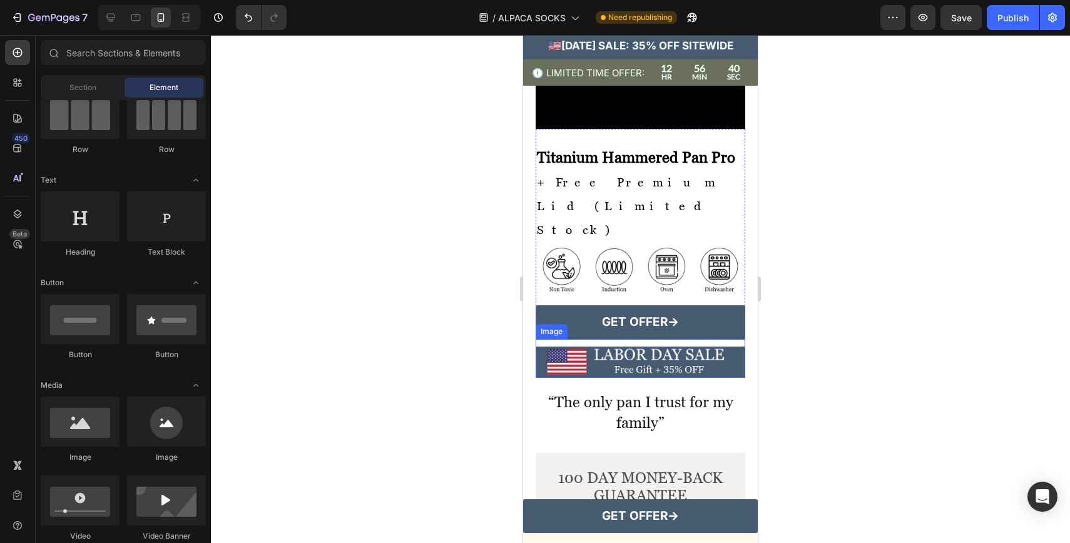
scroll to position [3791, 0]
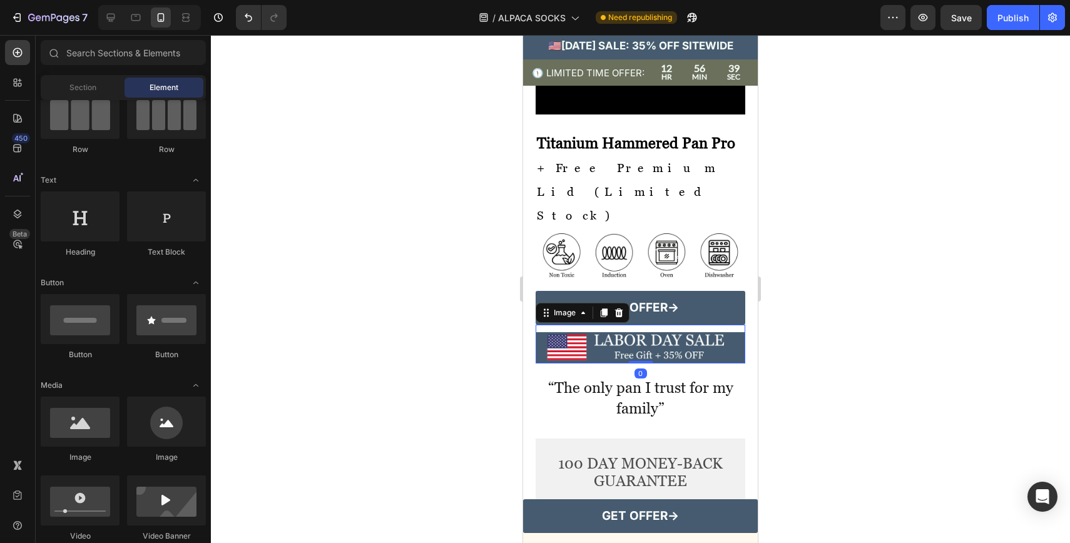
click at [637, 364] on img at bounding box center [641, 347] width 210 height 31
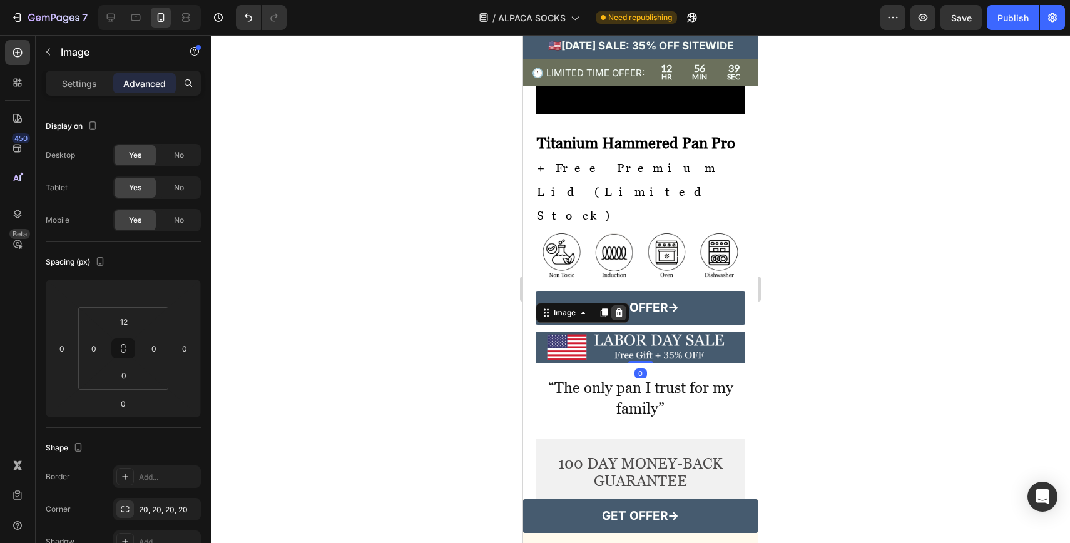
click at [621, 317] on icon at bounding box center [619, 313] width 8 height 9
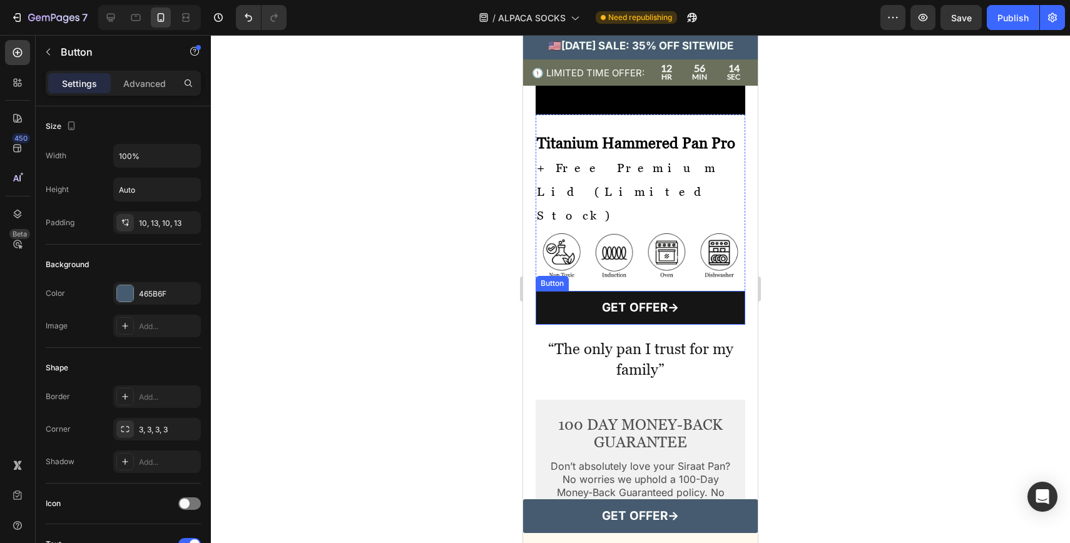
click at [693, 325] on link "GET OFFER→" at bounding box center [641, 308] width 210 height 34
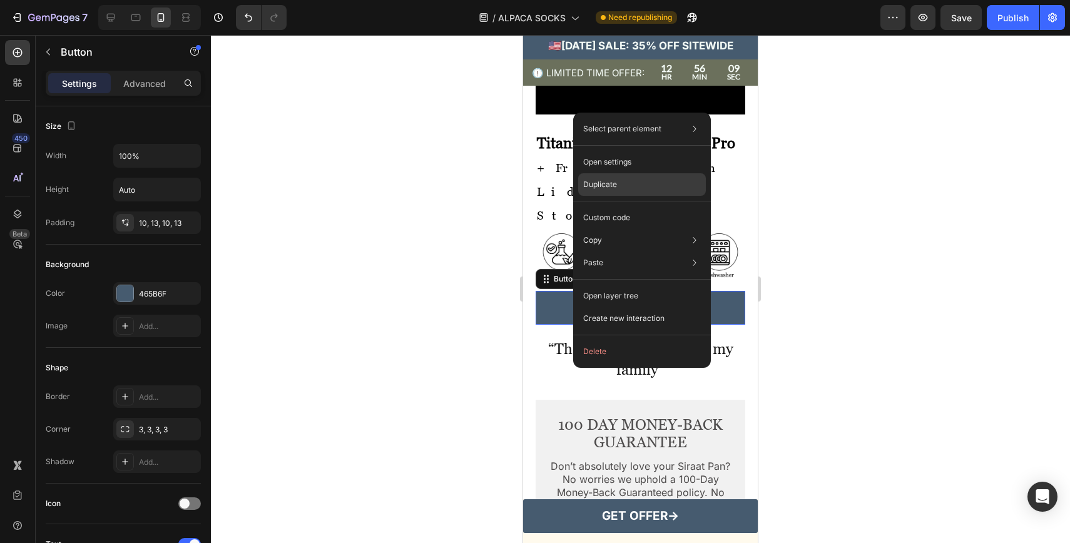
click at [653, 207] on div "Duplicate" at bounding box center [642, 218] width 128 height 23
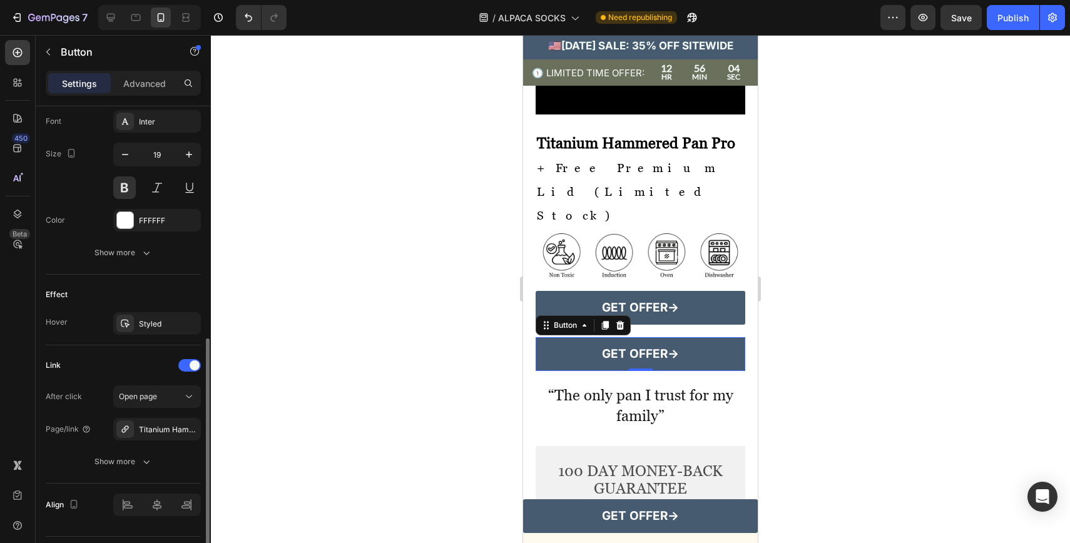
scroll to position [523, 0]
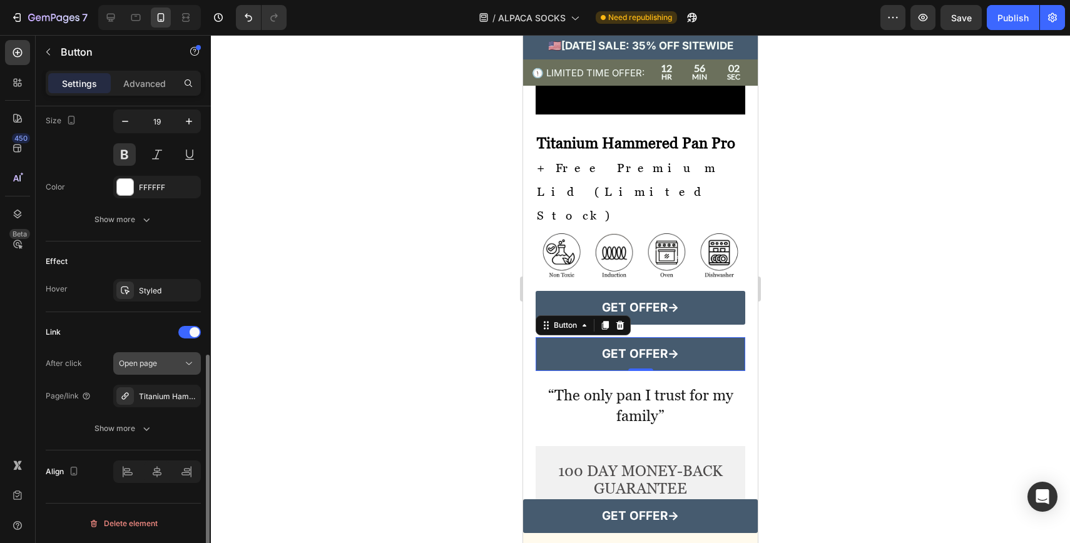
click at [148, 365] on span "Open page" at bounding box center [138, 363] width 38 height 9
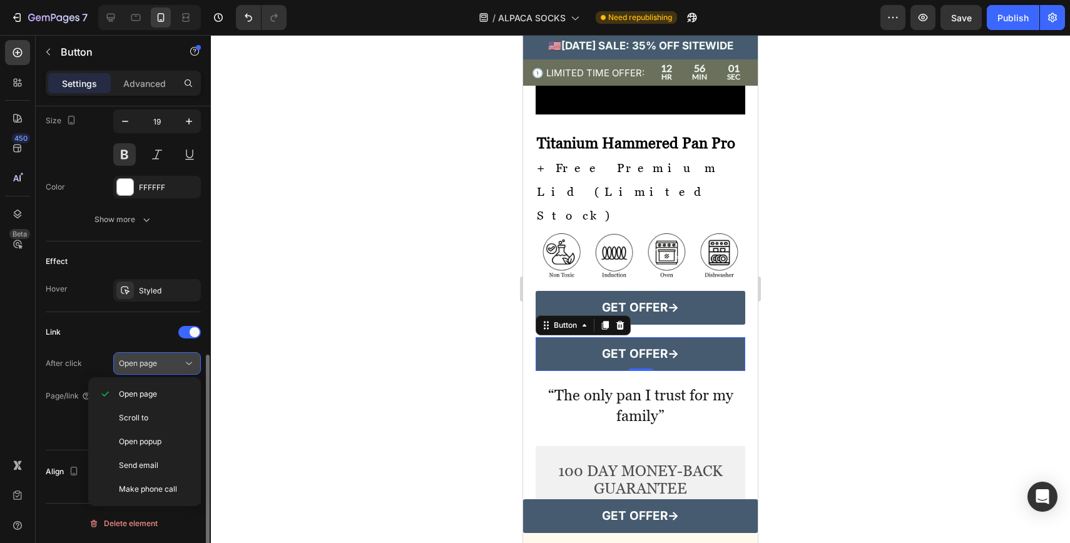
click at [148, 365] on span "Open page" at bounding box center [138, 363] width 38 height 9
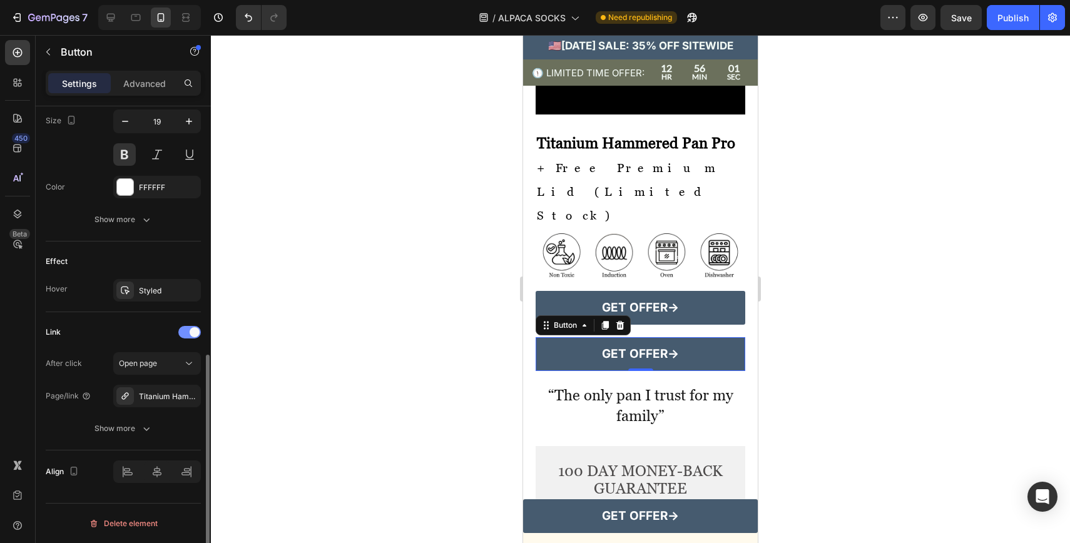
click at [196, 337] on div at bounding box center [189, 332] width 23 height 13
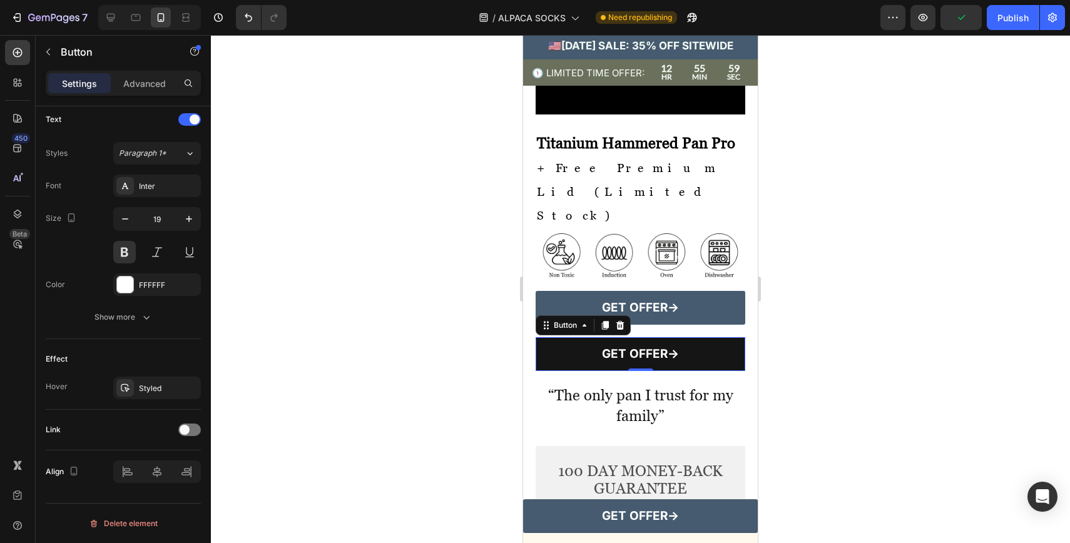
click at [578, 371] on button "GET OFFER→" at bounding box center [641, 354] width 210 height 34
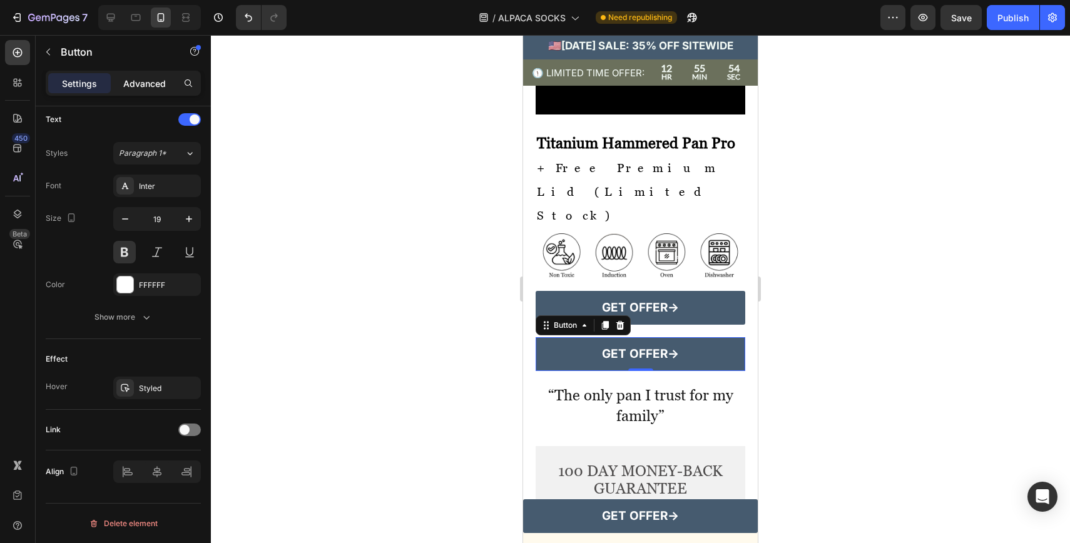
click at [130, 77] on p "Advanced" at bounding box center [144, 83] width 43 height 13
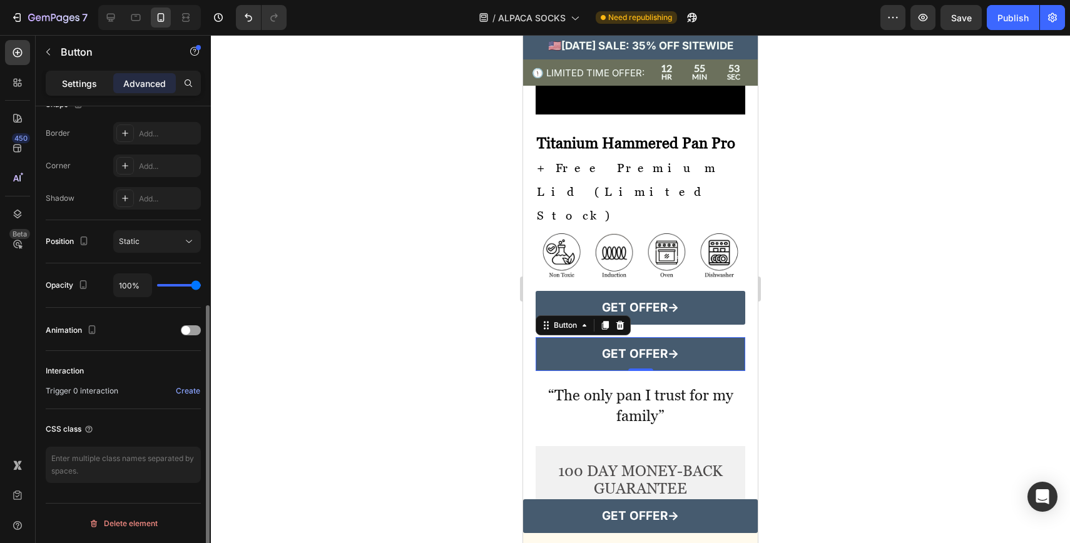
click at [84, 79] on p "Settings" at bounding box center [79, 83] width 35 height 13
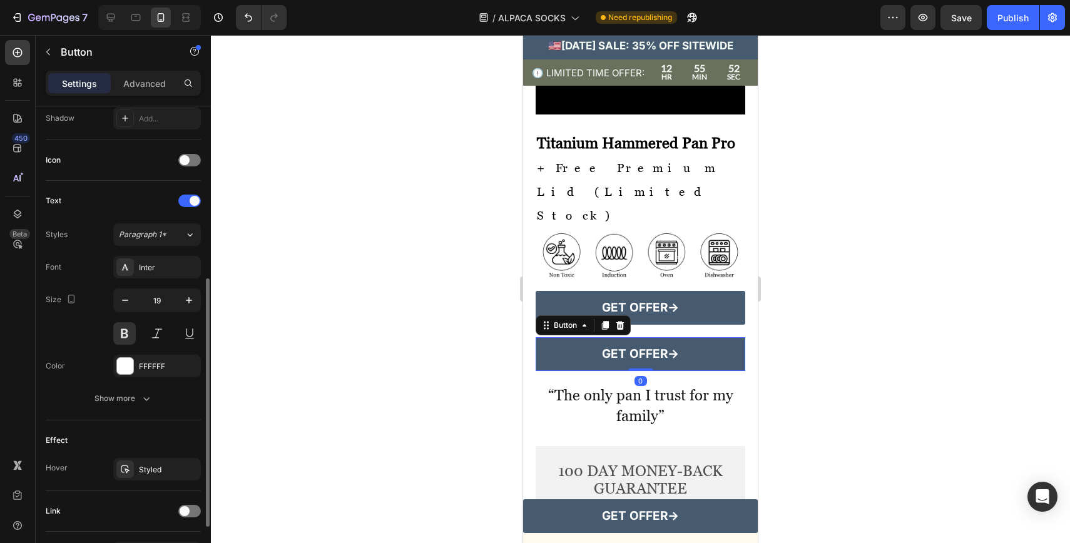
scroll to position [0, 0]
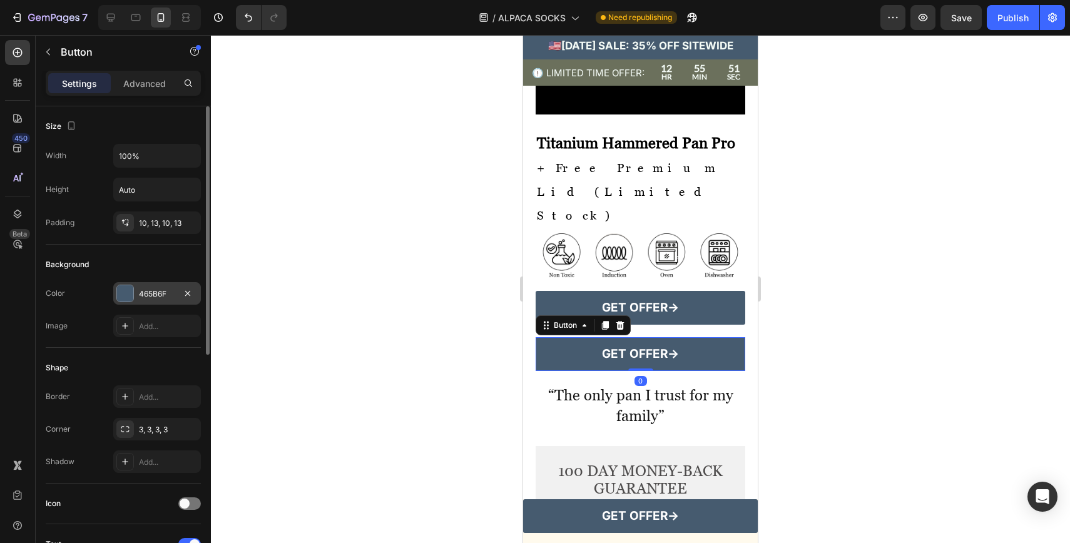
click at [154, 290] on div "465B6F" at bounding box center [157, 293] width 36 height 11
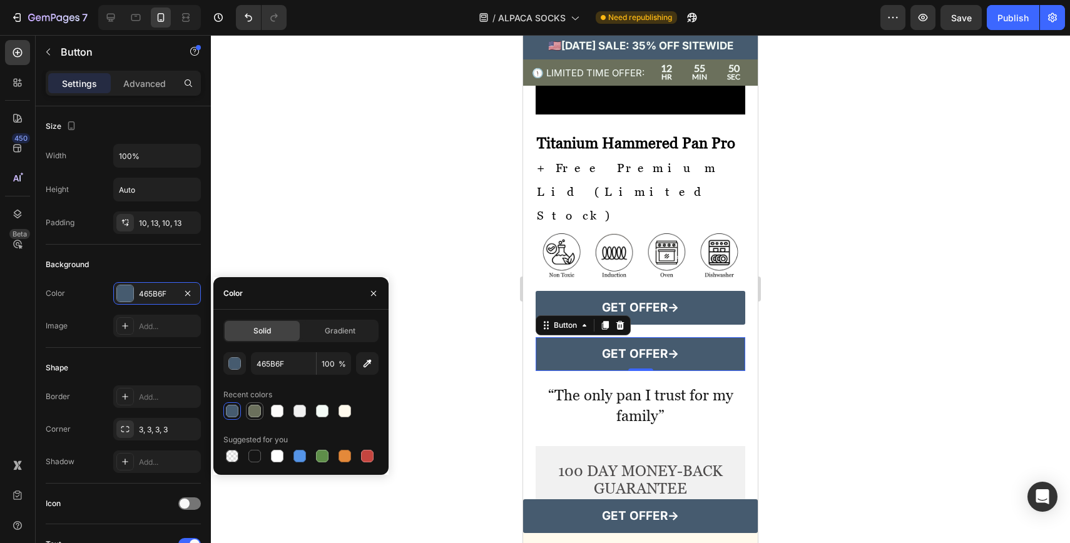
click at [254, 412] on div at bounding box center [254, 411] width 13 height 13
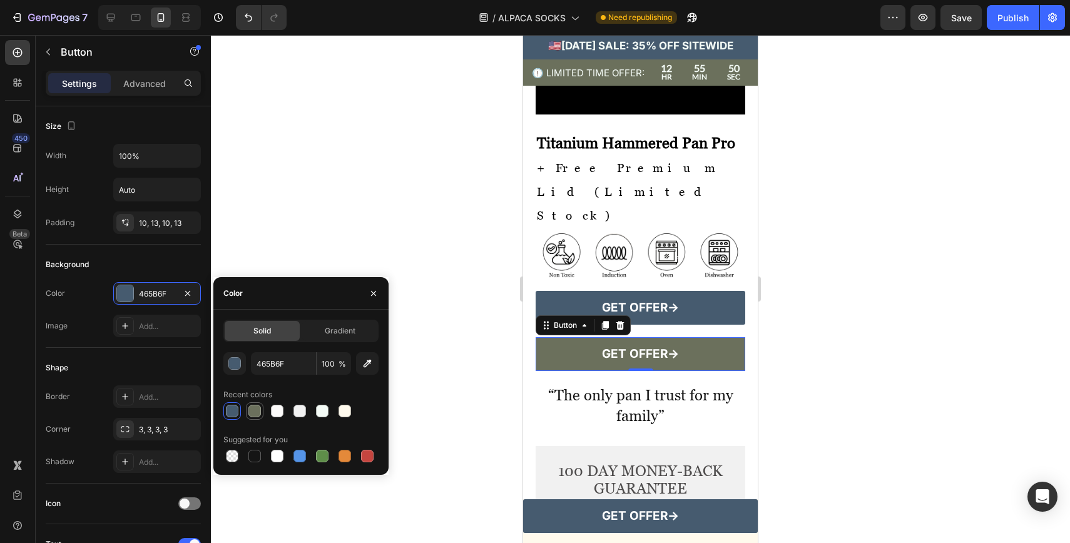
type input "6B705C"
click at [143, 290] on div "6B705C" at bounding box center [157, 293] width 36 height 11
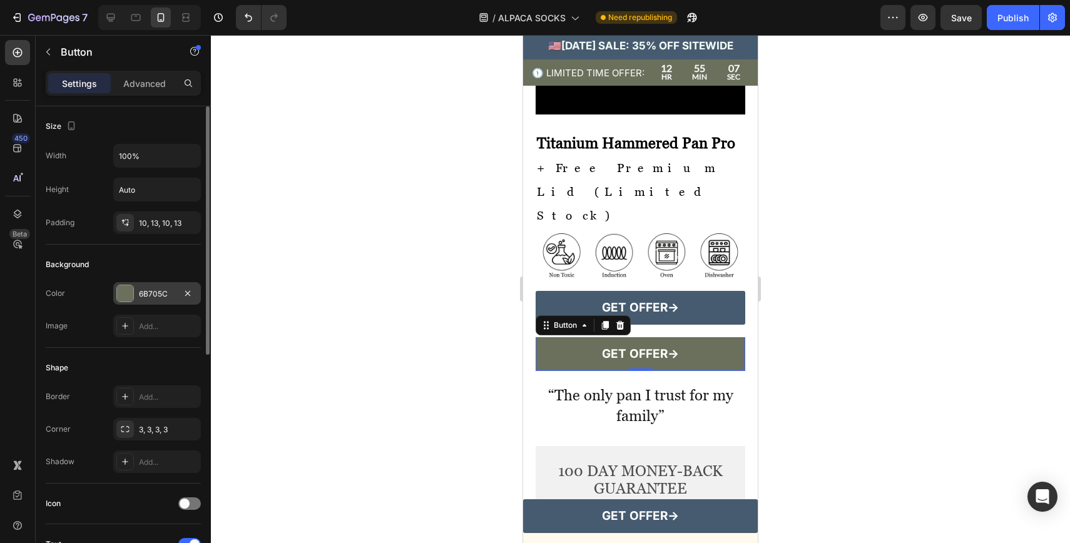
click at [143, 290] on div "6B705C" at bounding box center [157, 293] width 36 height 11
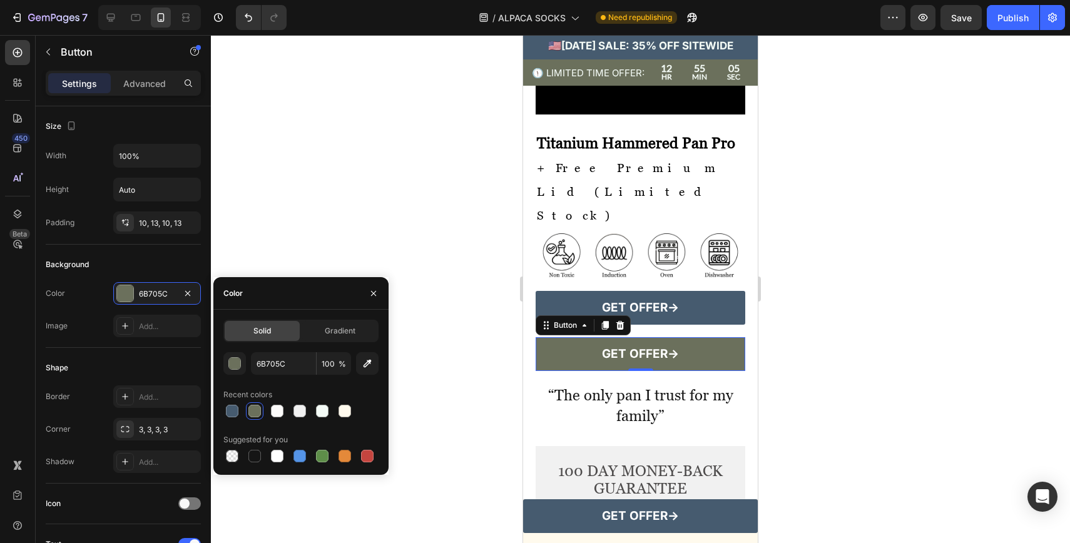
click at [467, 387] on div at bounding box center [640, 289] width 859 height 508
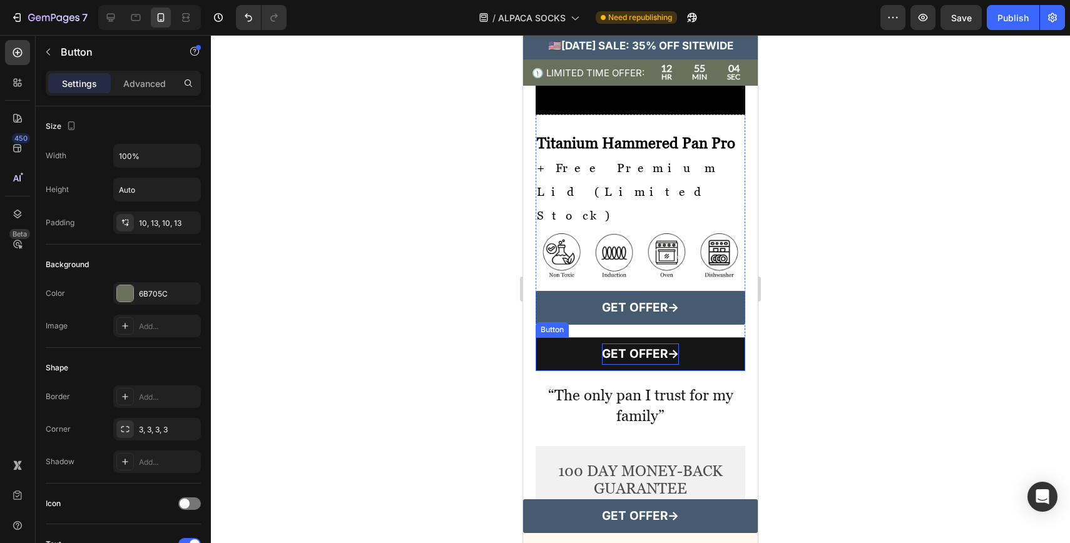
click at [633, 365] on p "GET OFFER→" at bounding box center [640, 354] width 77 height 21
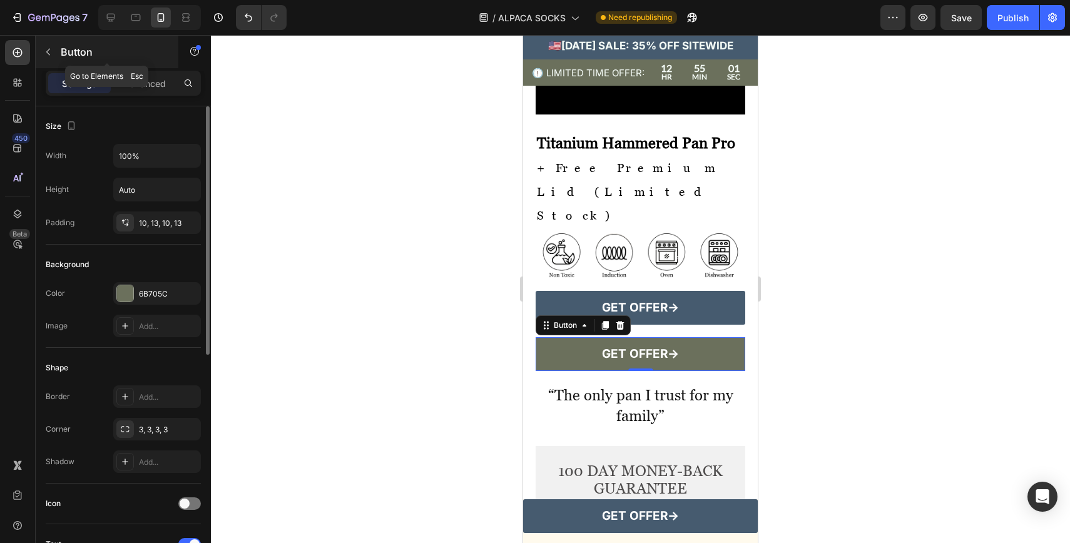
click at [46, 48] on icon "button" at bounding box center [48, 52] width 10 height 10
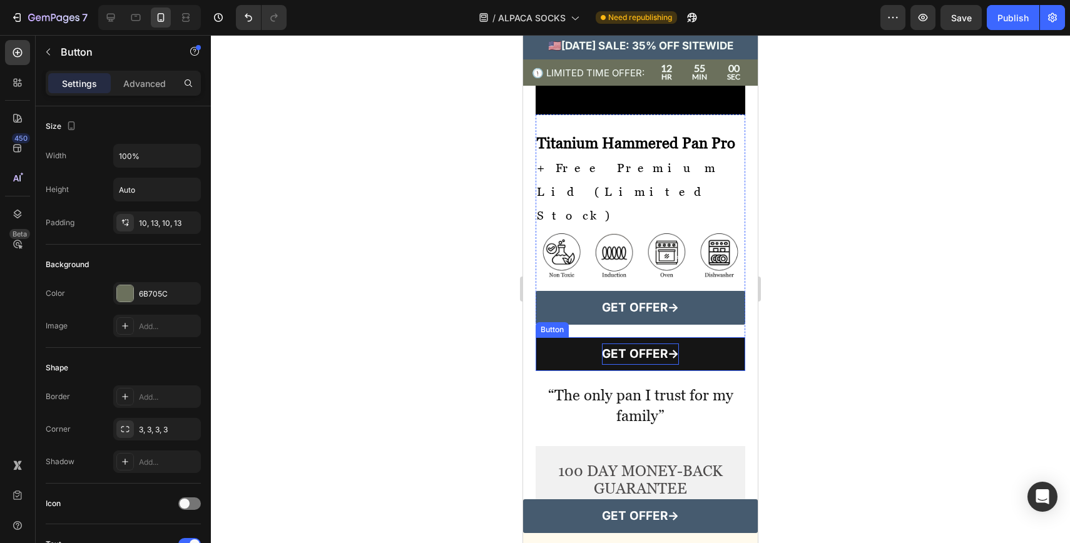
click at [630, 365] on p "GET OFFER→" at bounding box center [640, 354] width 77 height 21
click at [640, 365] on p "GET OFFER→" at bounding box center [640, 354] width 77 height 21
click at [536, 337] on button "🇺🇸" at bounding box center [641, 354] width 210 height 34
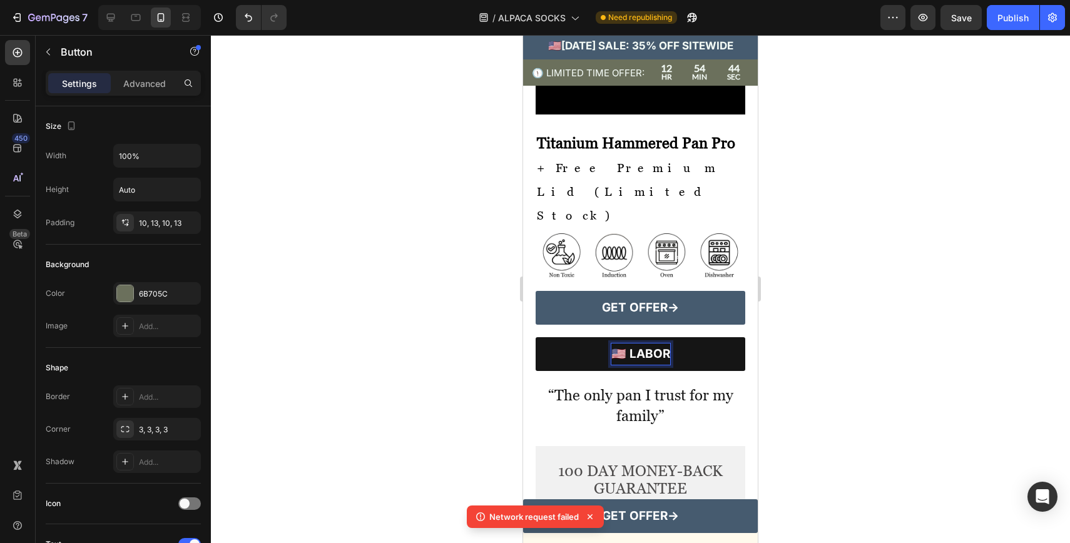
click at [536, 337] on button "🇺🇸 LABOR" at bounding box center [641, 354] width 210 height 34
click at [536, 337] on button "🇺🇸 [DATE]" at bounding box center [641, 354] width 210 height 34
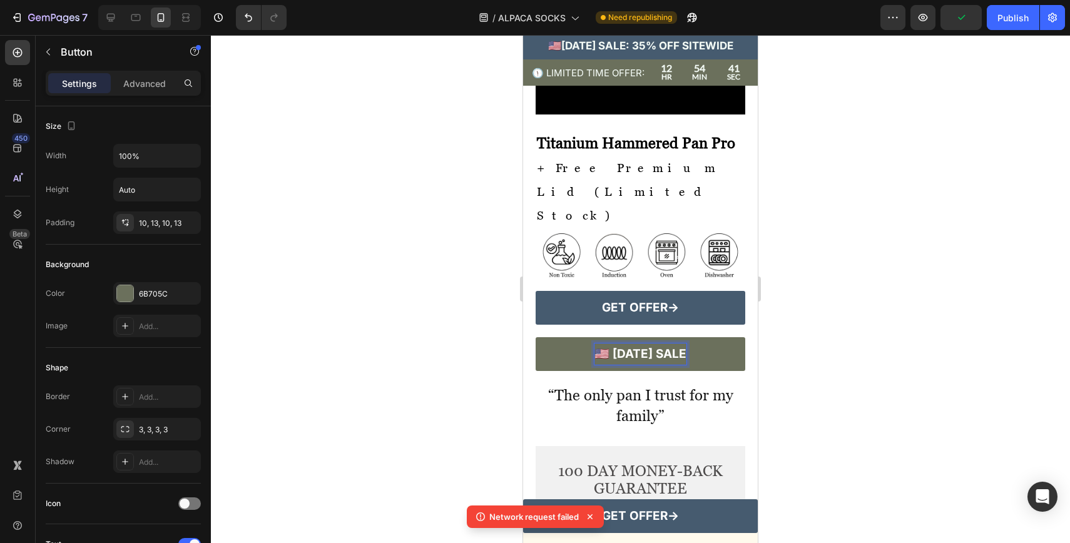
click at [870, 420] on div at bounding box center [640, 289] width 859 height 508
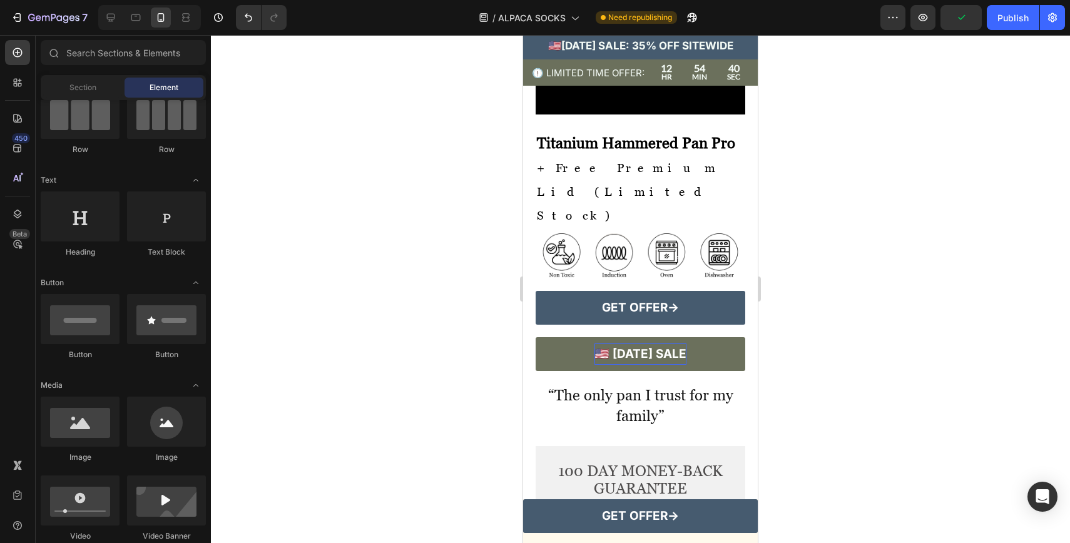
click at [870, 420] on div at bounding box center [640, 289] width 859 height 508
click at [595, 365] on p "🇺🇸 [DATE] SALE" at bounding box center [641, 354] width 92 height 21
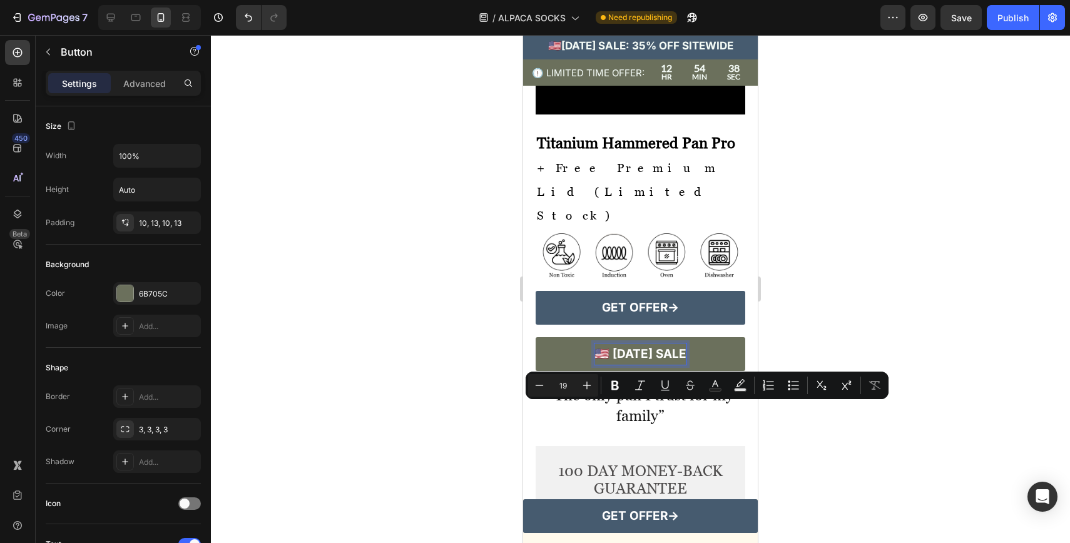
click at [595, 365] on p "🇺🇸 [DATE] SALE" at bounding box center [641, 354] width 92 height 21
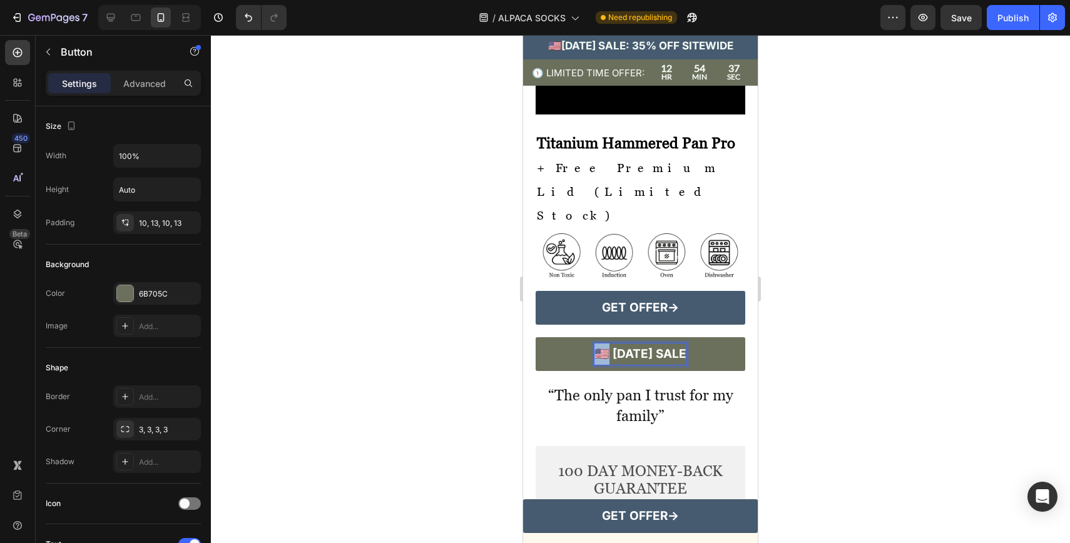
click at [595, 365] on p "🇺🇸 [DATE] SALE" at bounding box center [641, 354] width 92 height 21
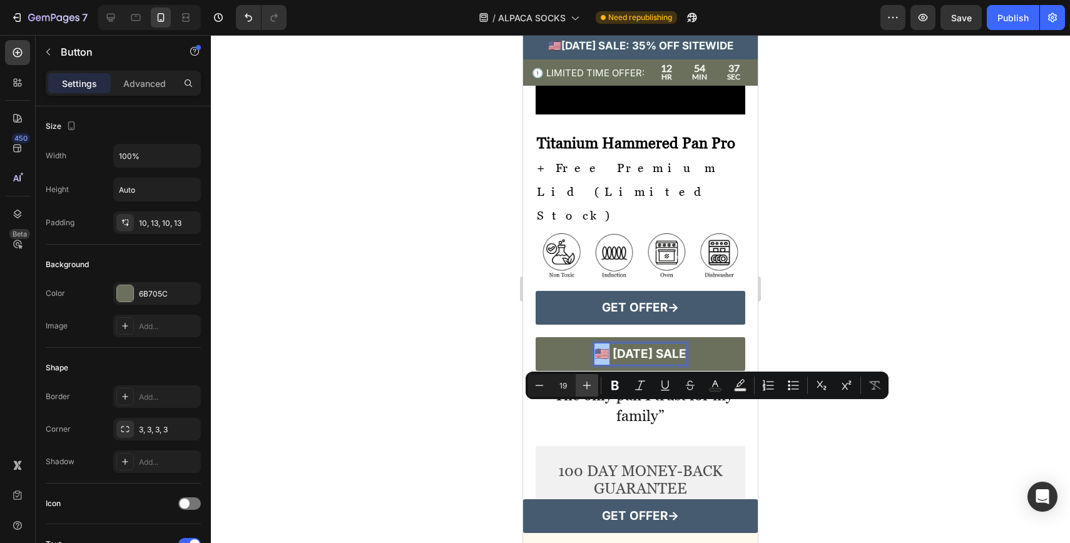
click at [593, 385] on icon "Editor contextual toolbar" at bounding box center [587, 385] width 13 height 13
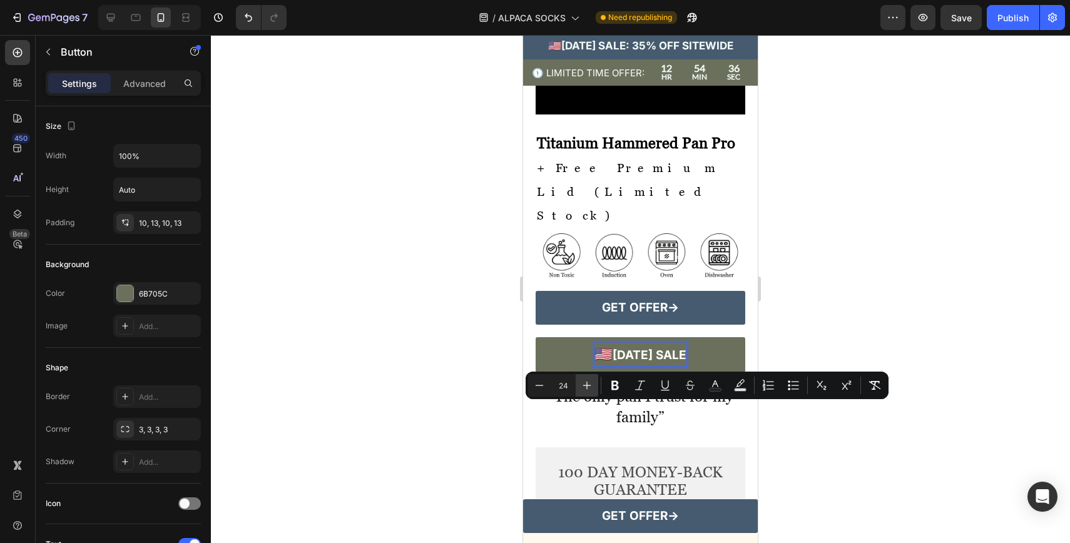
click at [593, 385] on icon "Editor contextual toolbar" at bounding box center [587, 385] width 13 height 13
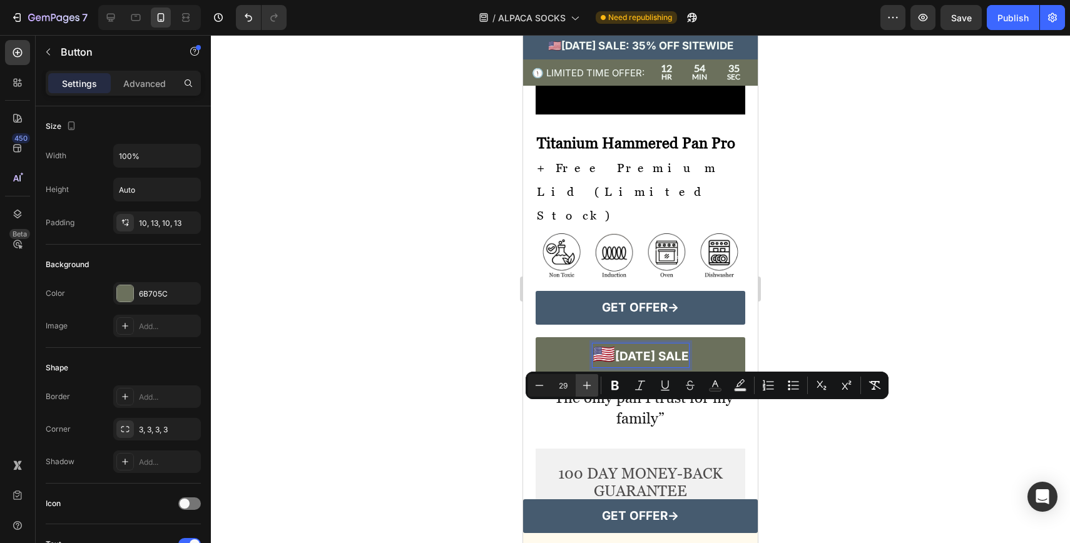
click at [593, 385] on icon "Editor contextual toolbar" at bounding box center [587, 385] width 13 height 13
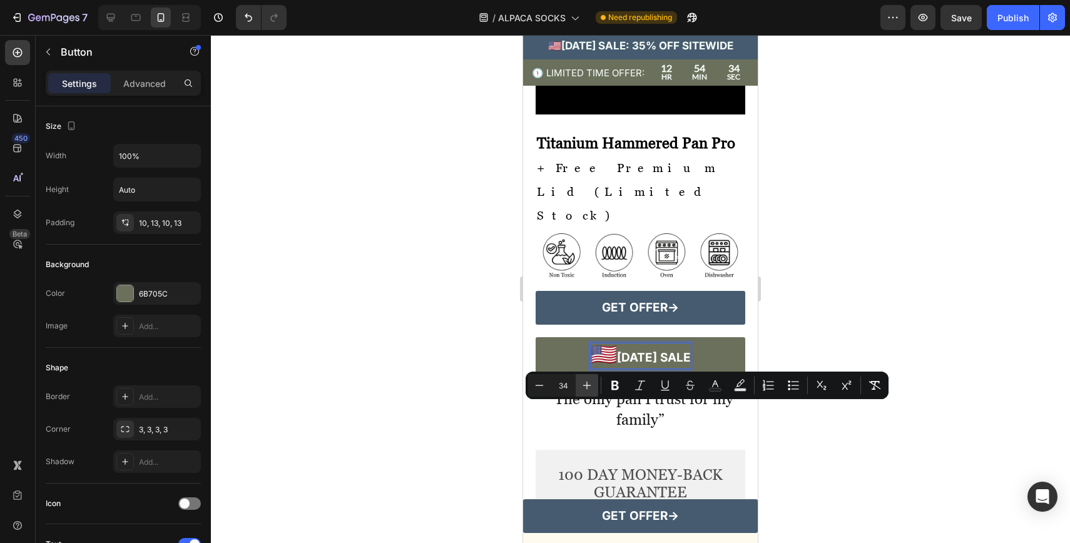
click at [593, 385] on icon "Editor contextual toolbar" at bounding box center [587, 385] width 13 height 13
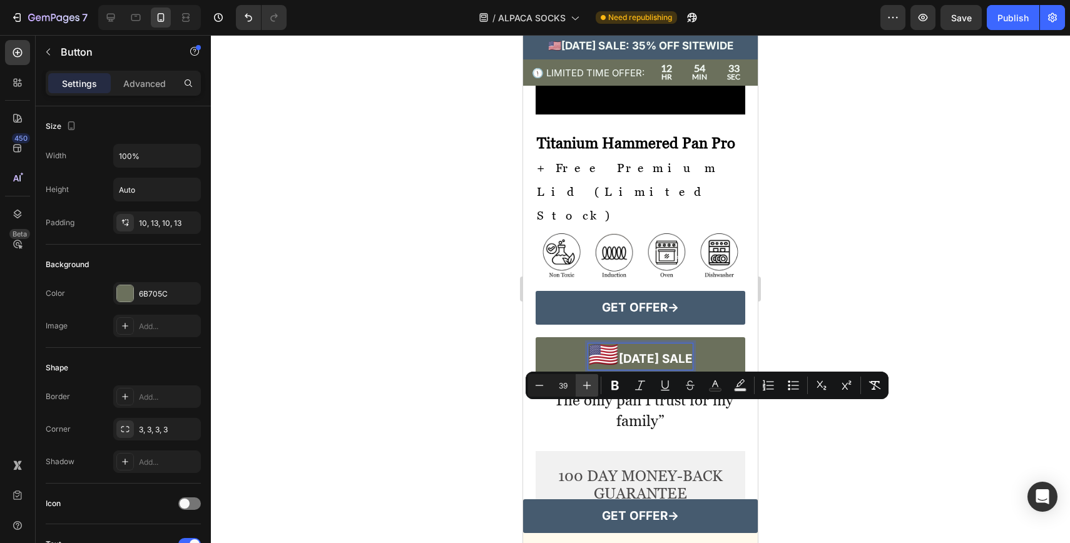
click at [593, 385] on icon "Editor contextual toolbar" at bounding box center [587, 385] width 13 height 13
type input "42"
click at [847, 284] on div at bounding box center [640, 289] width 859 height 508
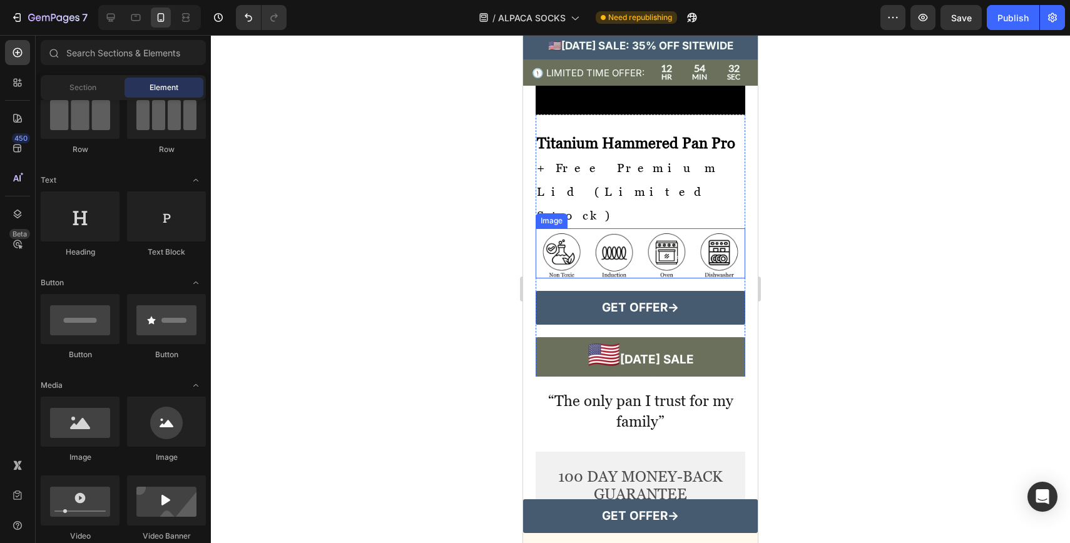
click at [847, 284] on div at bounding box center [640, 289] width 859 height 508
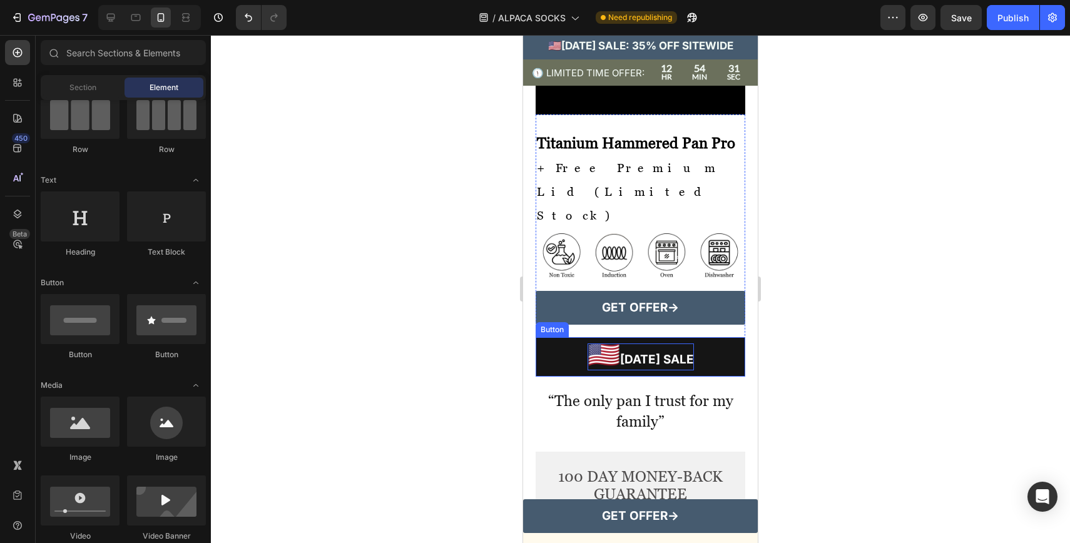
click at [603, 370] on p "🇺🇸 [DATE] SALE" at bounding box center [641, 357] width 106 height 27
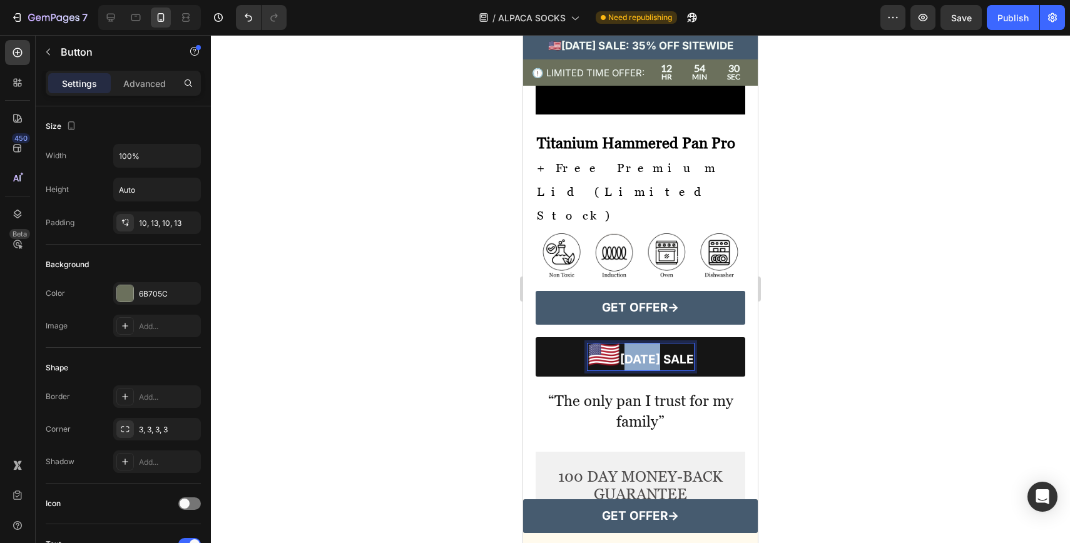
click at [605, 370] on p "🇺🇸 [DATE] SALE" at bounding box center [641, 357] width 106 height 27
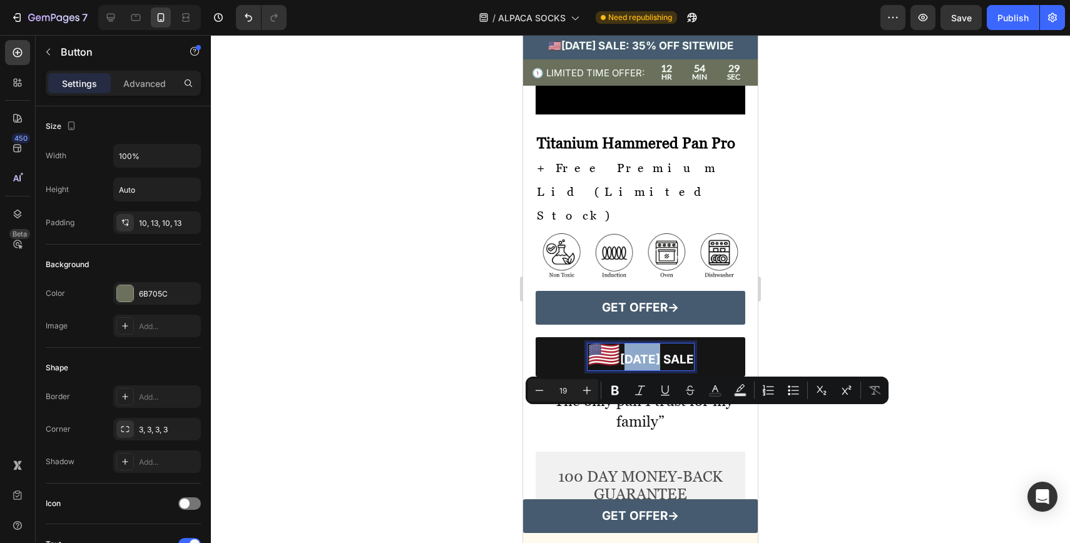
click at [605, 370] on p "🇺🇸 [DATE] SALE" at bounding box center [641, 357] width 106 height 27
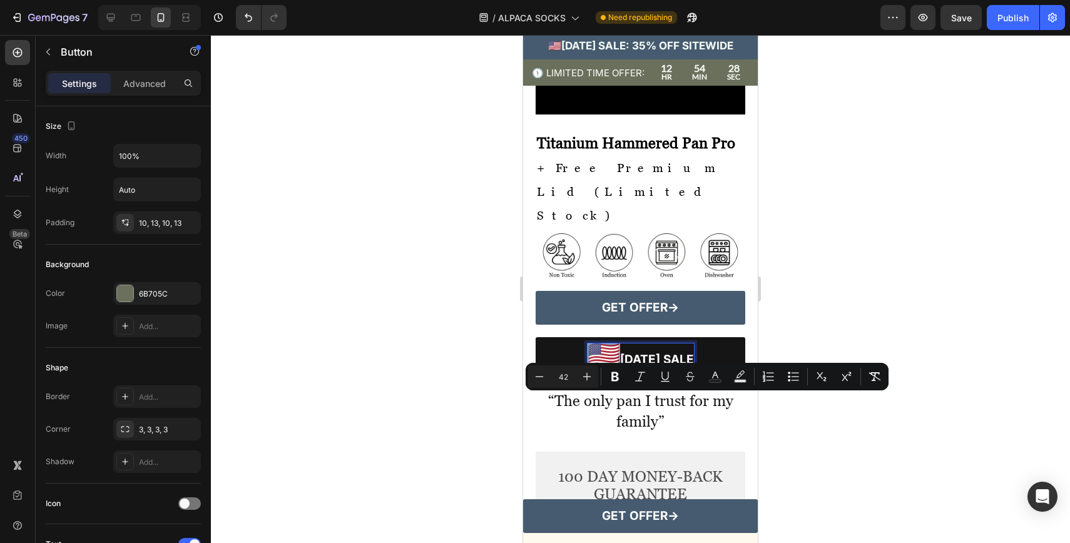
drag, startPoint x: 598, startPoint y: 411, endPoint x: 574, endPoint y: 411, distance: 23.2
click at [574, 377] on button "🇺🇸 [DATE] SALE" at bounding box center [641, 356] width 210 height 39
click at [547, 379] on button "Minus" at bounding box center [539, 376] width 23 height 23
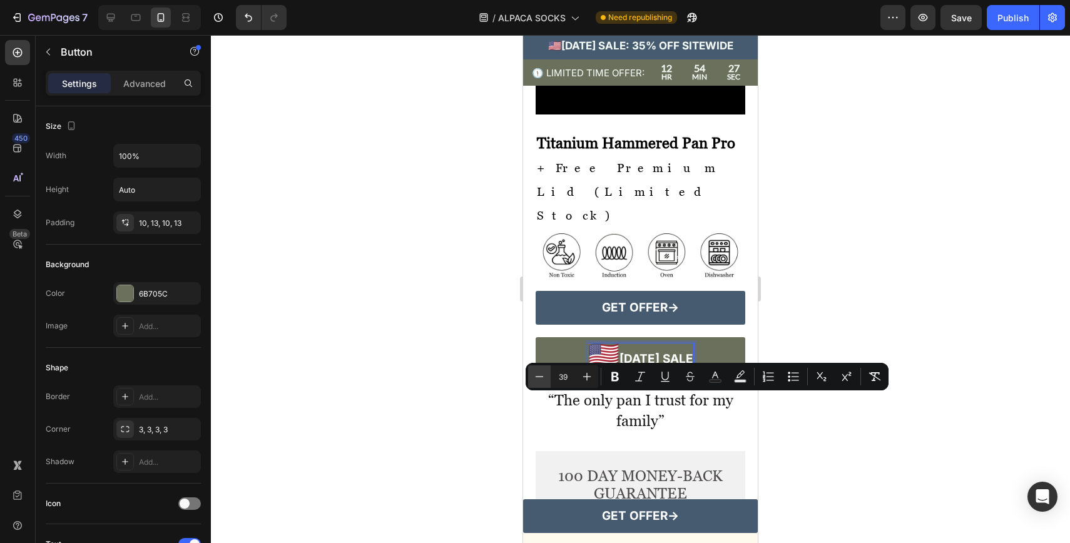
click at [547, 379] on button "Minus" at bounding box center [539, 376] width 23 height 23
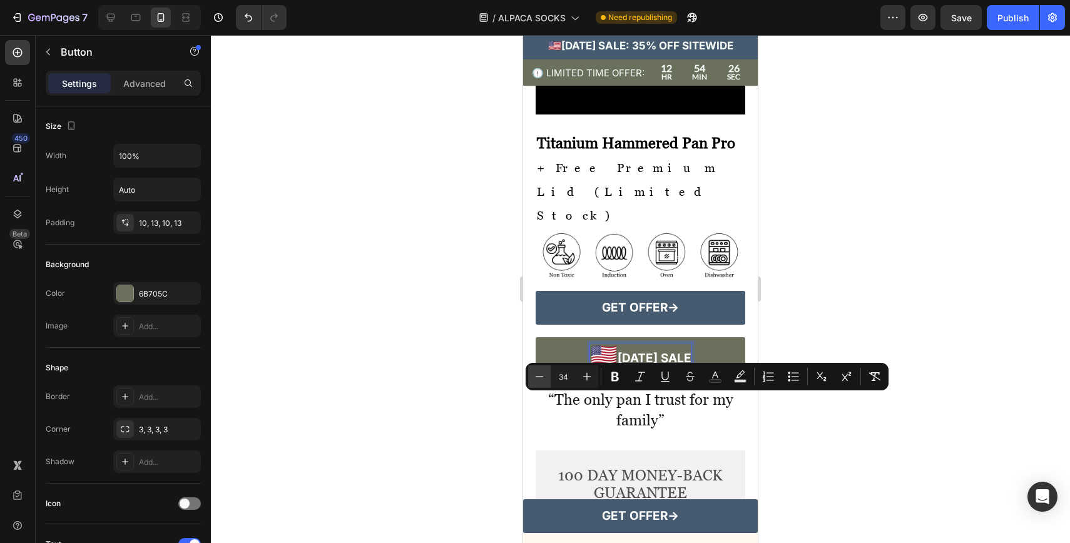
click at [547, 379] on button "Minus" at bounding box center [539, 376] width 23 height 23
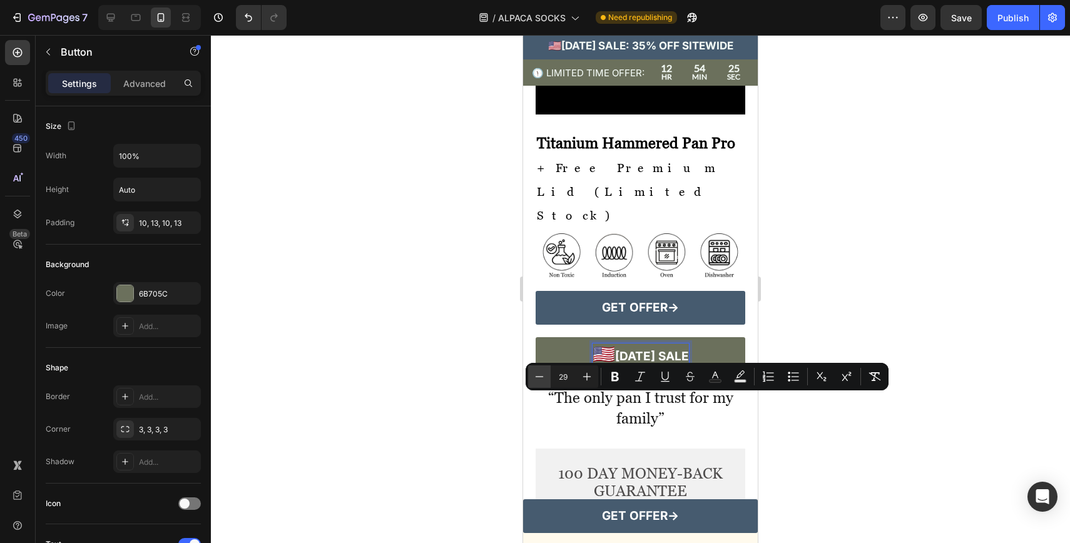
click at [547, 379] on button "Minus" at bounding box center [539, 376] width 23 height 23
type input "26"
click at [810, 433] on div at bounding box center [640, 289] width 859 height 508
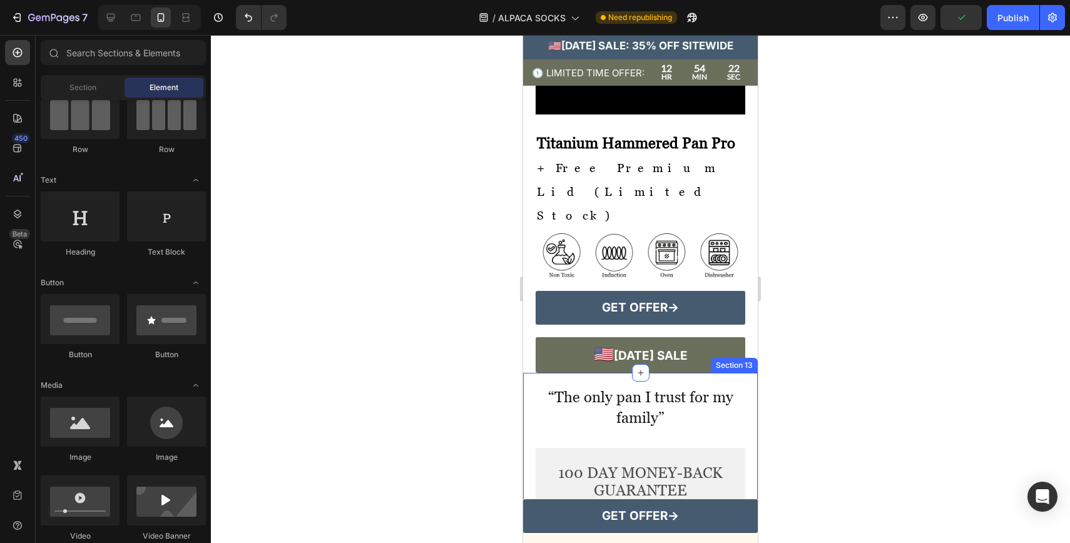
click at [810, 433] on div at bounding box center [640, 289] width 859 height 508
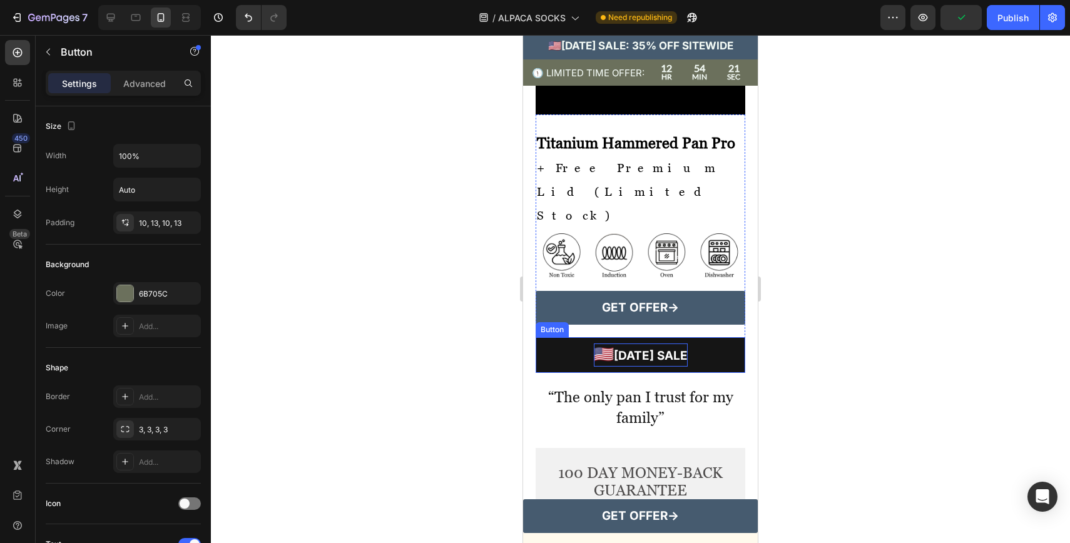
click at [644, 367] on p "🇺🇸 [DATE] SALE" at bounding box center [641, 355] width 94 height 23
drag, startPoint x: 598, startPoint y: 411, endPoint x: 588, endPoint y: 411, distance: 10.0
click at [594, 367] on p "🇺🇸 [DATE] SALE" at bounding box center [641, 355] width 94 height 23
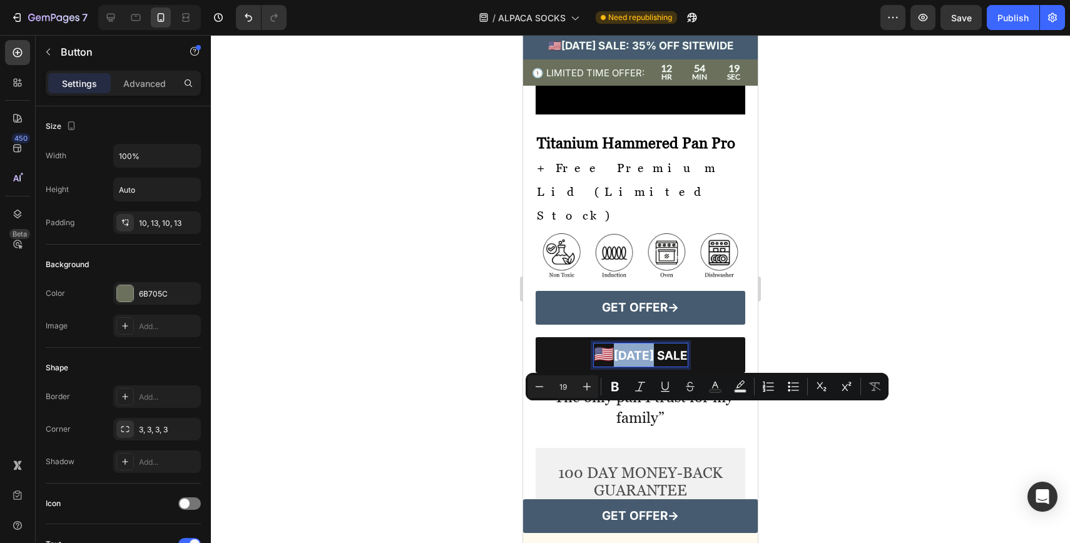
click at [594, 364] on span "🇺🇸" at bounding box center [604, 353] width 20 height 19
type input "26"
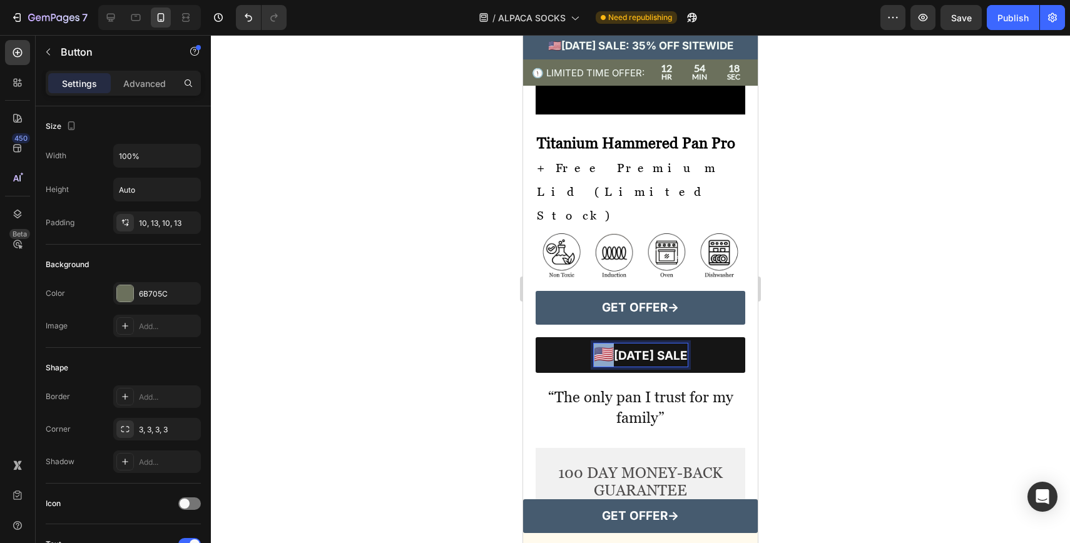
drag, startPoint x: 592, startPoint y: 411, endPoint x: 578, endPoint y: 411, distance: 13.8
click at [578, 373] on button "🇺🇸 [DATE] SALE" at bounding box center [641, 355] width 210 height 36
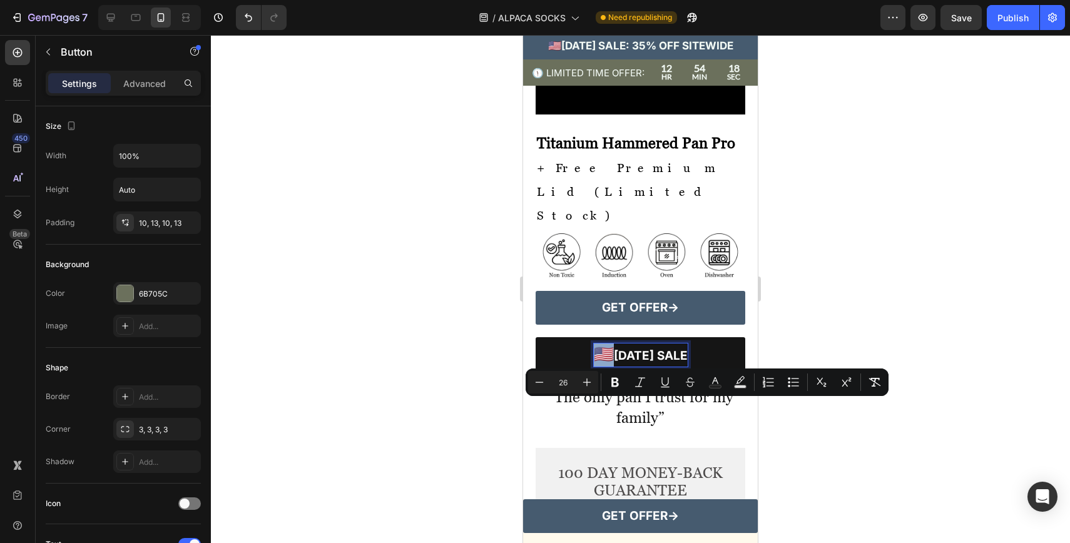
type input "19"
click at [635, 367] on p "🇺🇸 [DATE] SALE" at bounding box center [641, 355] width 94 height 23
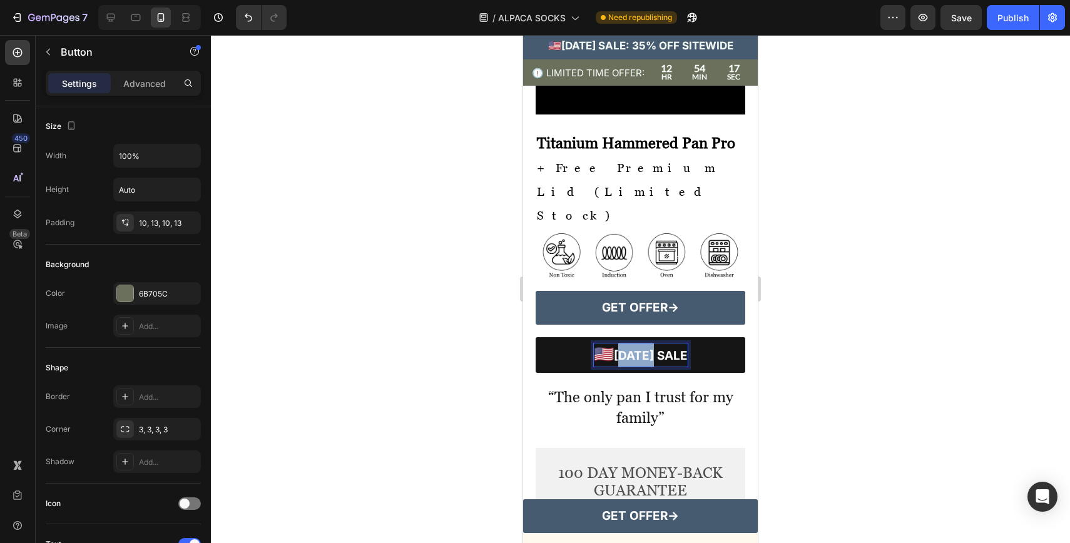
click at [635, 367] on p "🇺🇸 [DATE] SALE" at bounding box center [641, 355] width 94 height 23
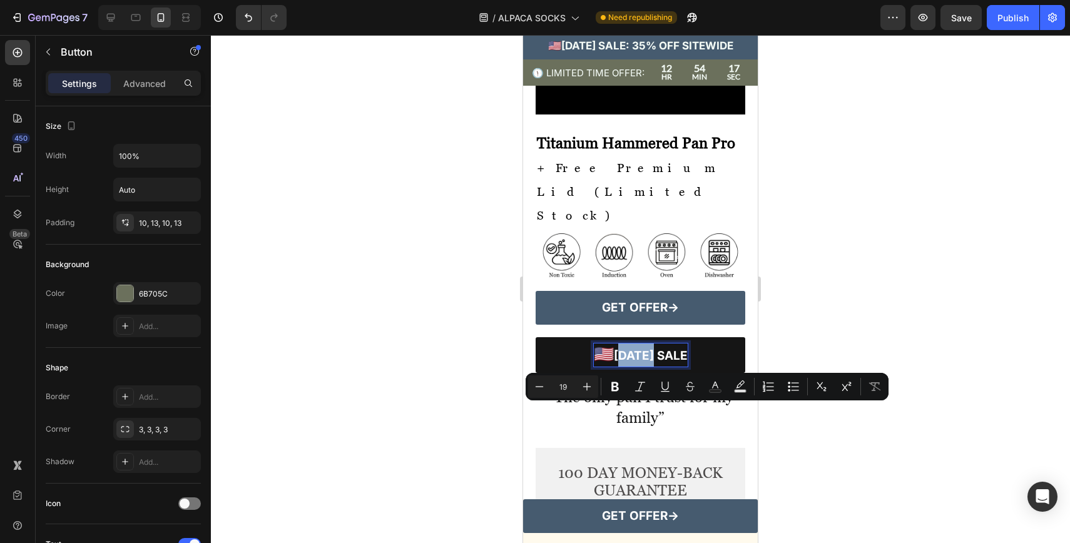
type input "26"
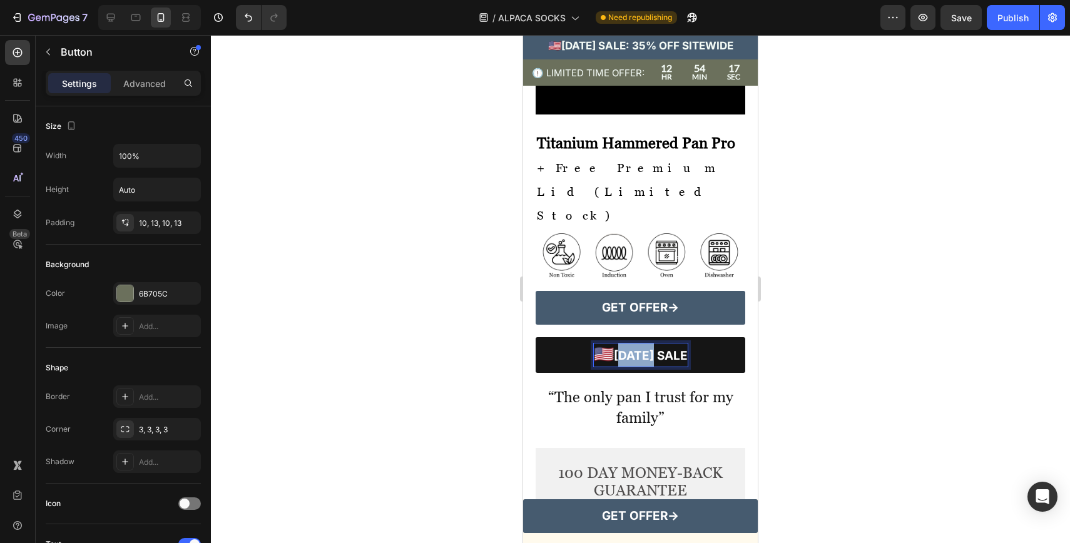
click at [635, 367] on p "🇺🇸 [DATE] SALE" at bounding box center [641, 355] width 94 height 23
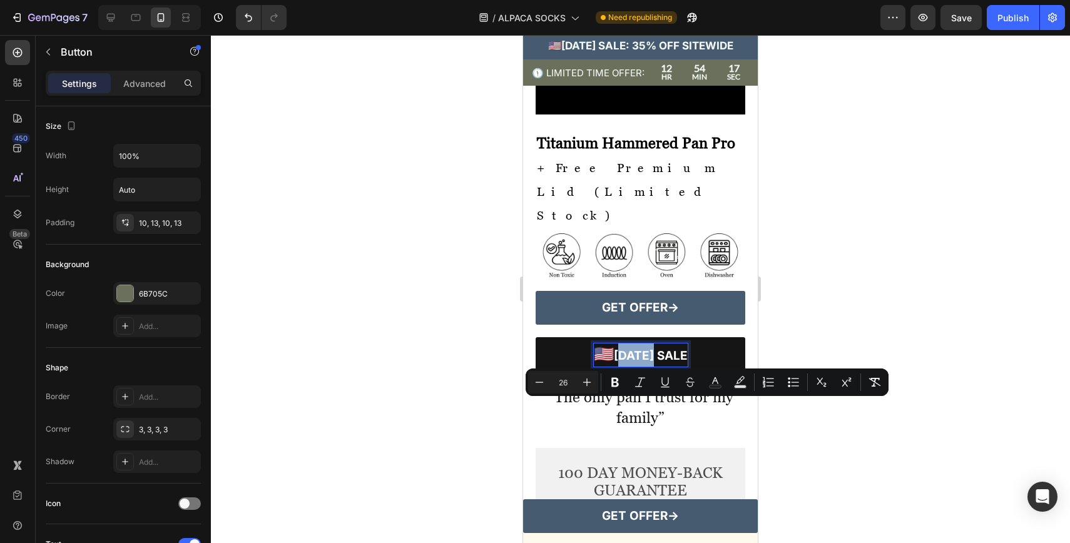
click at [606, 367] on p "🇺🇸 [DATE] SALE" at bounding box center [641, 355] width 94 height 23
type input "19"
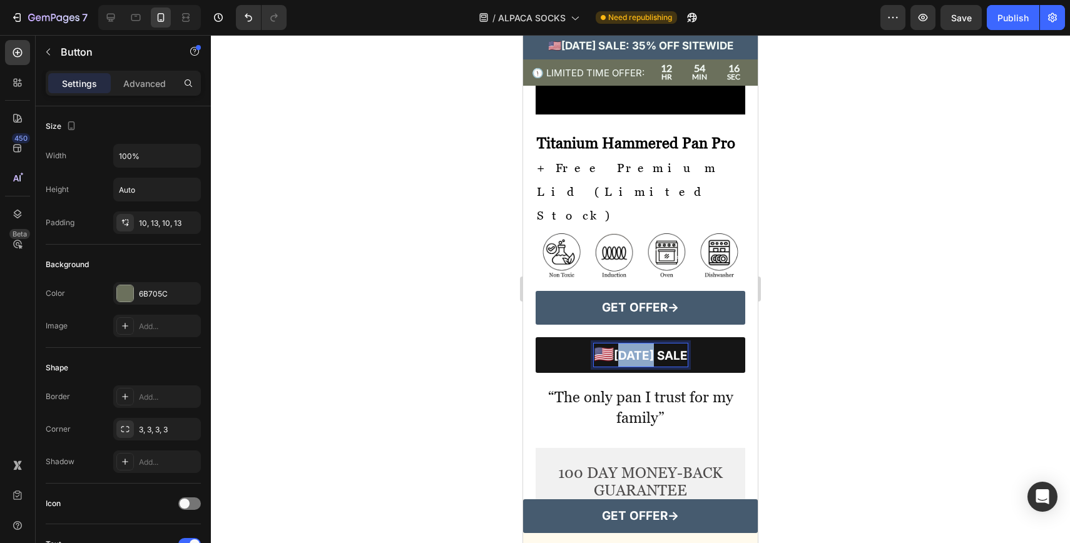
drag, startPoint x: 602, startPoint y: 414, endPoint x: 712, endPoint y: 413, distance: 109.5
click at [712, 373] on button "🇺🇸 [DATE] SALE" at bounding box center [641, 355] width 210 height 36
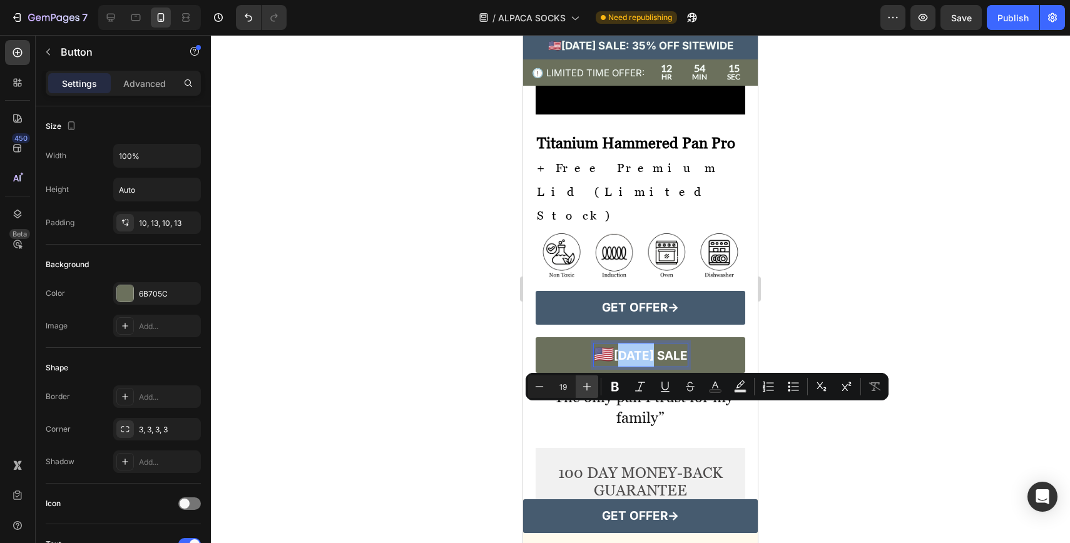
click at [582, 389] on icon "Editor contextual toolbar" at bounding box center [587, 386] width 13 height 13
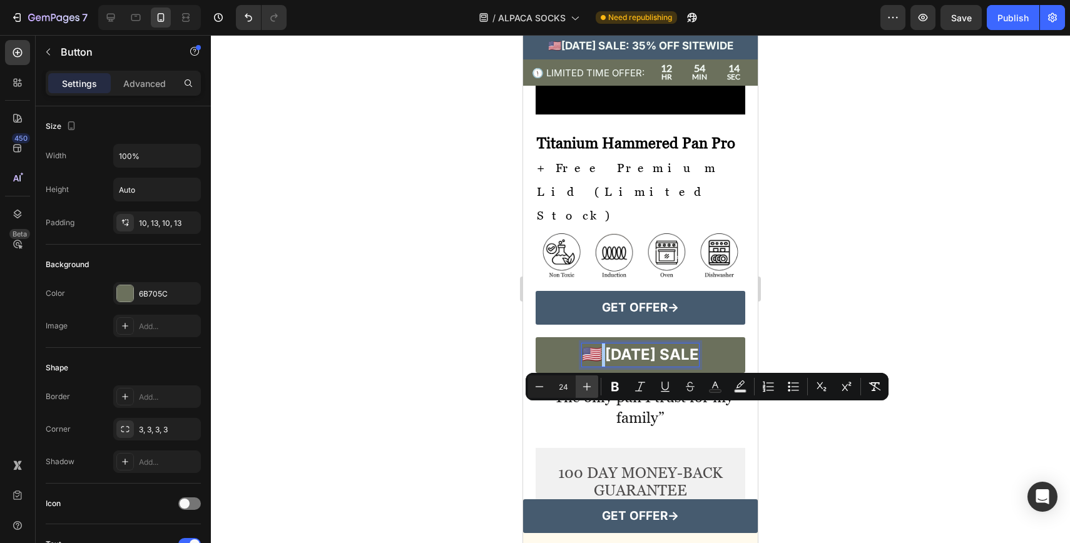
click at [582, 389] on icon "Editor contextual toolbar" at bounding box center [587, 386] width 13 height 13
type input "26"
click at [795, 421] on div at bounding box center [640, 289] width 859 height 508
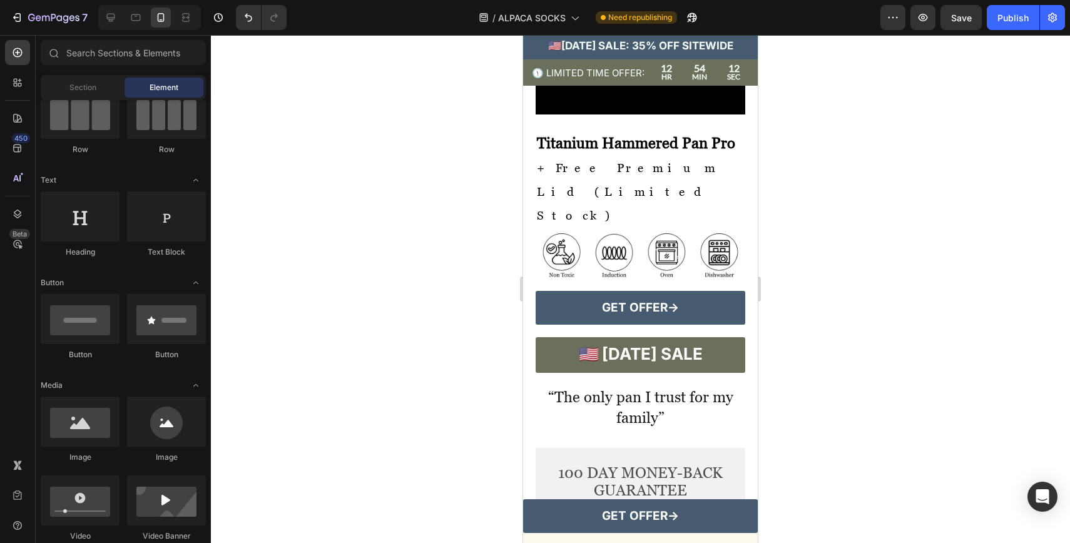
click at [795, 421] on div at bounding box center [640, 289] width 859 height 508
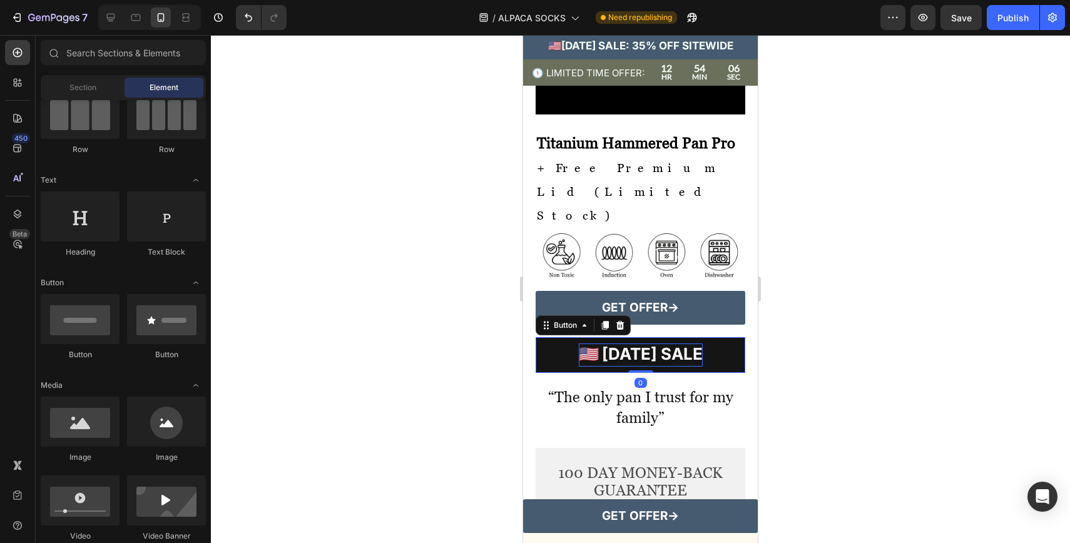
click at [660, 364] on span "[DATE] SALE" at bounding box center [652, 353] width 101 height 19
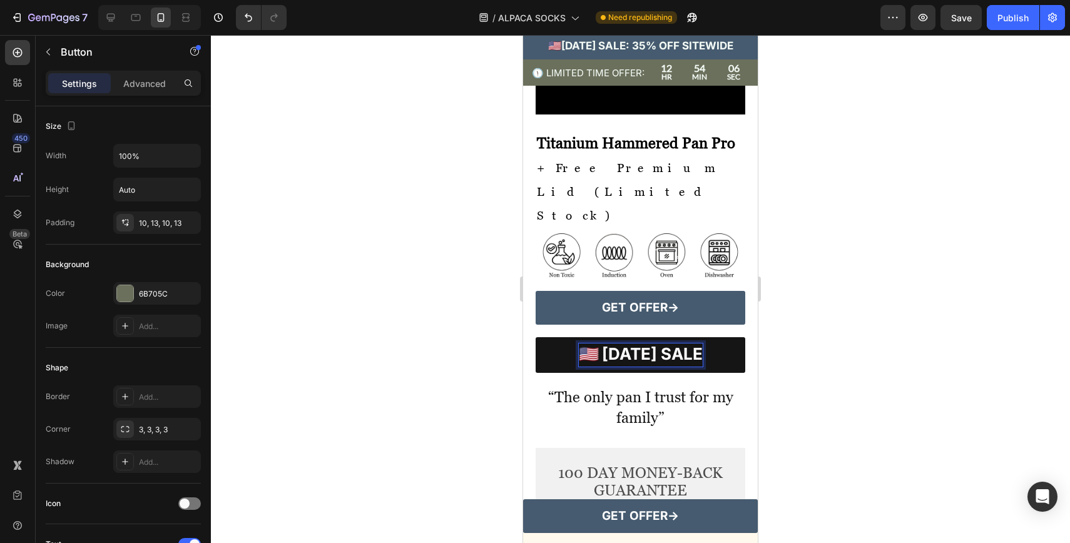
click at [660, 364] on span "[DATE] SALE" at bounding box center [652, 353] width 101 height 19
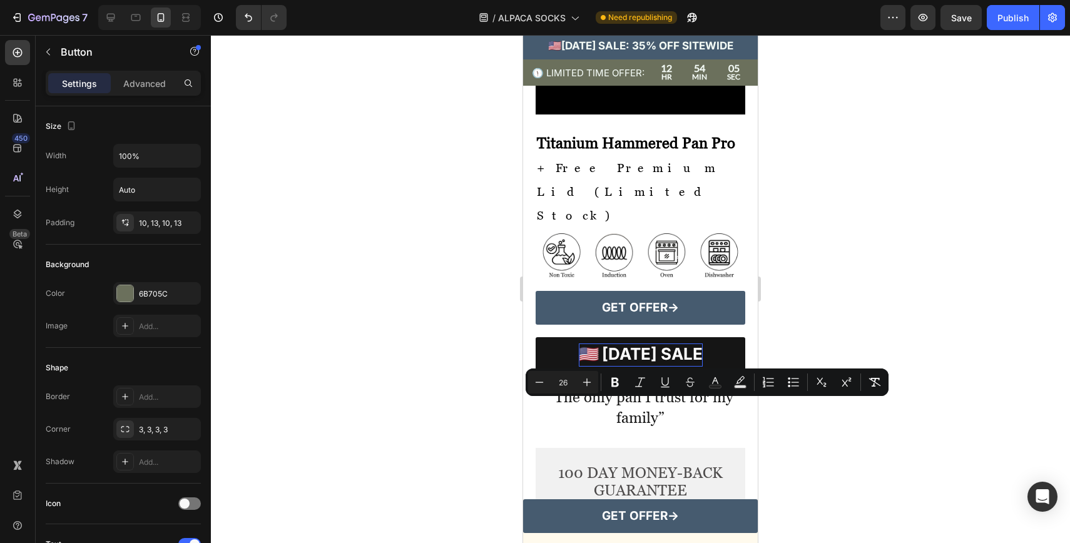
click at [799, 441] on div at bounding box center [640, 289] width 859 height 508
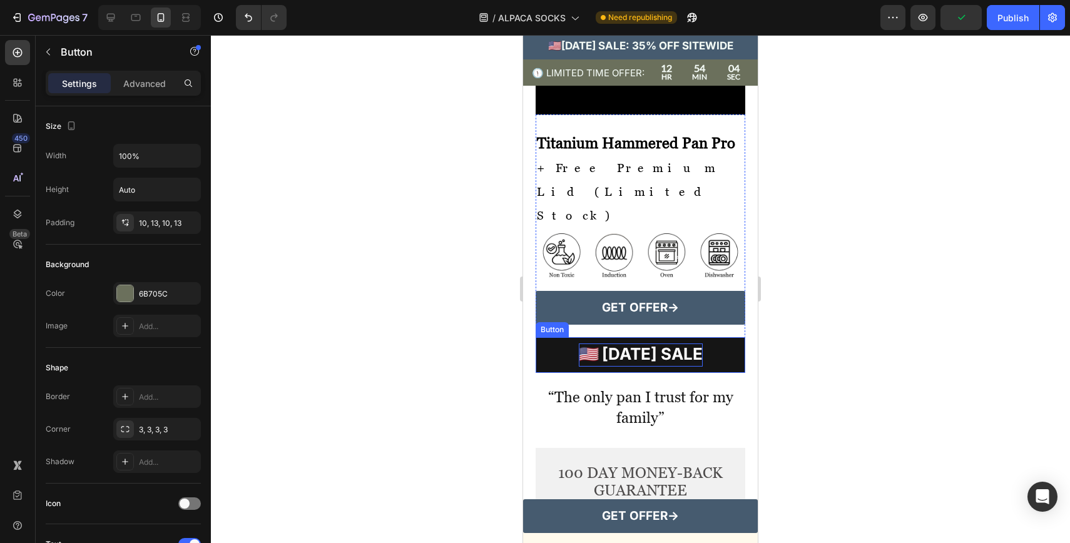
click at [739, 373] on button "🇺🇸 [DATE] SALE" at bounding box center [641, 355] width 210 height 36
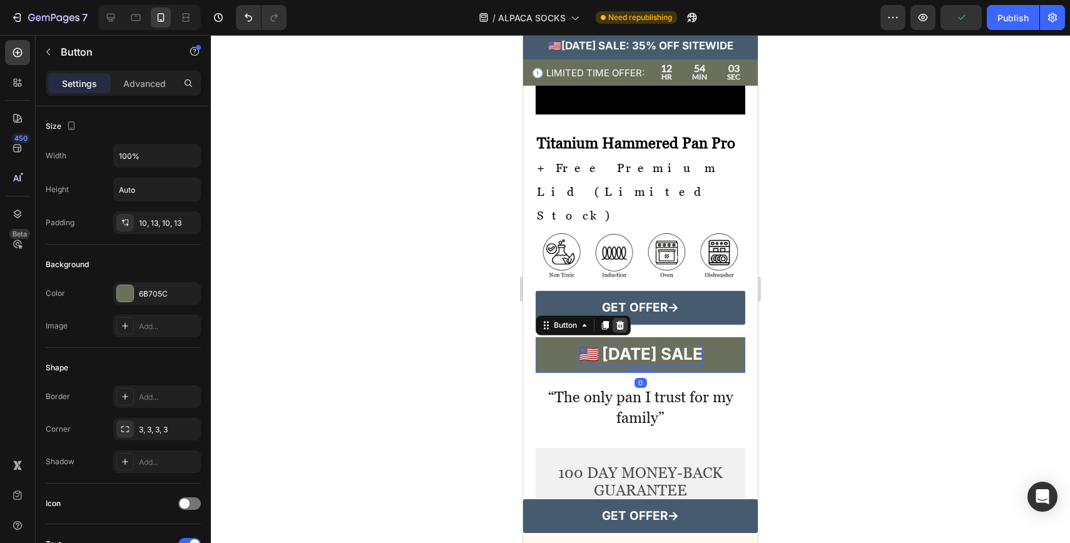
click at [622, 330] on icon at bounding box center [620, 325] width 8 height 9
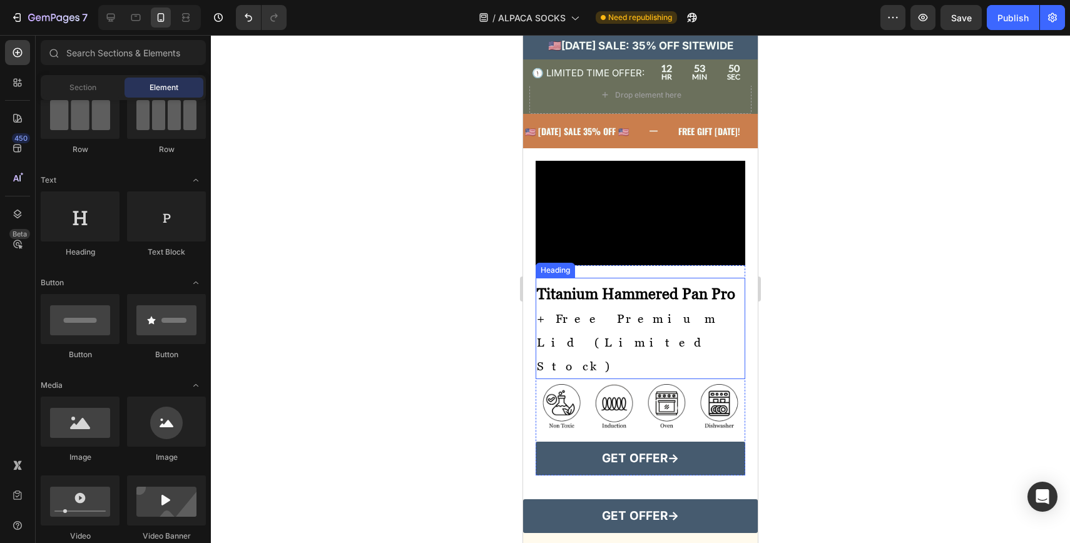
scroll to position [3598, 0]
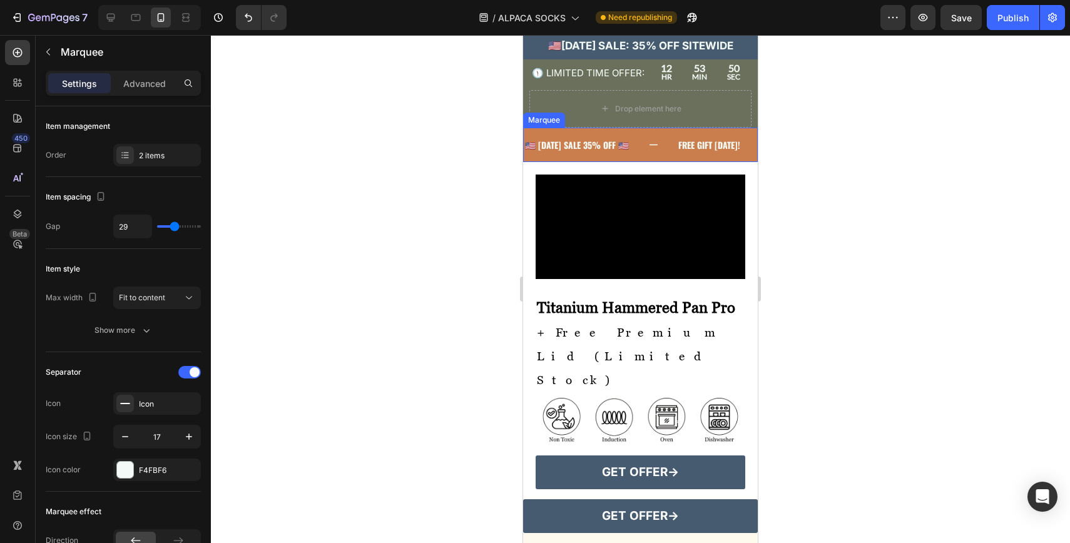
click at [677, 145] on div "🇺🇸 [DATE] SALE 35% OFF 🇺🇸 Text" at bounding box center [600, 145] width 153 height 28
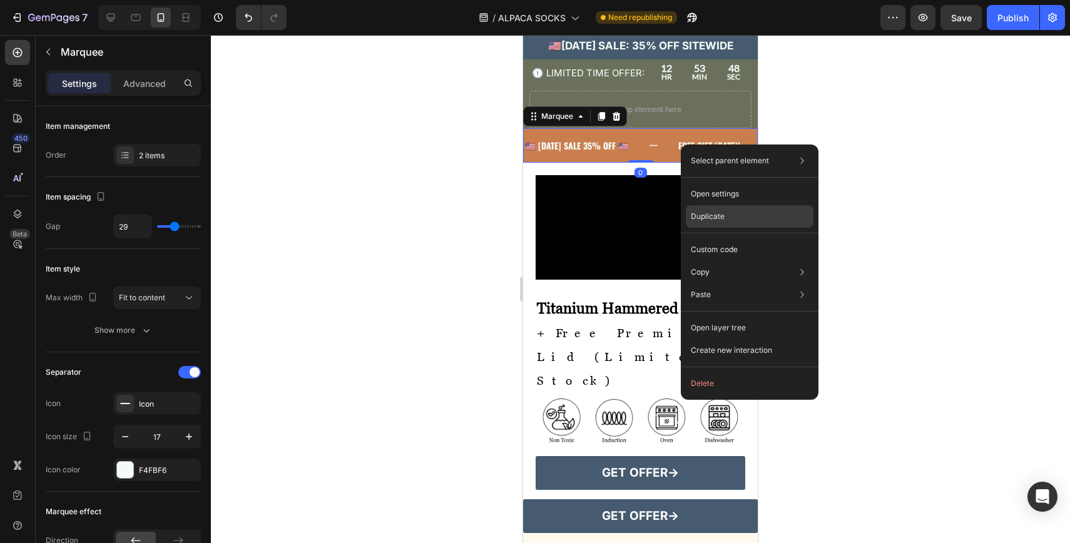
click at [702, 214] on p "Duplicate" at bounding box center [708, 216] width 34 height 11
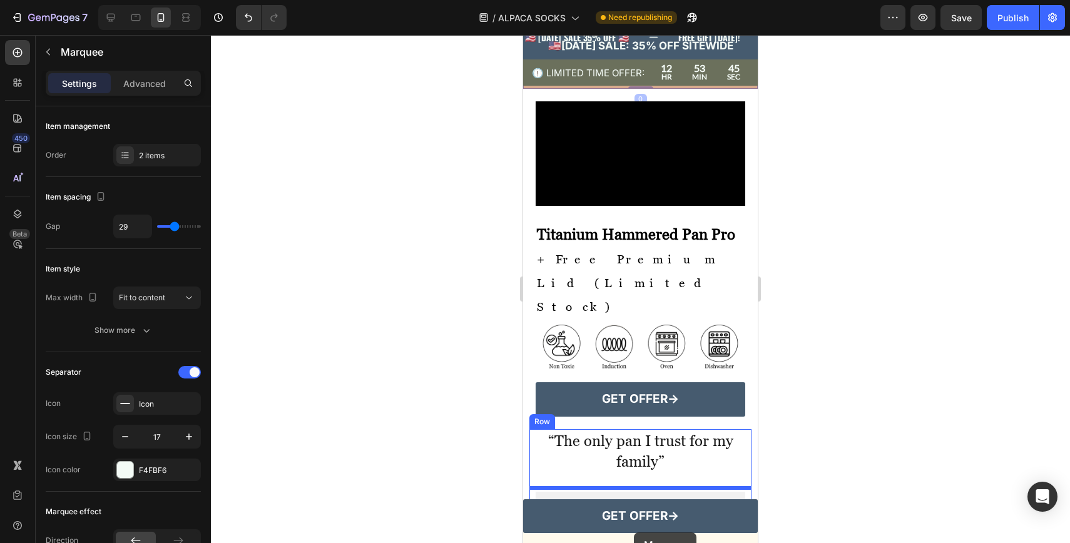
scroll to position [3784, 0]
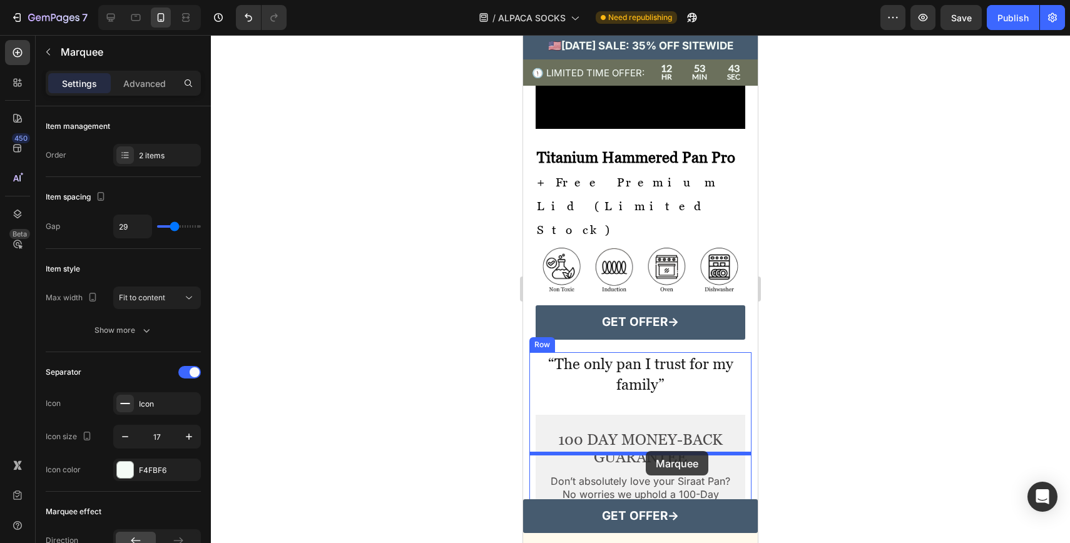
drag, startPoint x: 661, startPoint y: 180, endPoint x: 646, endPoint y: 452, distance: 272.7
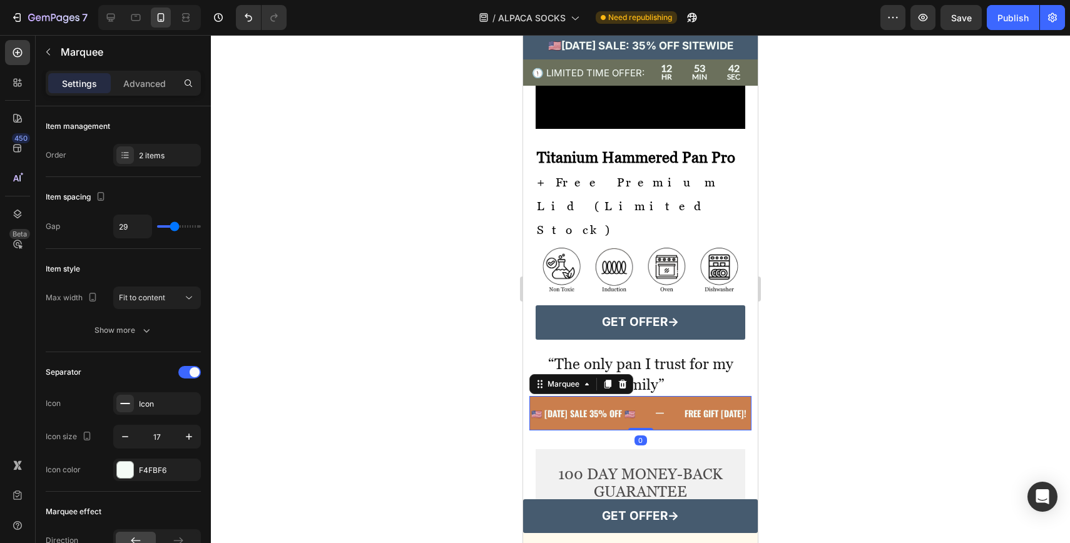
click at [683, 427] on div "🇺🇸 [DATE] SALE 35% OFF 🇺🇸 Text" at bounding box center [606, 413] width 153 height 28
click at [665, 419] on icon at bounding box center [660, 413] width 11 height 11
click at [824, 411] on div at bounding box center [640, 289] width 859 height 508
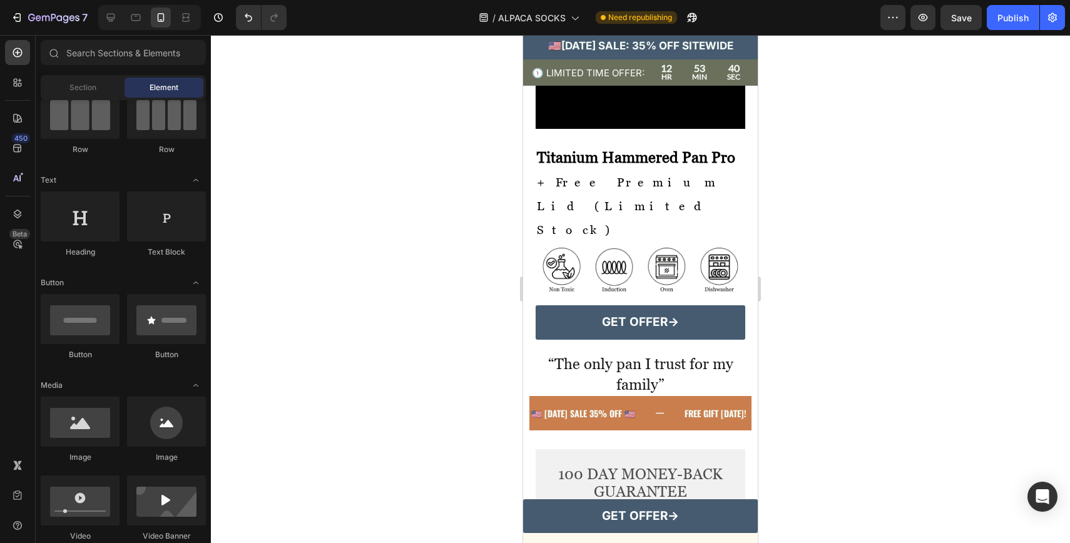
click at [824, 411] on div at bounding box center [640, 289] width 859 height 508
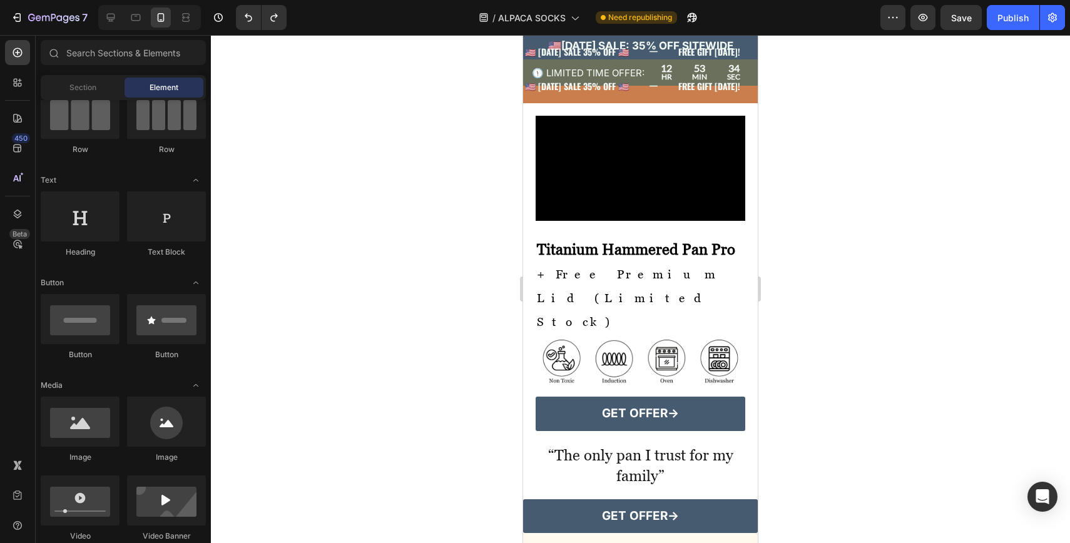
scroll to position [3689, 0]
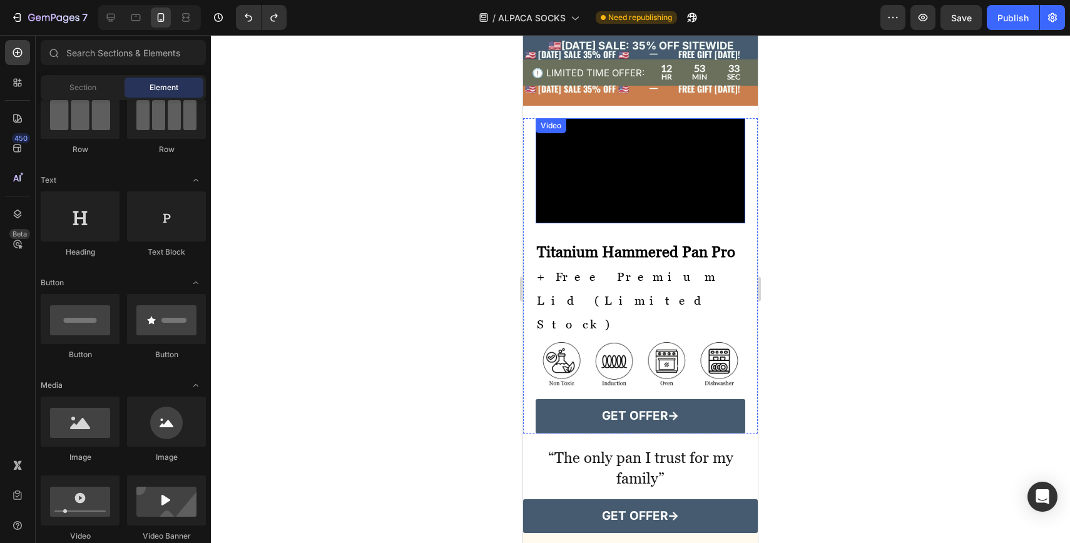
click at [632, 223] on video at bounding box center [641, 170] width 210 height 105
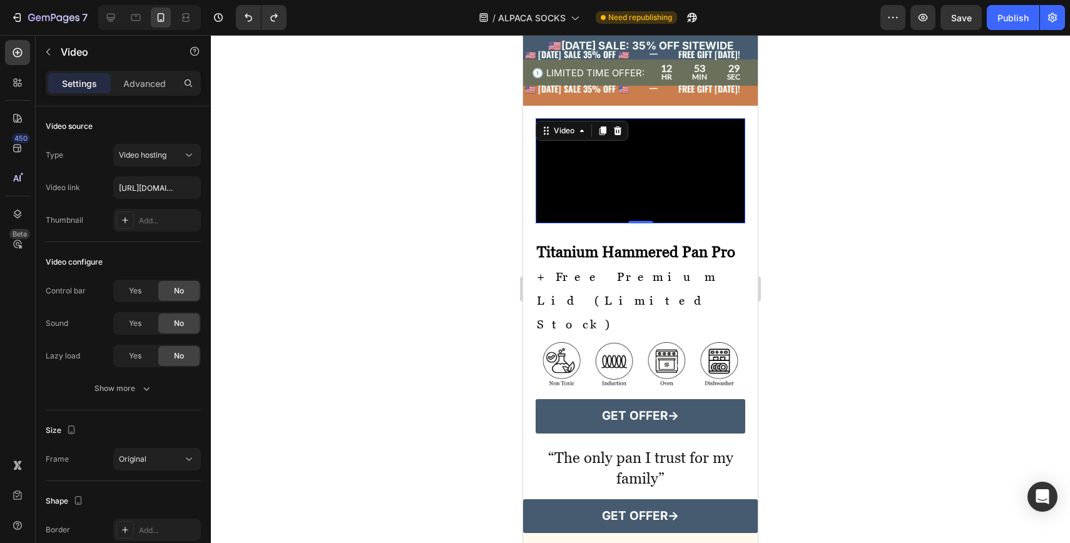
click at [855, 260] on div at bounding box center [640, 289] width 859 height 508
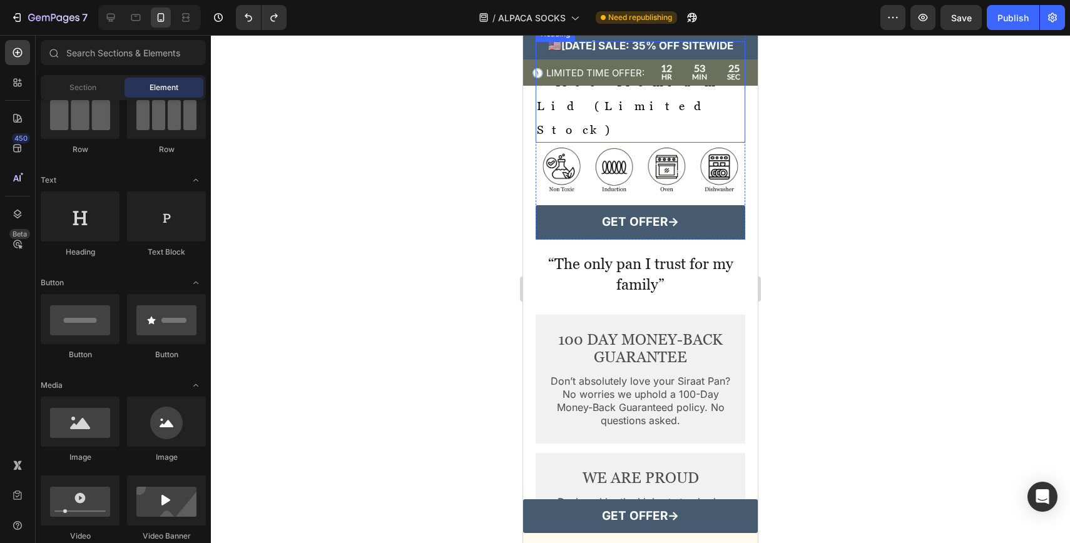
scroll to position [3885, 0]
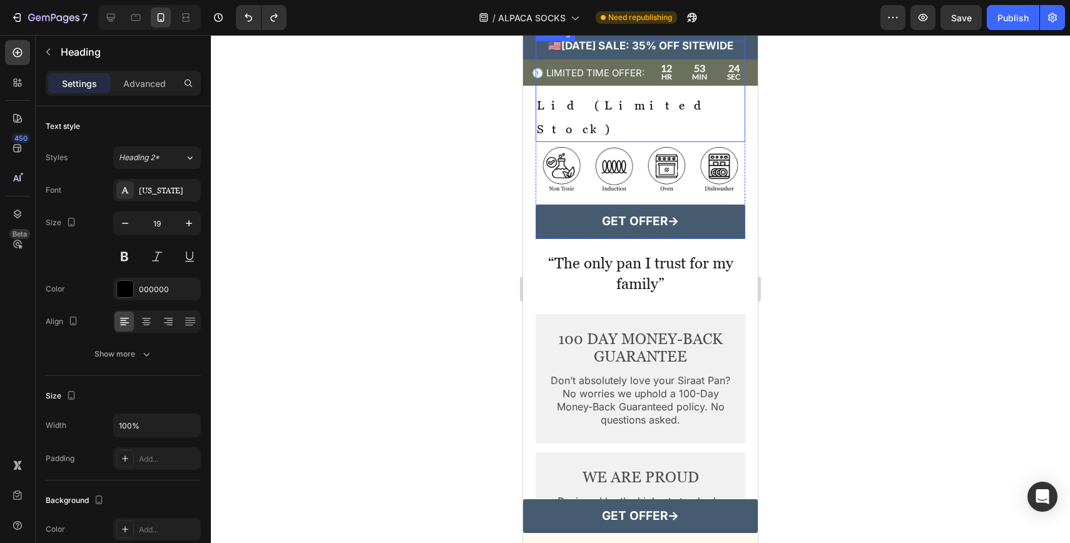
click at [733, 141] on p "⁠⁠⁠⁠⁠⁠⁠ Titanium Hammered Pan Pro + Free Premium Lid (Limited Stock)" at bounding box center [640, 93] width 207 height 96
click at [728, 141] on p "Titanium Hammered Pan Pro + Free Premium Lid (Limited Stock)" at bounding box center [640, 93] width 207 height 96
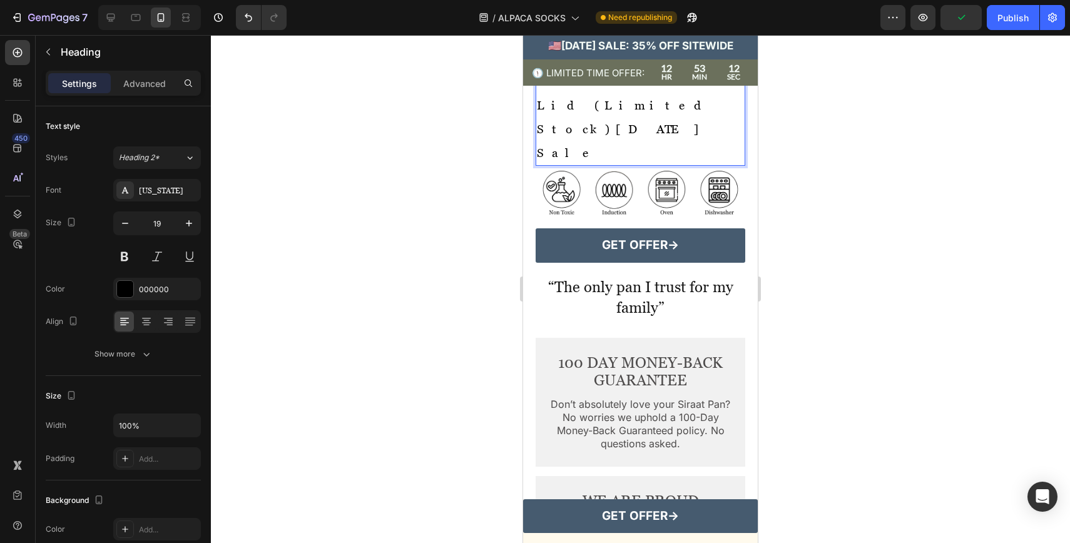
click at [568, 160] on span "+ Free Premium Lid (Limited Stock)[DATE] Sale" at bounding box center [628, 117] width 183 height 86
click at [569, 160] on span "+ Free Premium Lid (Limited Stock)[DATE] Sale" at bounding box center [628, 117] width 183 height 86
click at [644, 165] on p "Titanium Hammered Pan Pro + Free Premium Lid (Limited Stock) [DATE] Sale" at bounding box center [640, 105] width 207 height 120
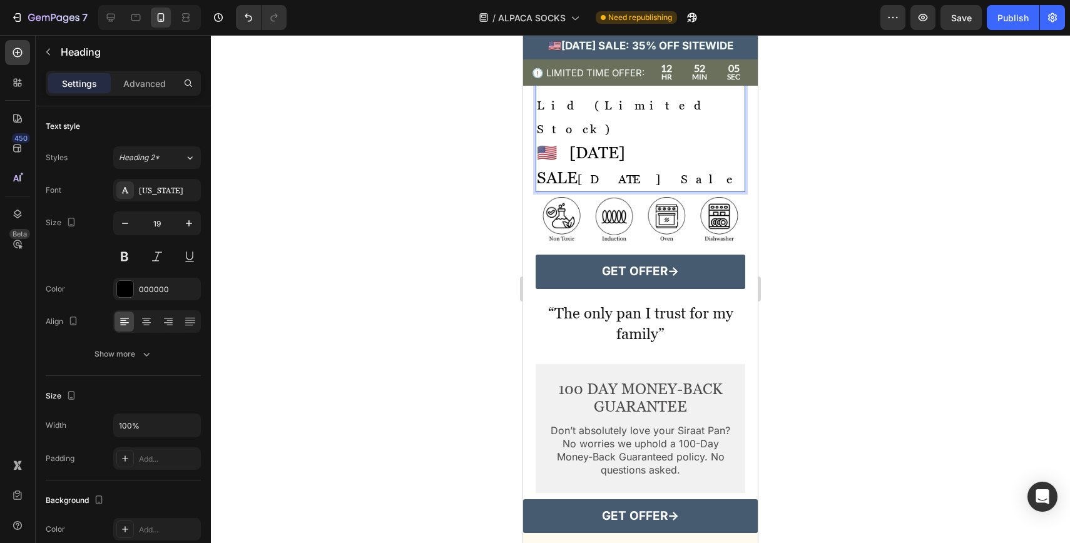
drag, startPoint x: 631, startPoint y: 233, endPoint x: 703, endPoint y: 213, distance: 75.3
click at [703, 191] on p "Titanium Hammered Pan Pro + Free Premium Lid (Limited Stock) 🇺🇸 [DATE] SALE [DA…" at bounding box center [640, 118] width 207 height 146
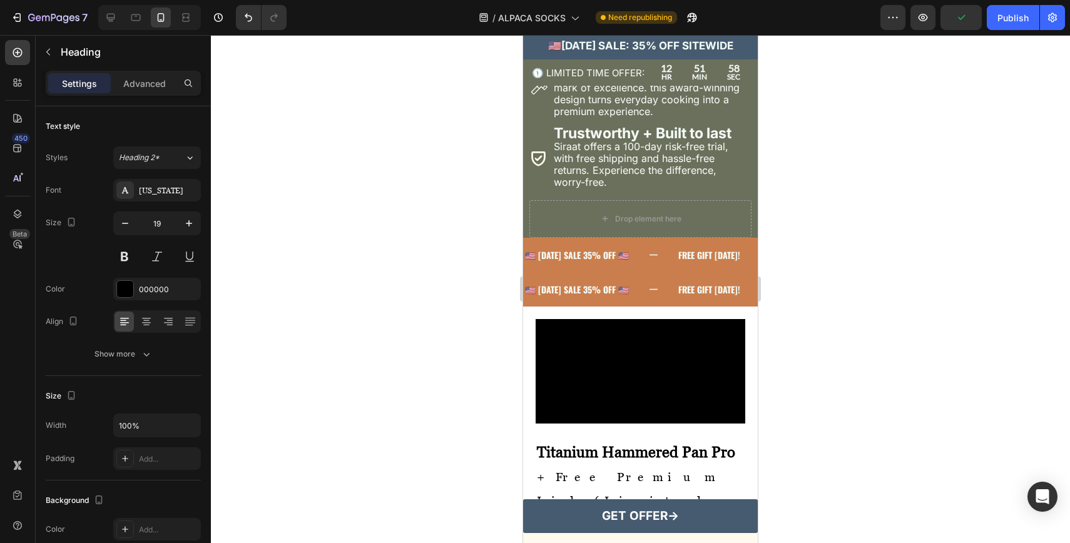
scroll to position [3483, 0]
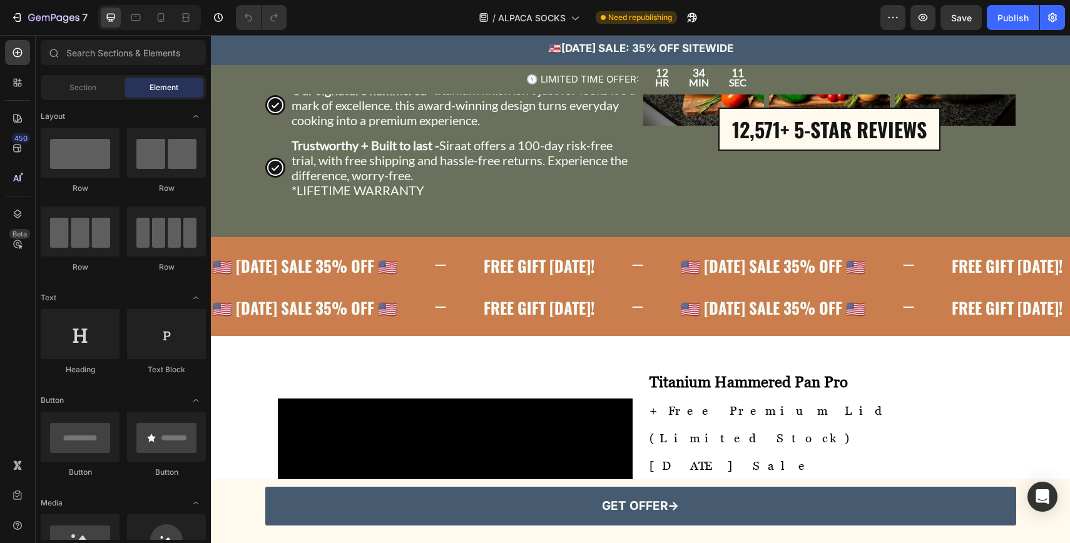
scroll to position [3431, 0]
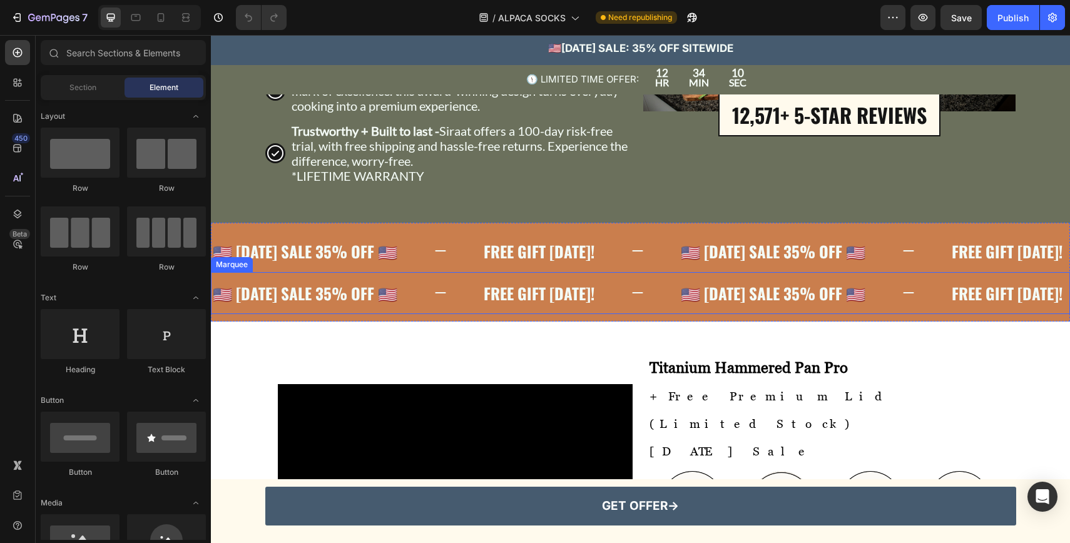
click at [447, 294] on icon at bounding box center [441, 293] width 14 height 14
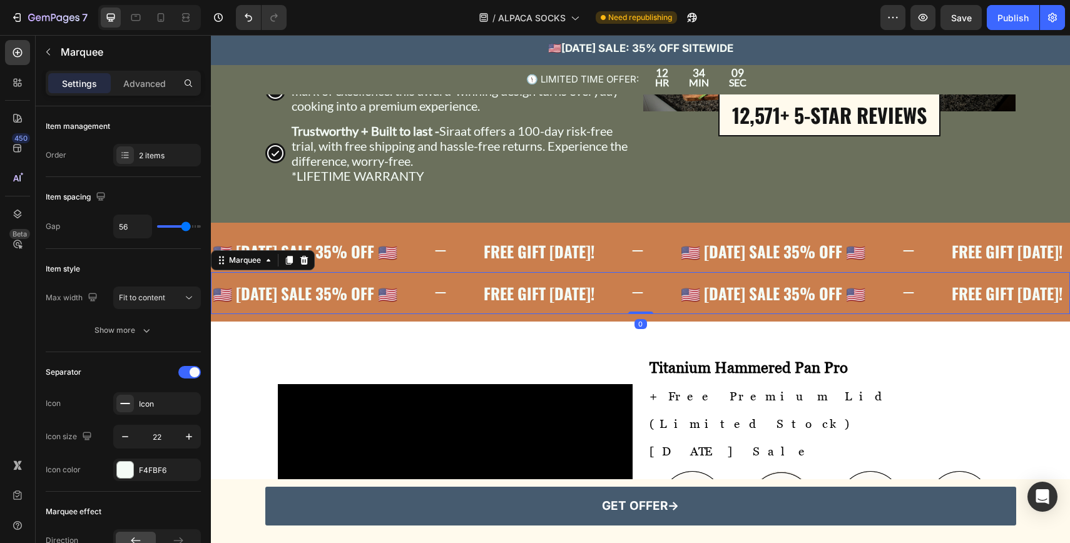
click at [346, 312] on div "🇺🇸 LABOR DAY SALE 35% OFF 🇺🇸 Text FREE GIFT TODAY! Text 🇺🇸 LABOR DAY SALE 35% O…" at bounding box center [640, 293] width 859 height 42
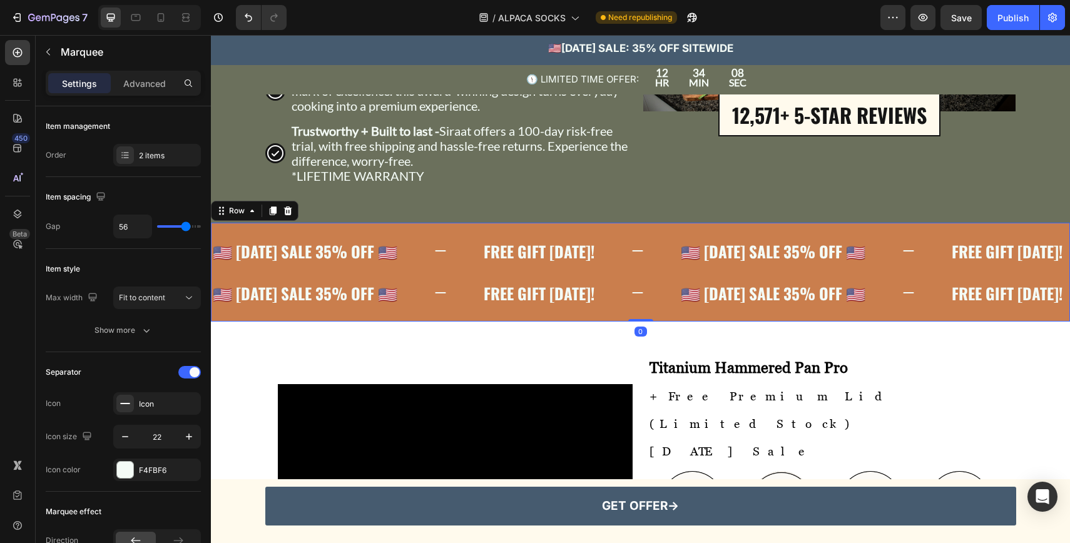
click at [347, 316] on div "🇺🇸 LABOR DAY SALE 35% OFF 🇺🇸 Text FREE GIFT TODAY! Text 🇺🇸 LABOR DAY SALE 35% O…" at bounding box center [640, 272] width 859 height 99
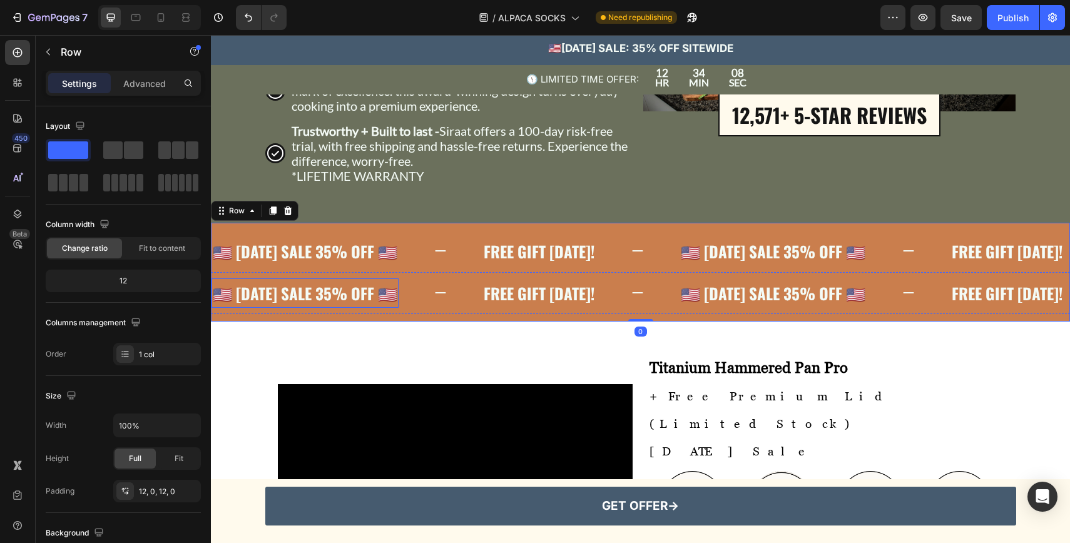
click at [360, 297] on p "🇺🇸 [DATE] SALE 35% OFF 🇺🇸" at bounding box center [305, 293] width 185 height 17
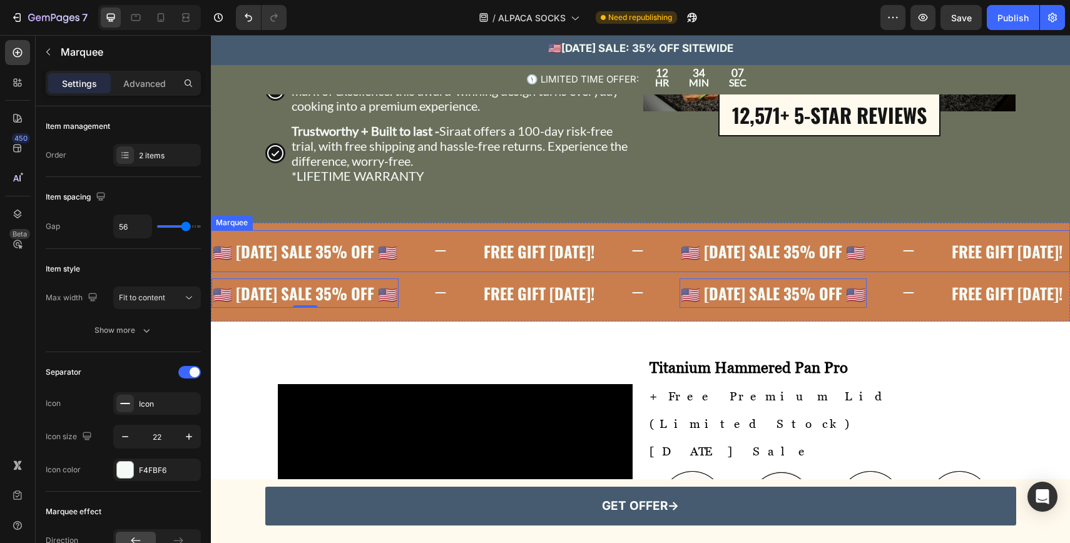
click at [404, 271] on div "🇺🇸 LABOR DAY SALE 35% OFF 🇺🇸 Text FREE GIFT TODAY! Text 🇺🇸 LABOR DAY SALE 35% O…" at bounding box center [640, 251] width 859 height 42
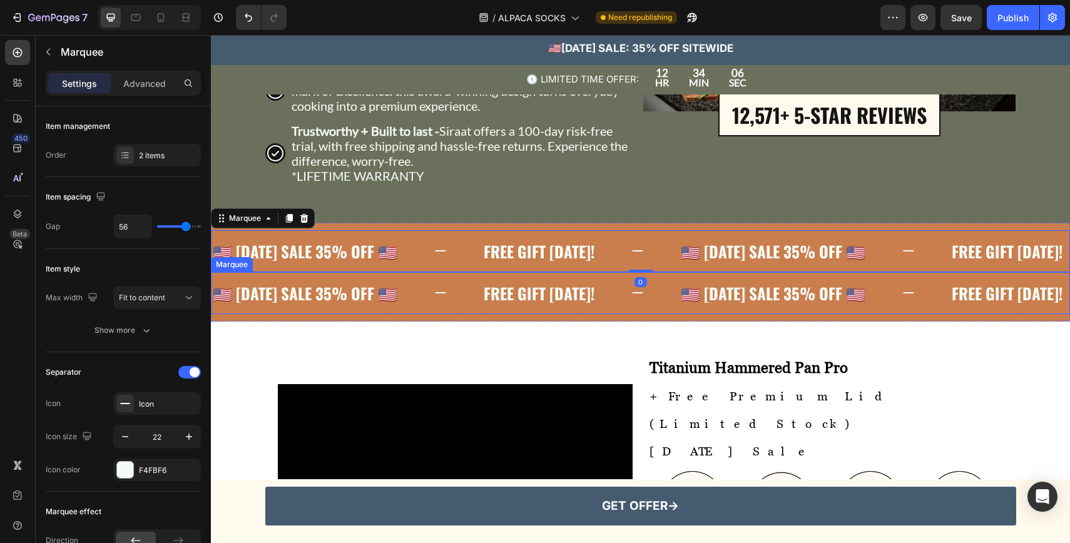
click at [406, 277] on div "🇺🇸 LABOR DAY SALE 35% OFF 🇺🇸 Text FREE GIFT TODAY! Text 🇺🇸 LABOR DAY SALE 35% O…" at bounding box center [640, 293] width 859 height 42
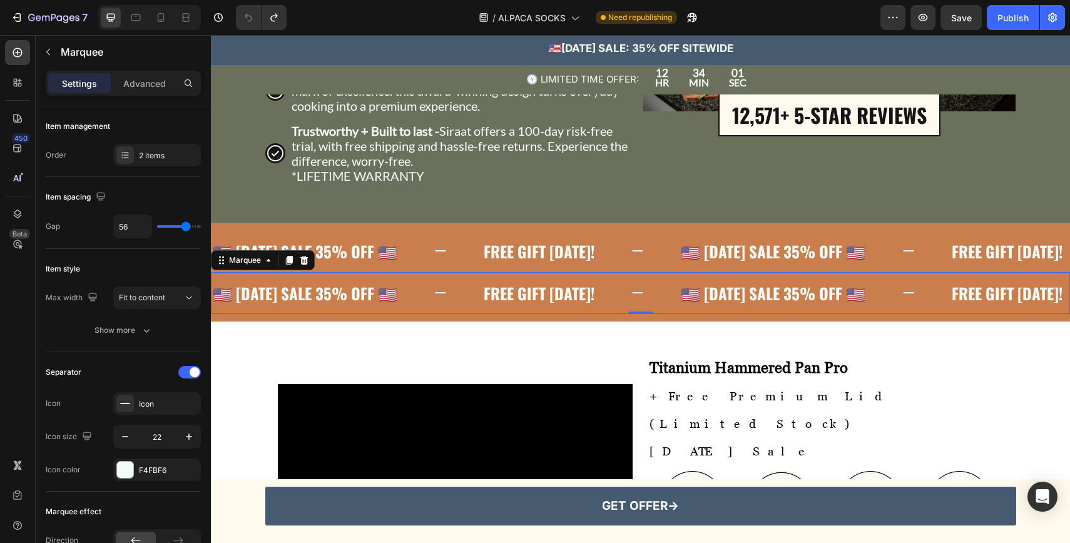
click at [680, 302] on div "FREE GIFT TODAY! Text" at bounding box center [580, 292] width 197 height 29
click at [300, 313] on div "🇺🇸 LABOR DAY SALE 35% OFF 🇺🇸 Text FREE GIFT TODAY! Text 🇺🇸 LABOR DAY SALE 35% O…" at bounding box center [640, 293] width 859 height 42
click at [307, 262] on icon at bounding box center [304, 260] width 8 height 9
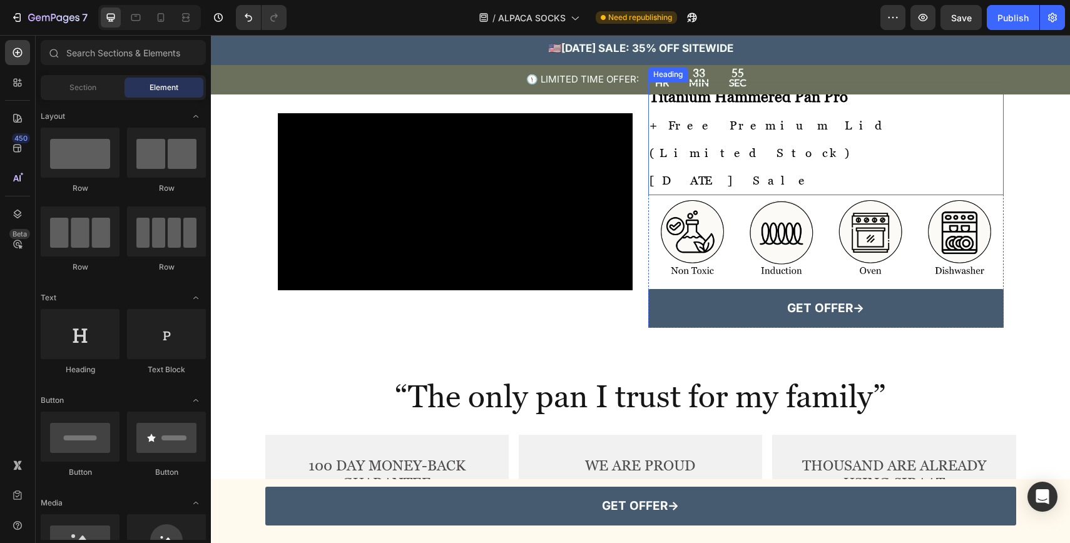
scroll to position [3667, 0]
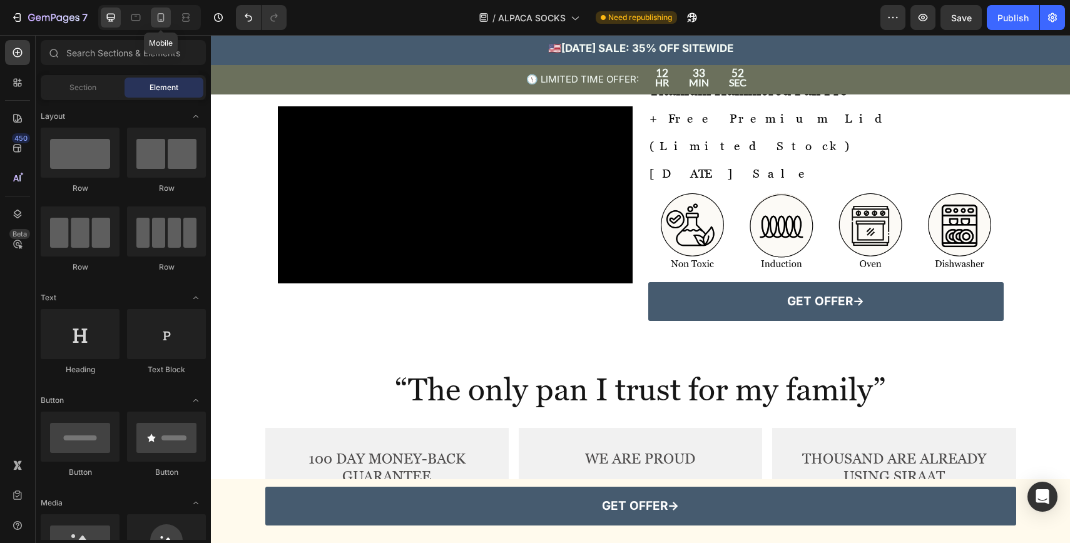
click at [162, 20] on icon at bounding box center [161, 17] width 13 height 13
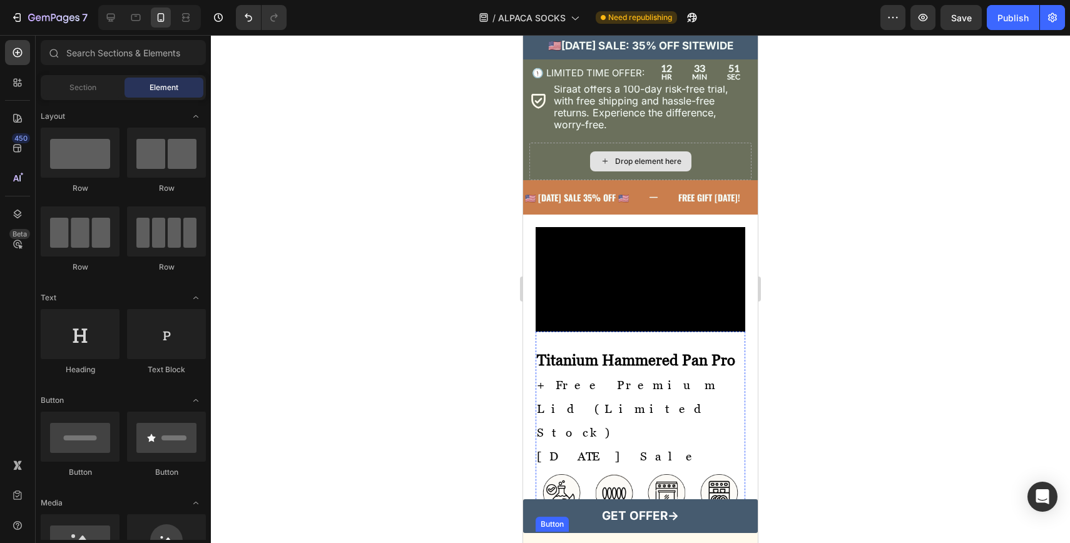
scroll to position [3560, 0]
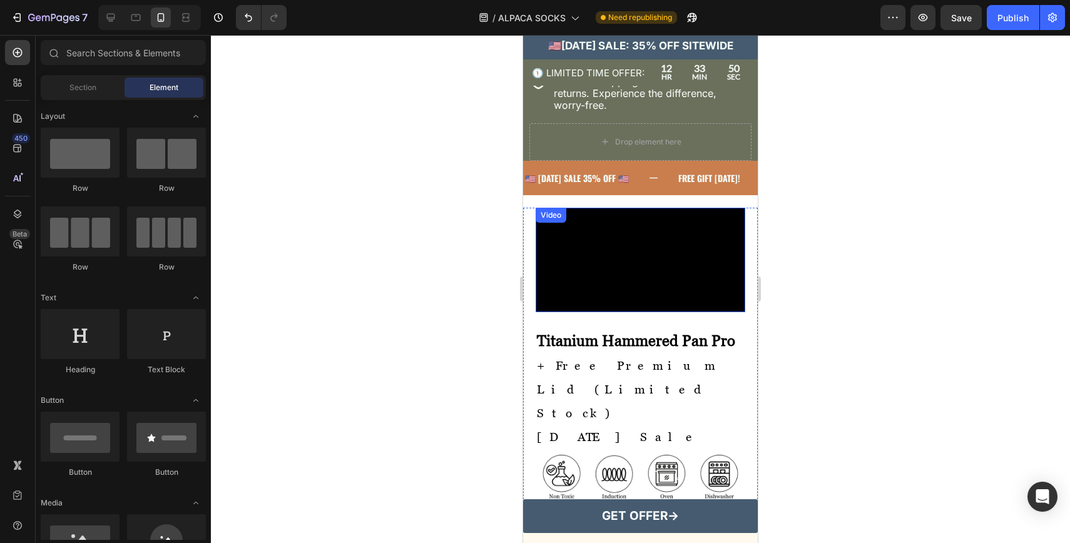
click at [595, 268] on video at bounding box center [641, 260] width 210 height 105
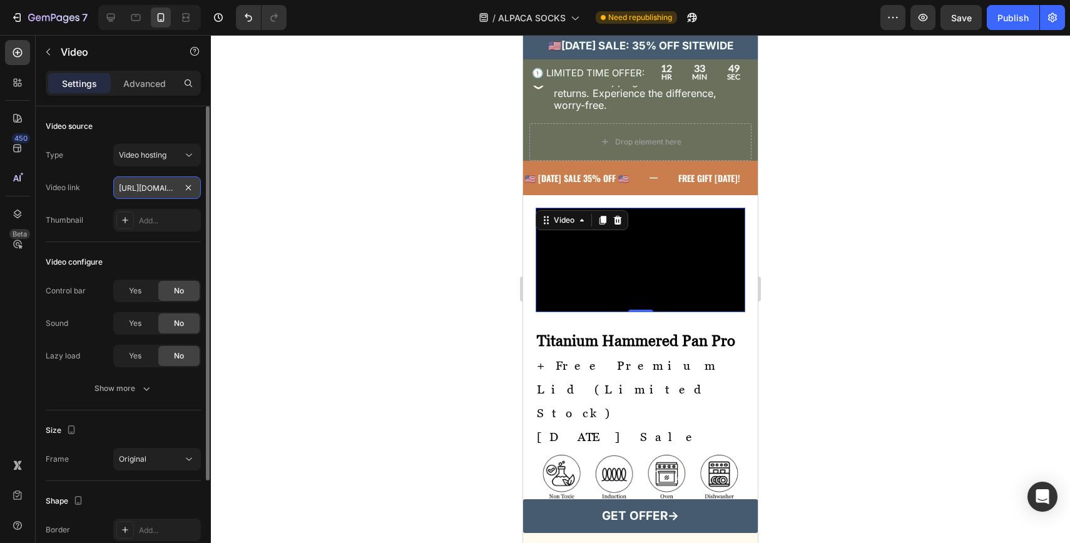
click at [164, 188] on input "[URL][DOMAIN_NAME]" at bounding box center [157, 187] width 88 height 23
paste input "ca871b292bd34eec856d4b9e41f418a2"
type input "https://cdn.shopify.com/videos/c/o/v/ca871b292bd34eec856d4b9e41f418a2.mp4"
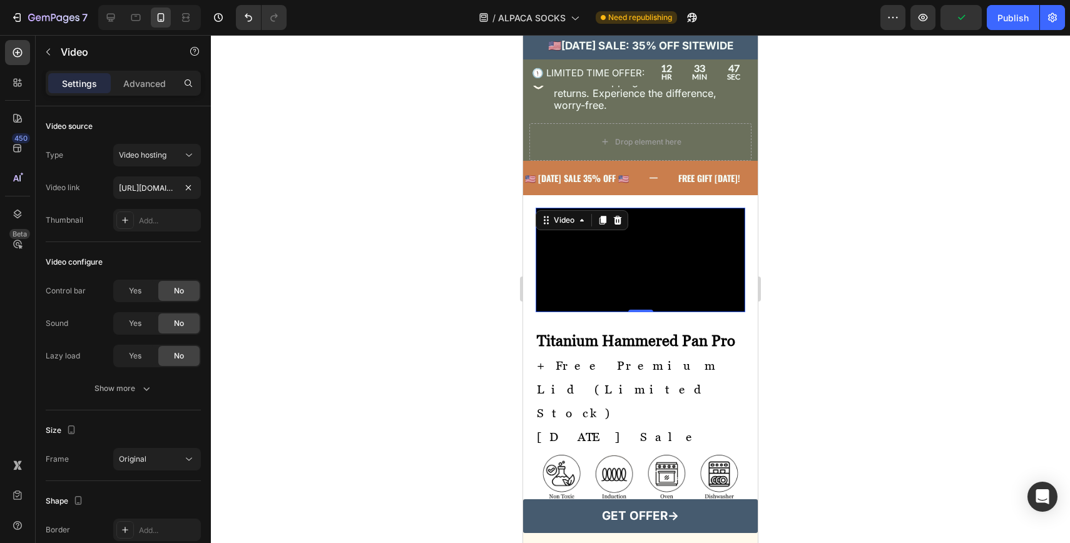
click at [909, 270] on div at bounding box center [640, 289] width 859 height 508
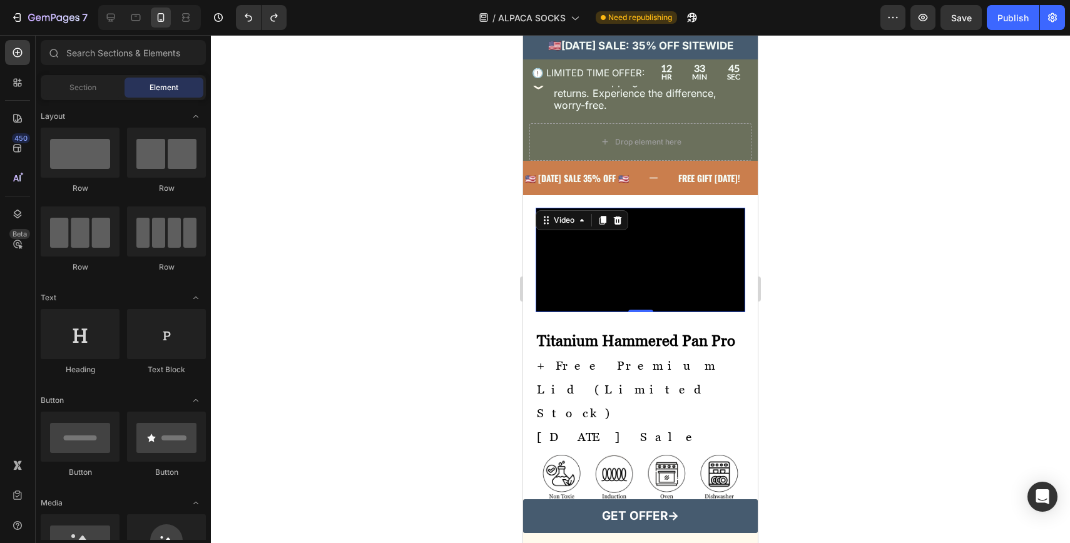
click at [677, 313] on video at bounding box center [641, 260] width 210 height 105
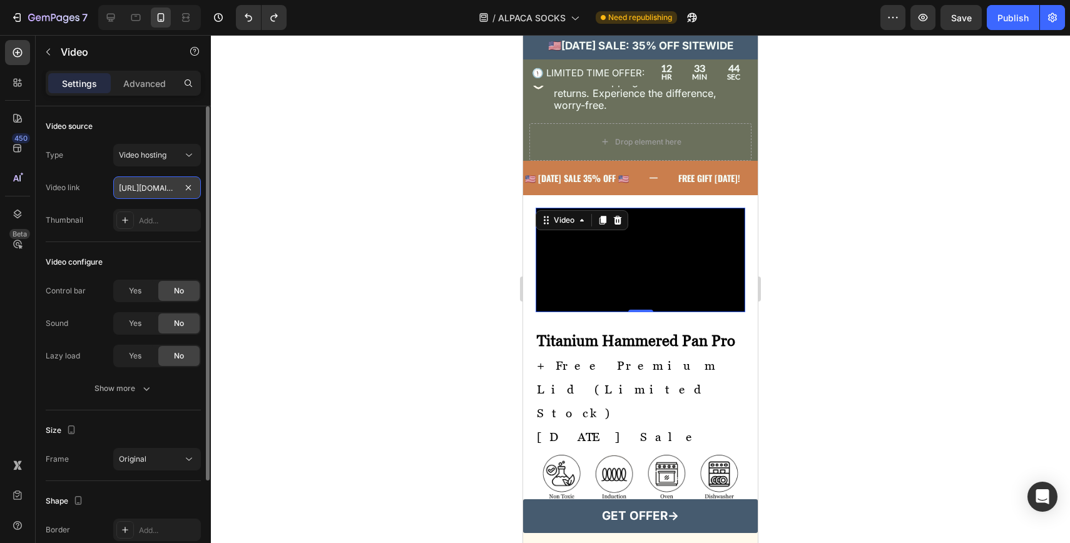
click at [136, 182] on input "[URL][DOMAIN_NAME]" at bounding box center [157, 187] width 88 height 23
paste input "ca871b292bd34eec856d4b9e41f418a2"
type input "https://cdn.shopify.com/videos/c/o/v/ca871b292bd34eec856d4b9e41f418a2.mp4"
click at [837, 257] on div at bounding box center [640, 289] width 859 height 508
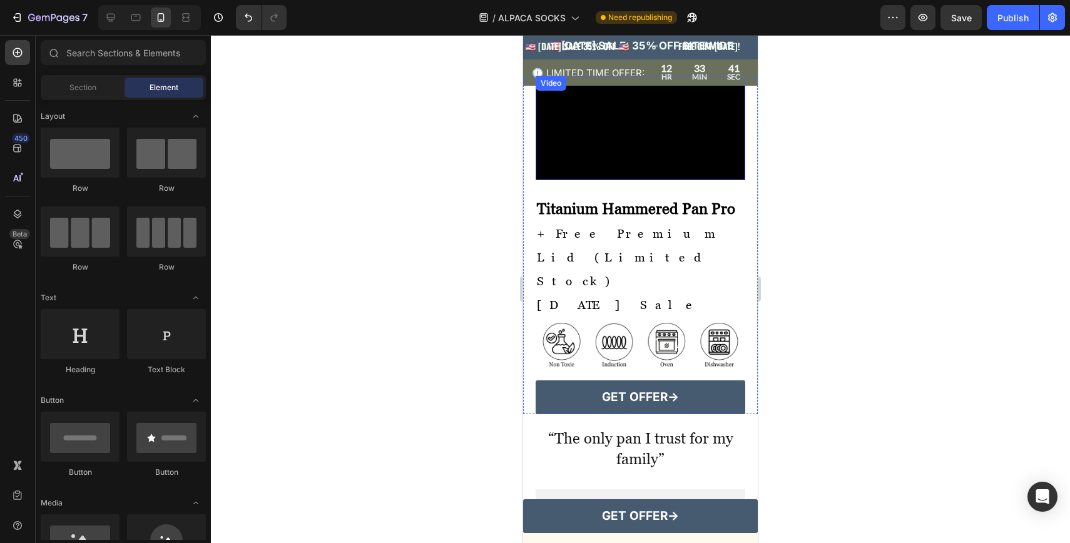
scroll to position [3695, 0]
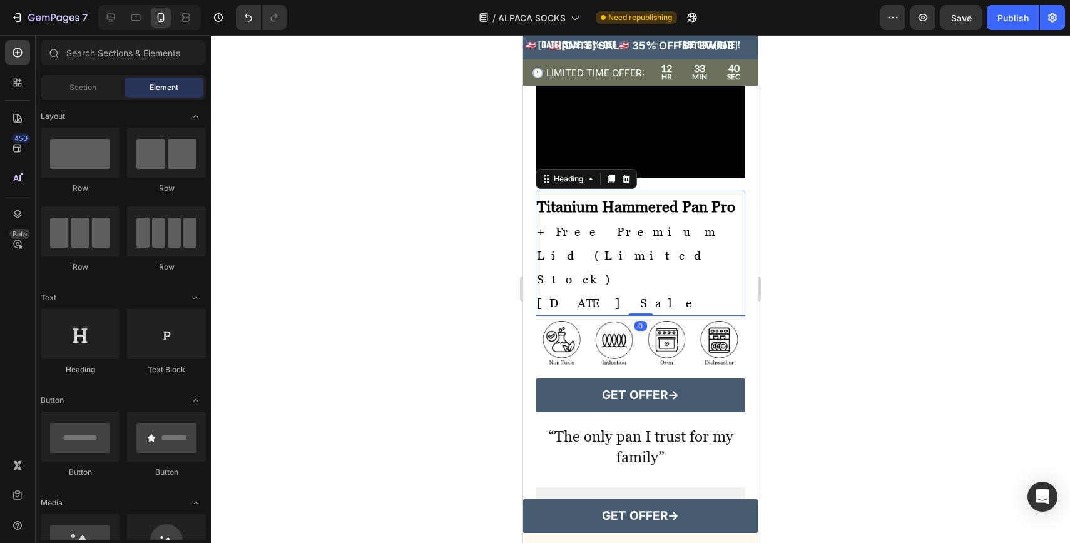
click at [604, 310] on span "[DATE] Sale" at bounding box center [619, 302] width 164 height 14
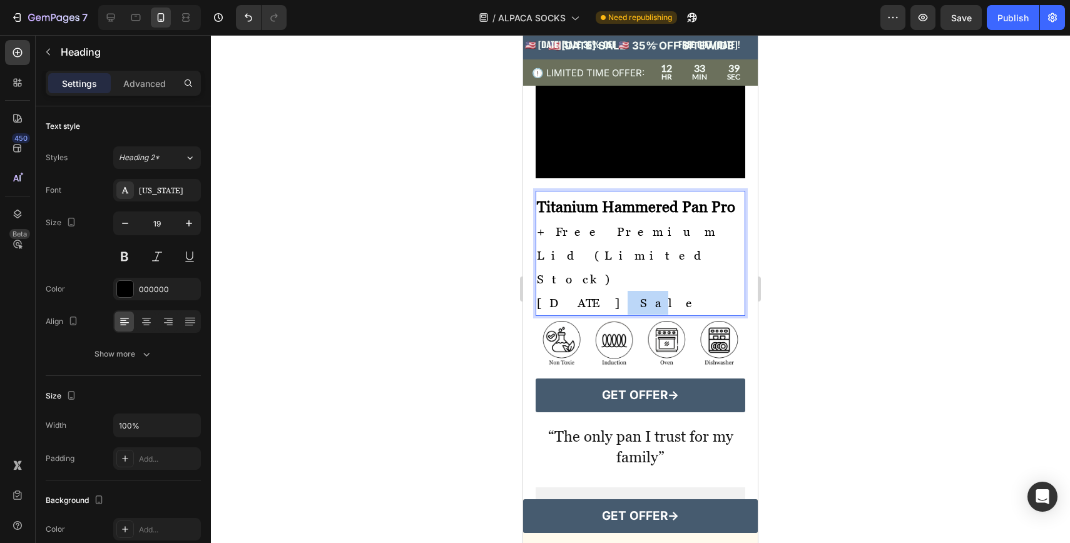
click at [583, 310] on span "[DATE] Sale" at bounding box center [619, 302] width 164 height 14
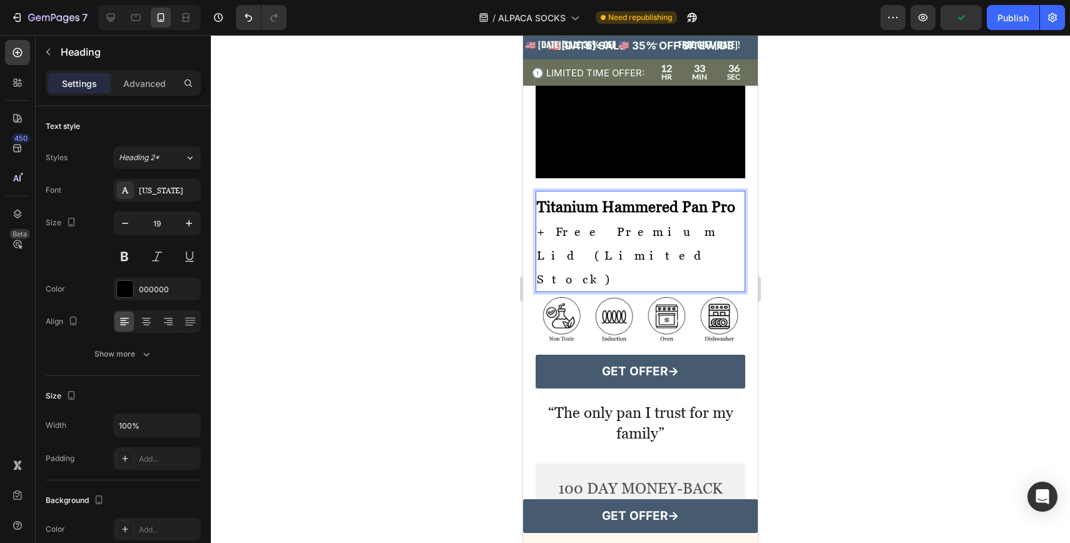
click at [882, 348] on div at bounding box center [640, 289] width 859 height 508
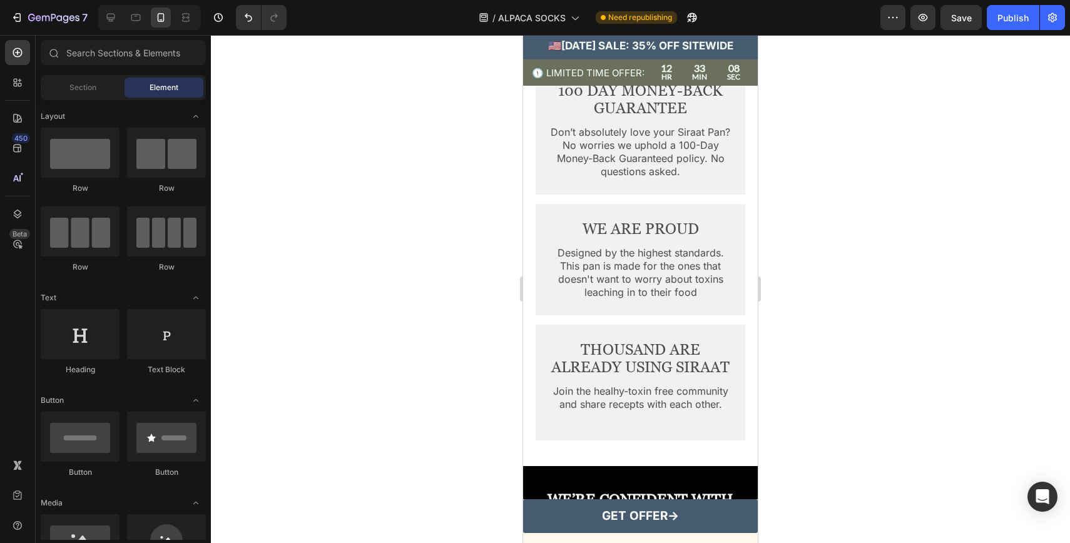
scroll to position [4534, 0]
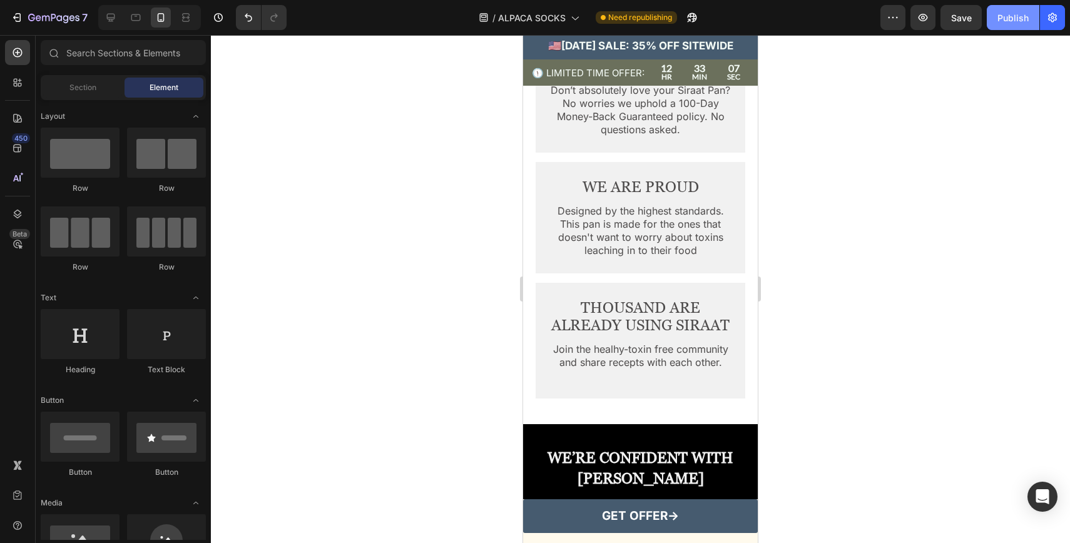
click at [1016, 16] on div "Publish" at bounding box center [1013, 17] width 31 height 13
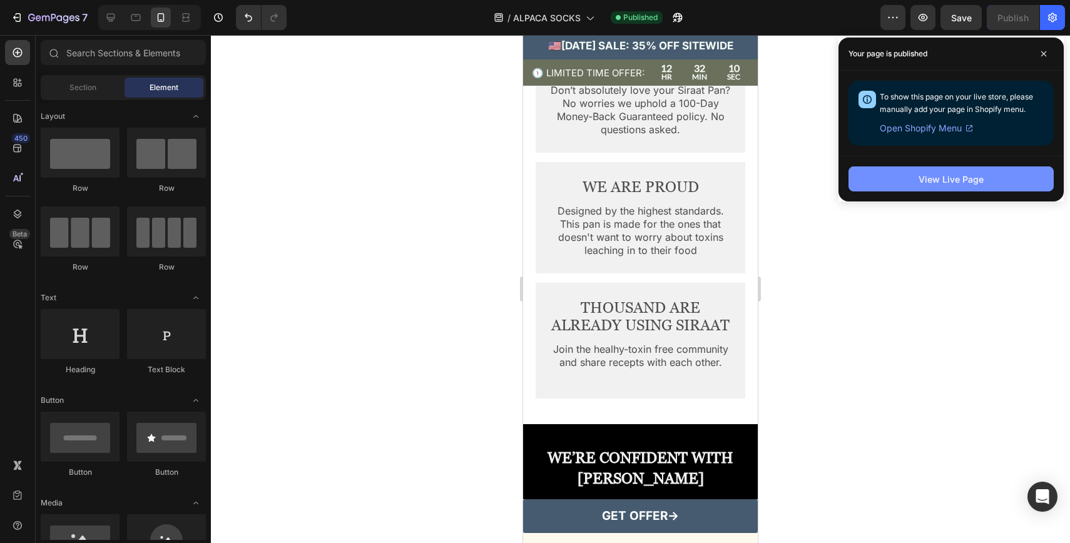
click at [922, 176] on div "View Live Page" at bounding box center [951, 179] width 65 height 13
